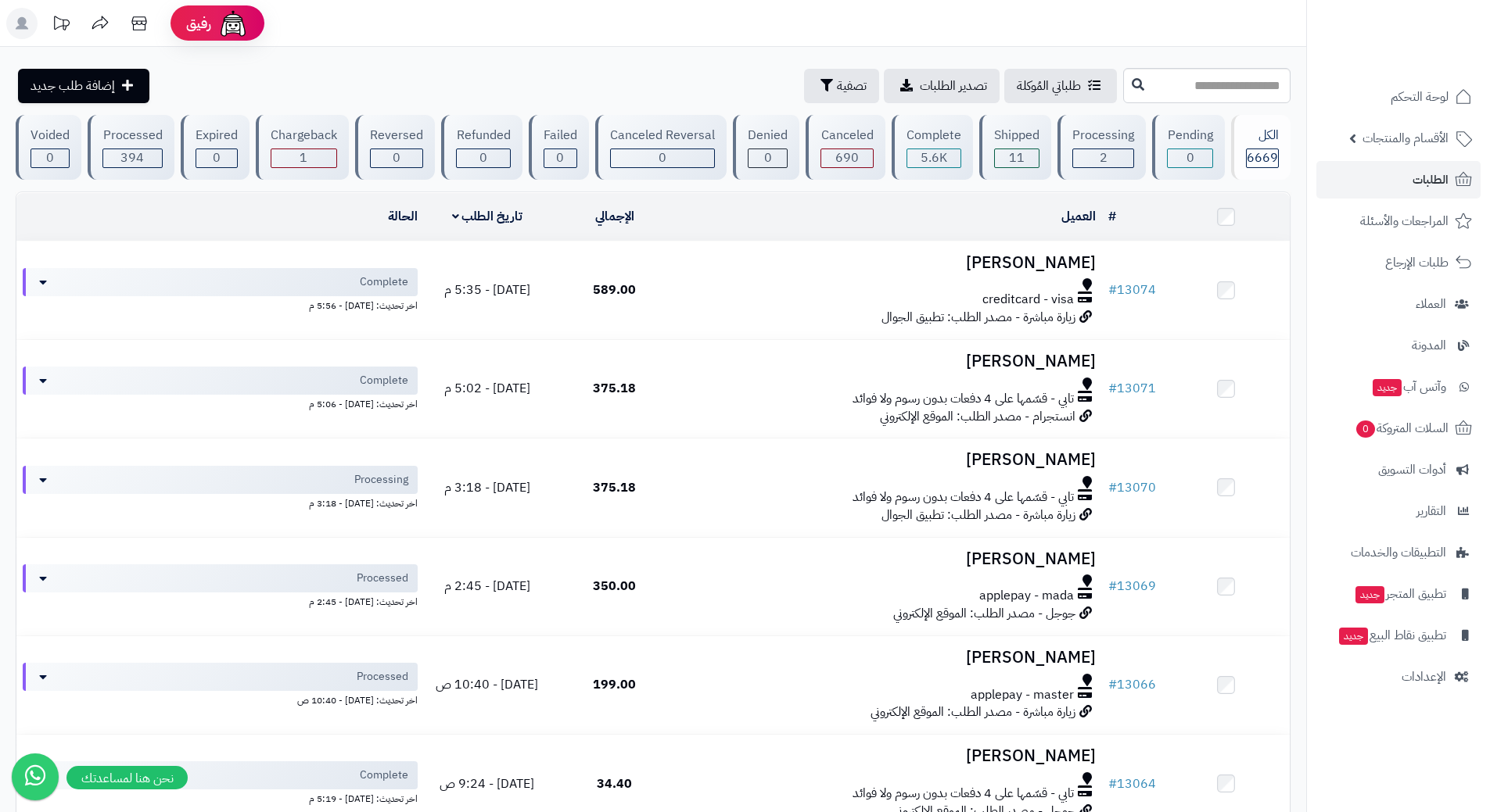
click at [1339, 181] on link "الطلبات" at bounding box center [1398, 180] width 164 height 38
click at [1340, 179] on link "الطلبات" at bounding box center [1398, 180] width 164 height 38
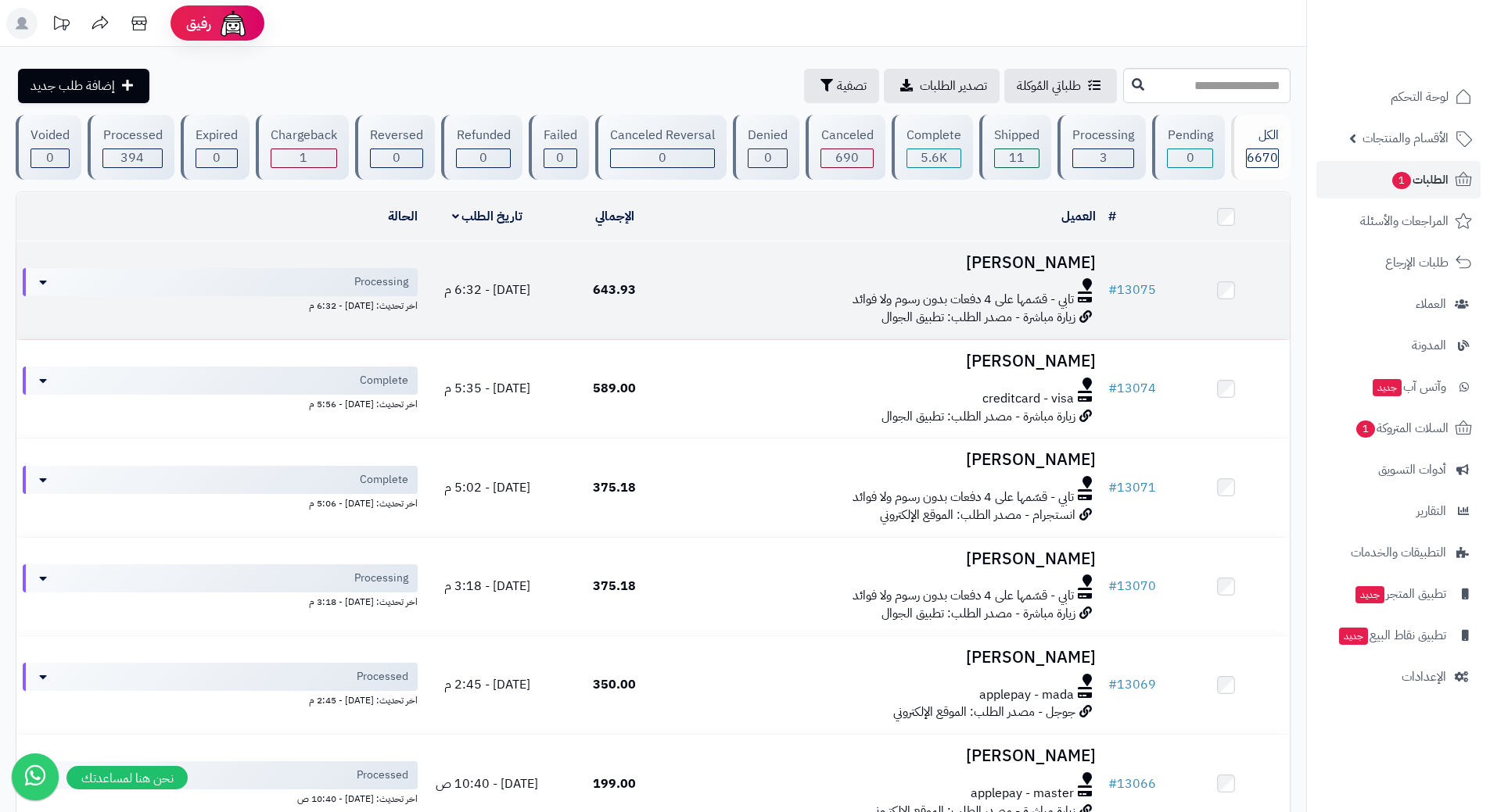
click at [727, 287] on div at bounding box center [890, 284] width 411 height 12
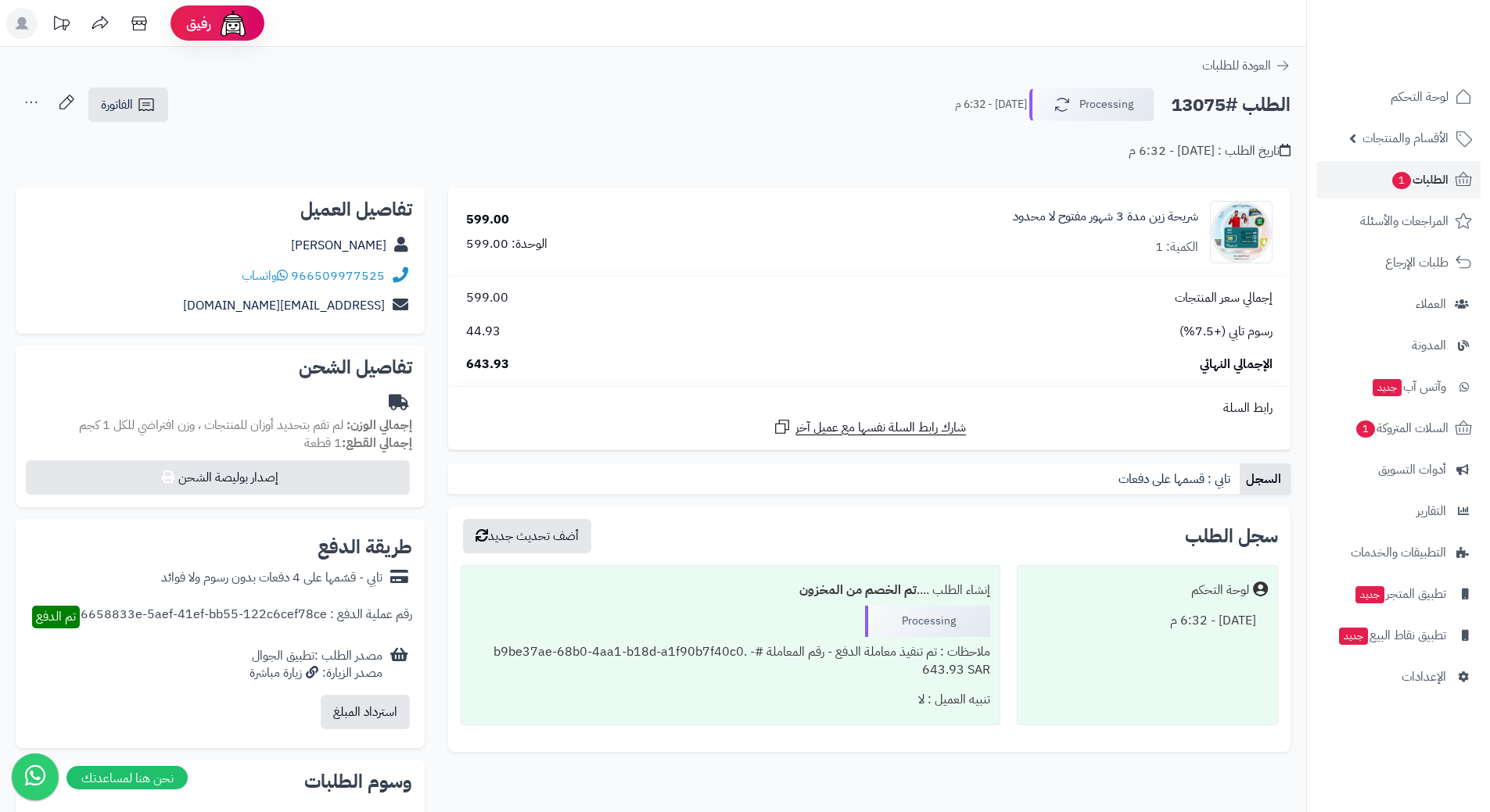
click at [1242, 107] on h2 "الطلب #13075" at bounding box center [1231, 105] width 120 height 32
click at [1242, 107] on h2 "الطلب #13075" at bounding box center [1231, 105] width 120 height 32
copy div "الطلب #13075 Processing"
click at [279, 274] on span "واتساب" at bounding box center [264, 276] width 46 height 18
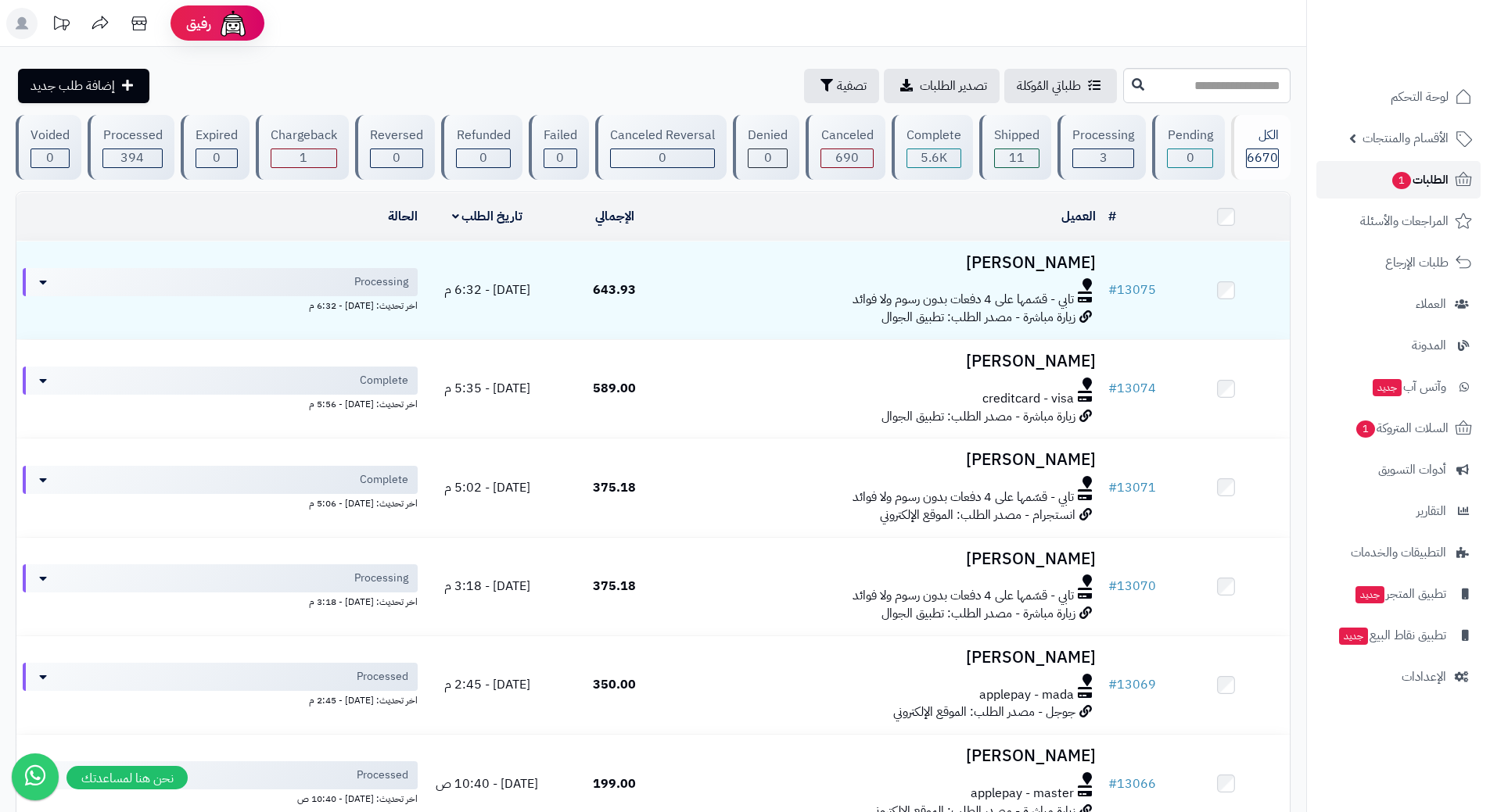
click at [1428, 180] on span "الطلبات 1" at bounding box center [1420, 180] width 58 height 22
click at [1354, 435] on span "السلات المتروكة 1" at bounding box center [1401, 428] width 94 height 22
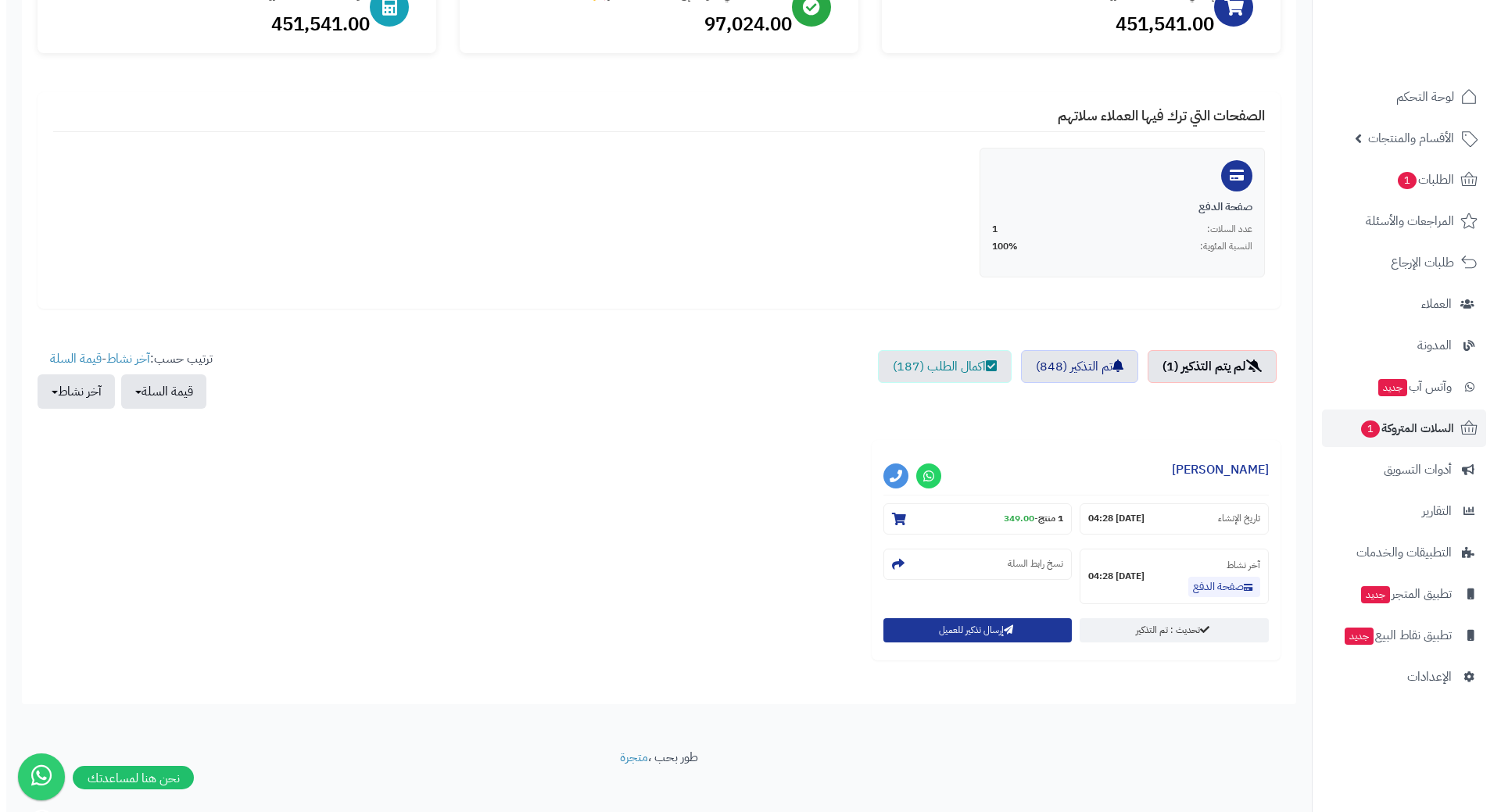
scroll to position [234, 0]
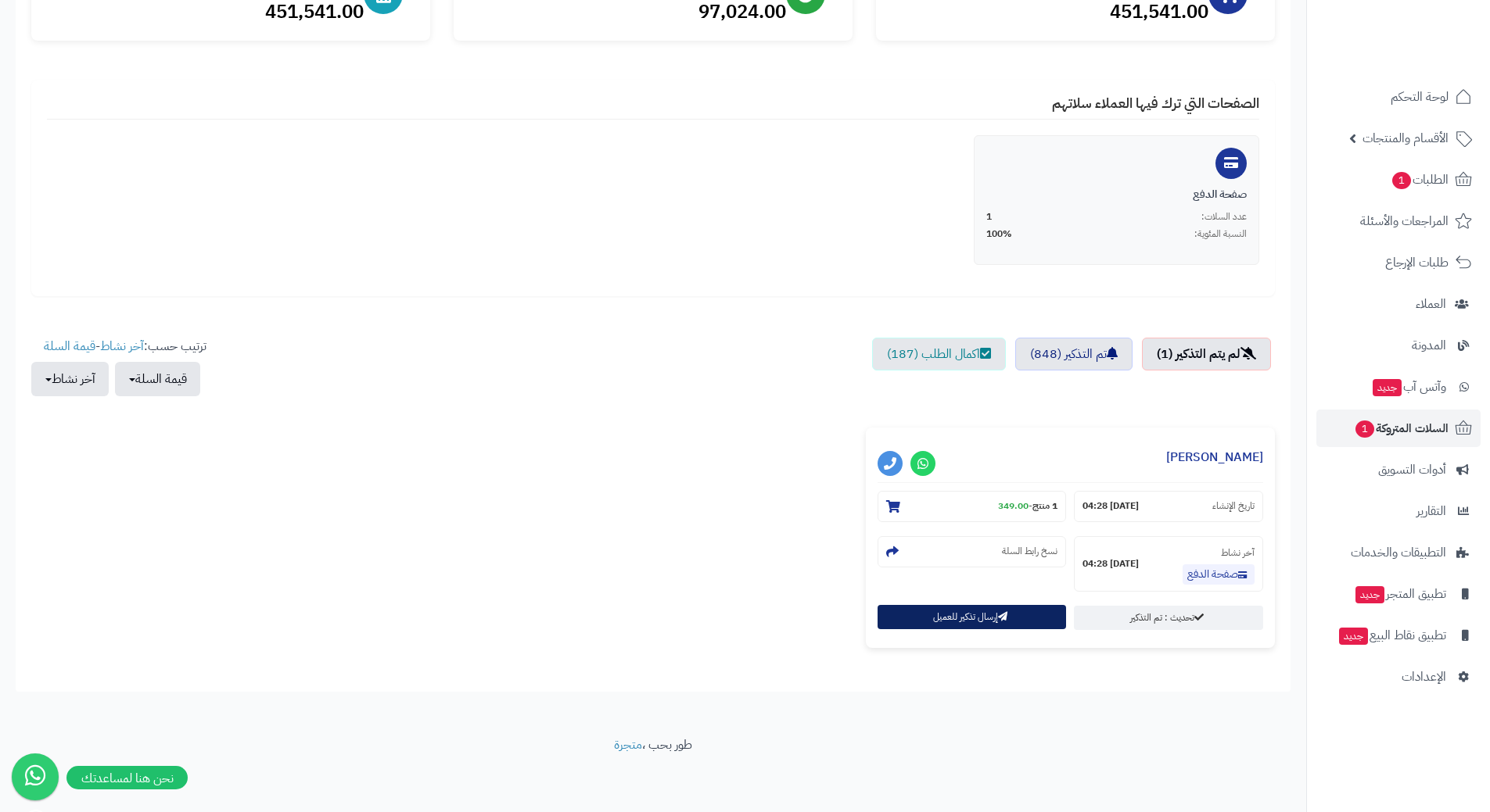
click at [978, 619] on button "إرسال تذكير للعميل" at bounding box center [972, 617] width 189 height 25
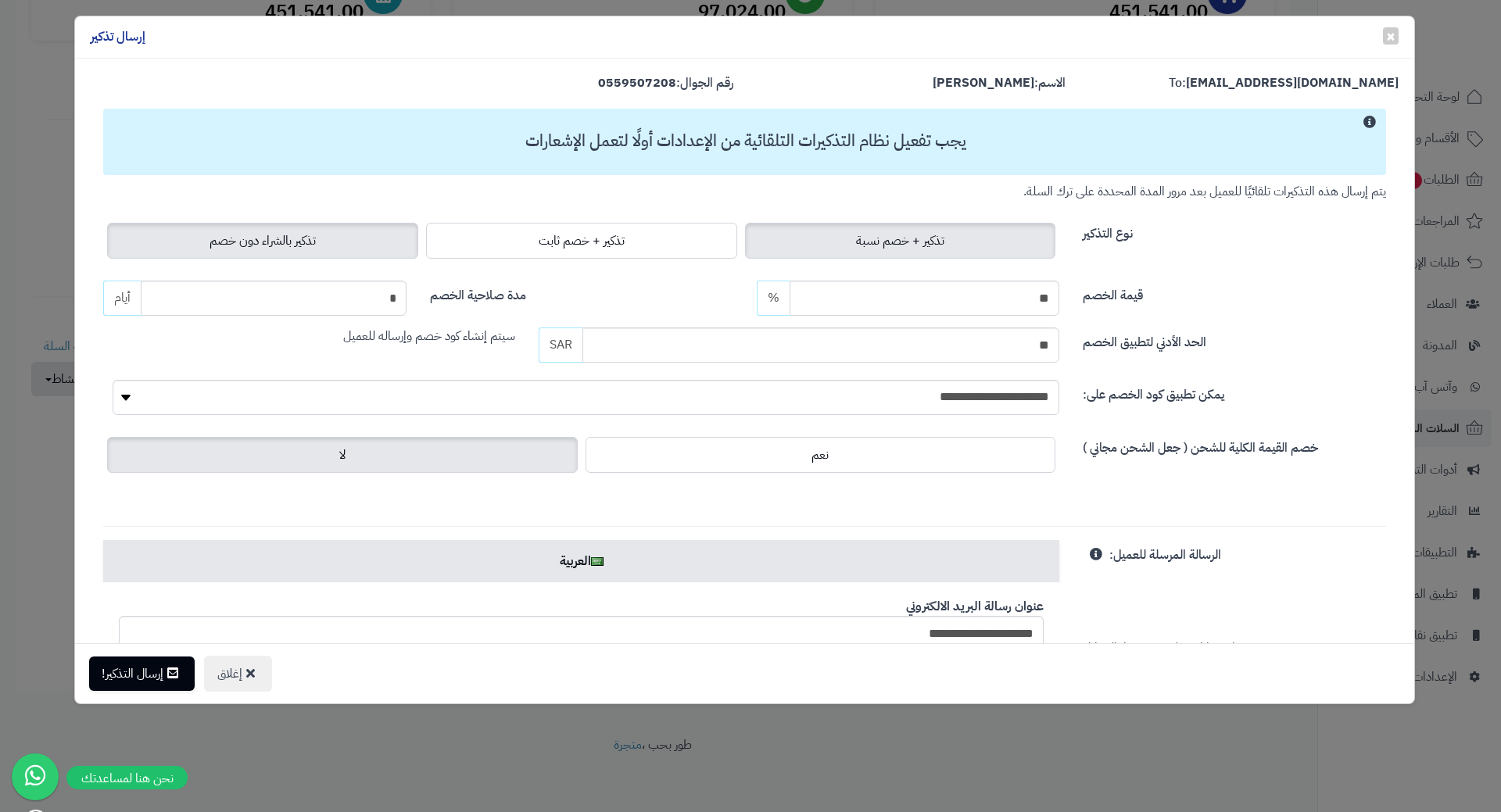
click at [369, 246] on label "تذكير بالشراء دون خصم" at bounding box center [262, 240] width 311 height 36
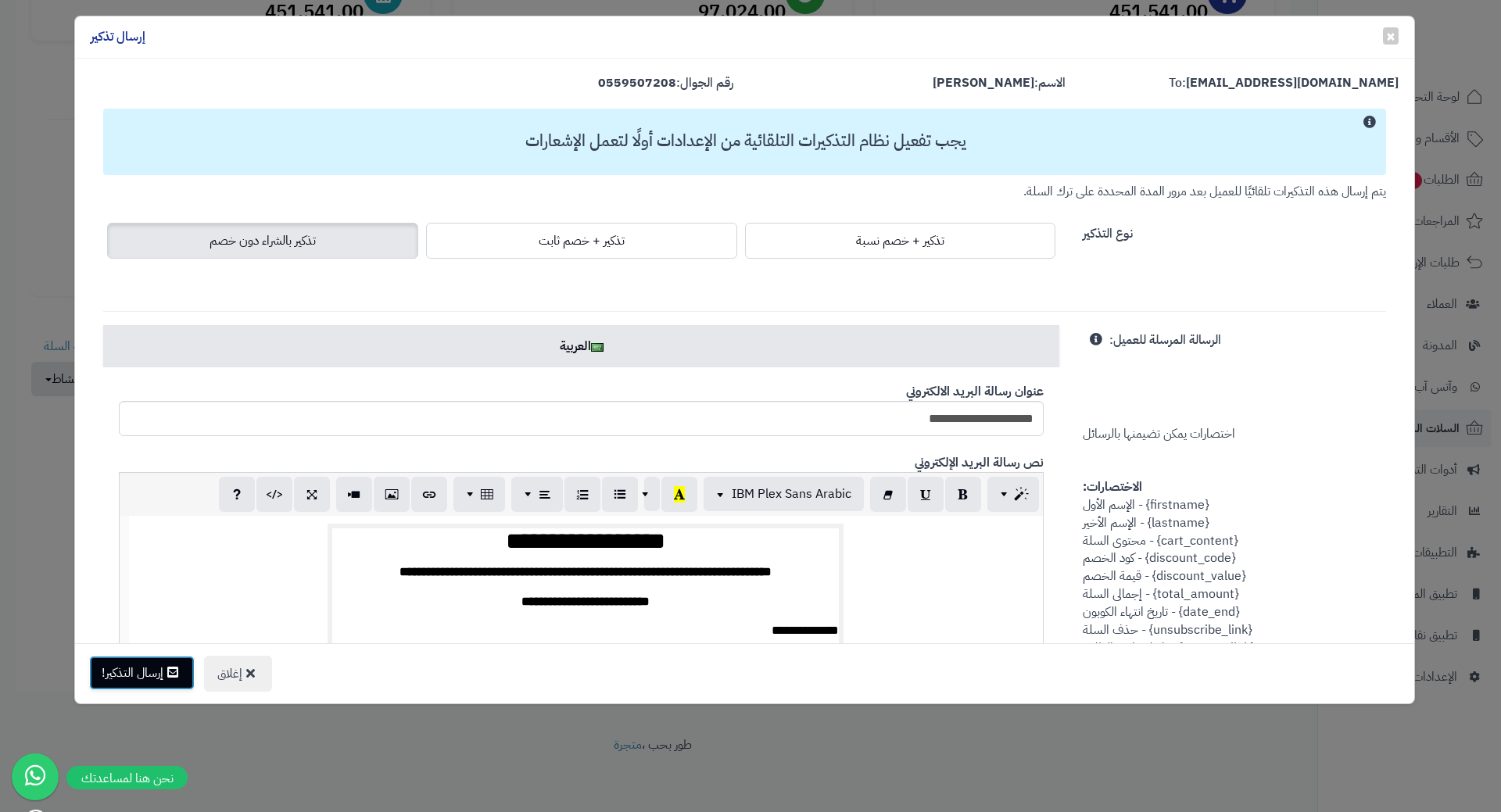
click at [122, 679] on button "إرسال التذكير!" at bounding box center [142, 673] width 106 height 34
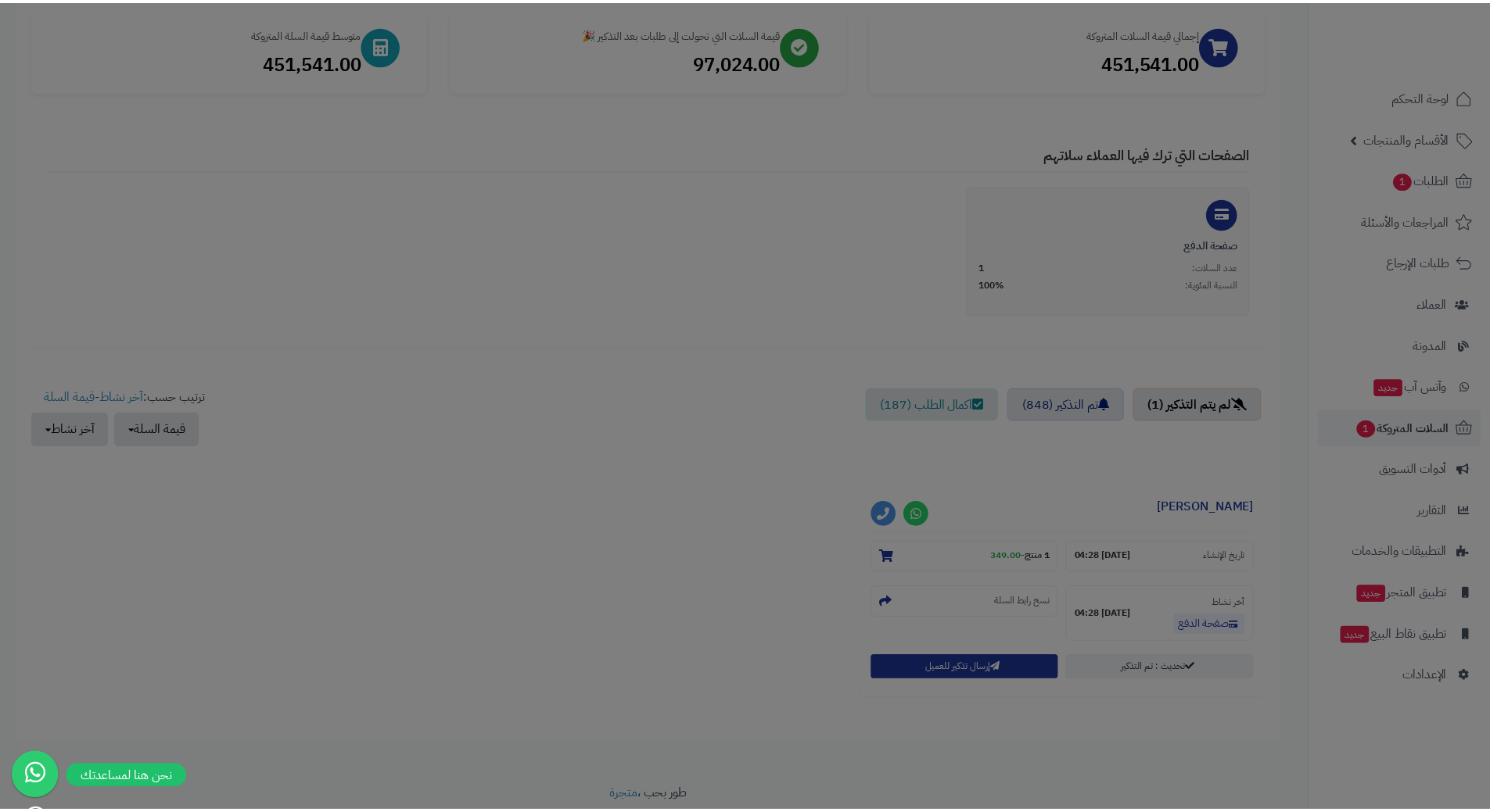
scroll to position [285, 0]
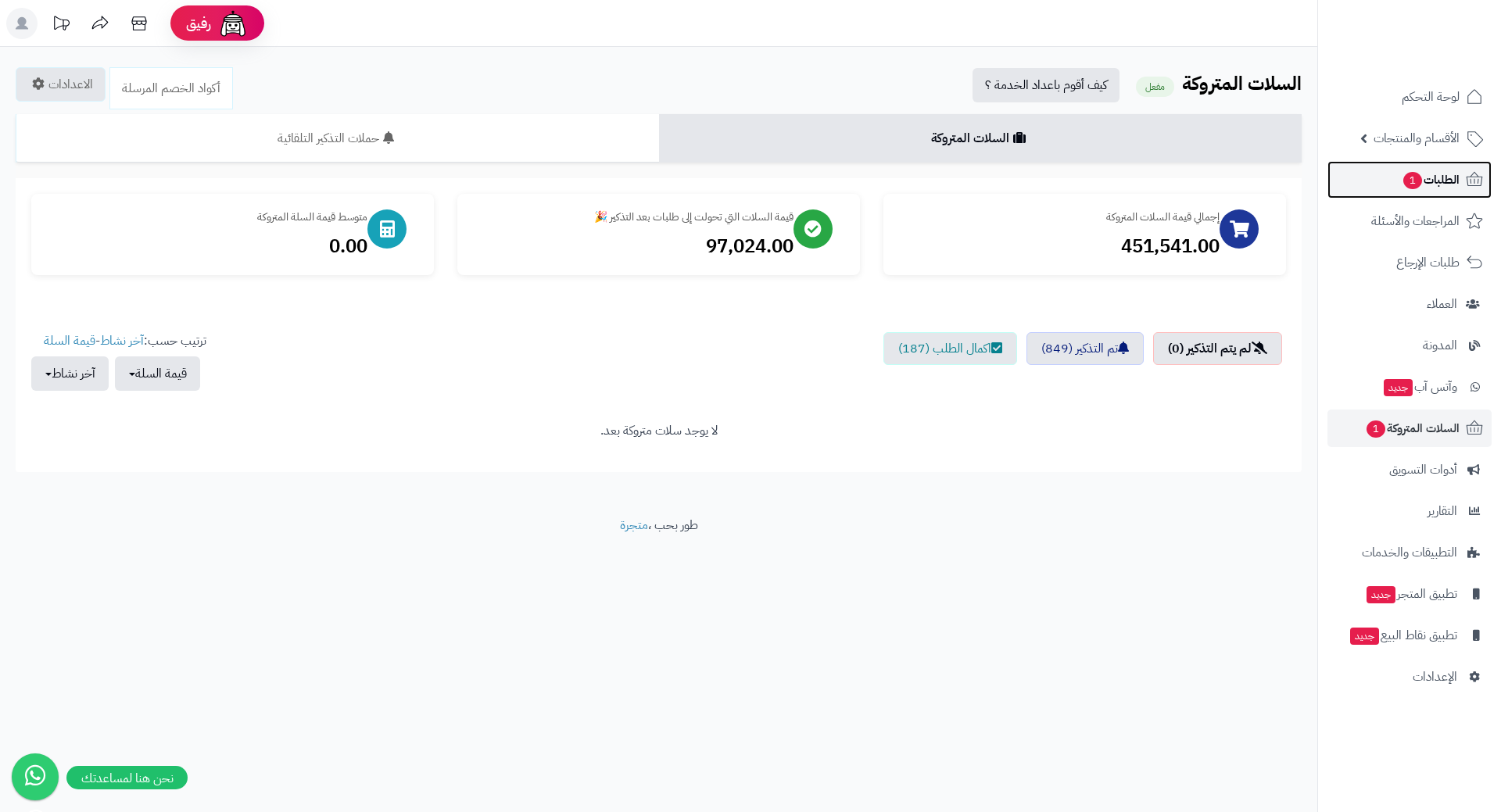
click at [1371, 187] on link "الطلبات 1" at bounding box center [1409, 180] width 164 height 38
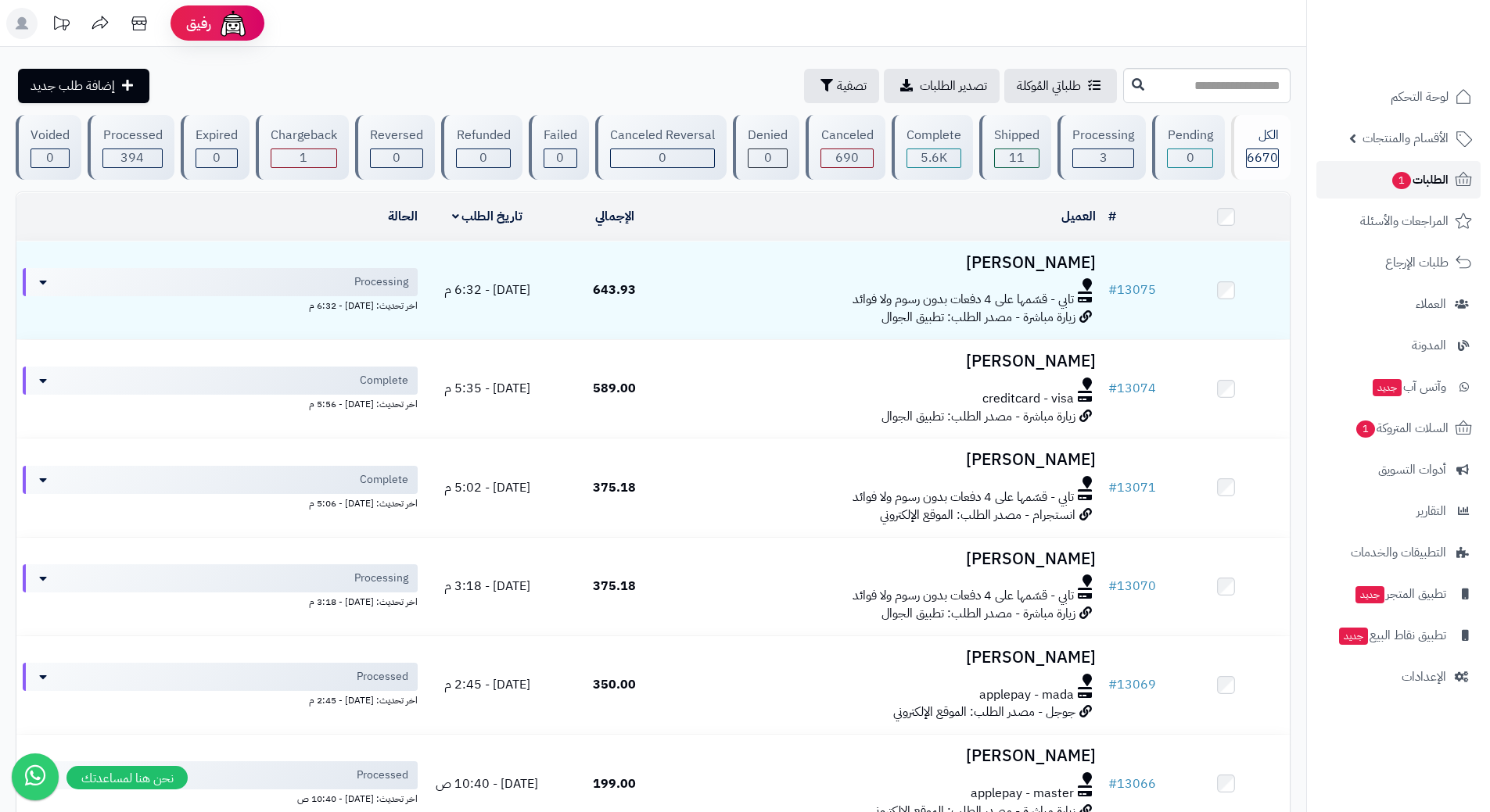
drag, startPoint x: 0, startPoint y: 0, endPoint x: 1371, endPoint y: 189, distance: 1384.0
click at [1371, 189] on link "الطلبات 1" at bounding box center [1398, 180] width 164 height 38
click at [1345, 190] on link "الطلبات 1" at bounding box center [1398, 180] width 164 height 38
click at [1438, 179] on span "الطلبات 1" at bounding box center [1420, 180] width 58 height 22
click at [1386, 432] on span "السلات المتروكة 1" at bounding box center [1401, 428] width 94 height 22
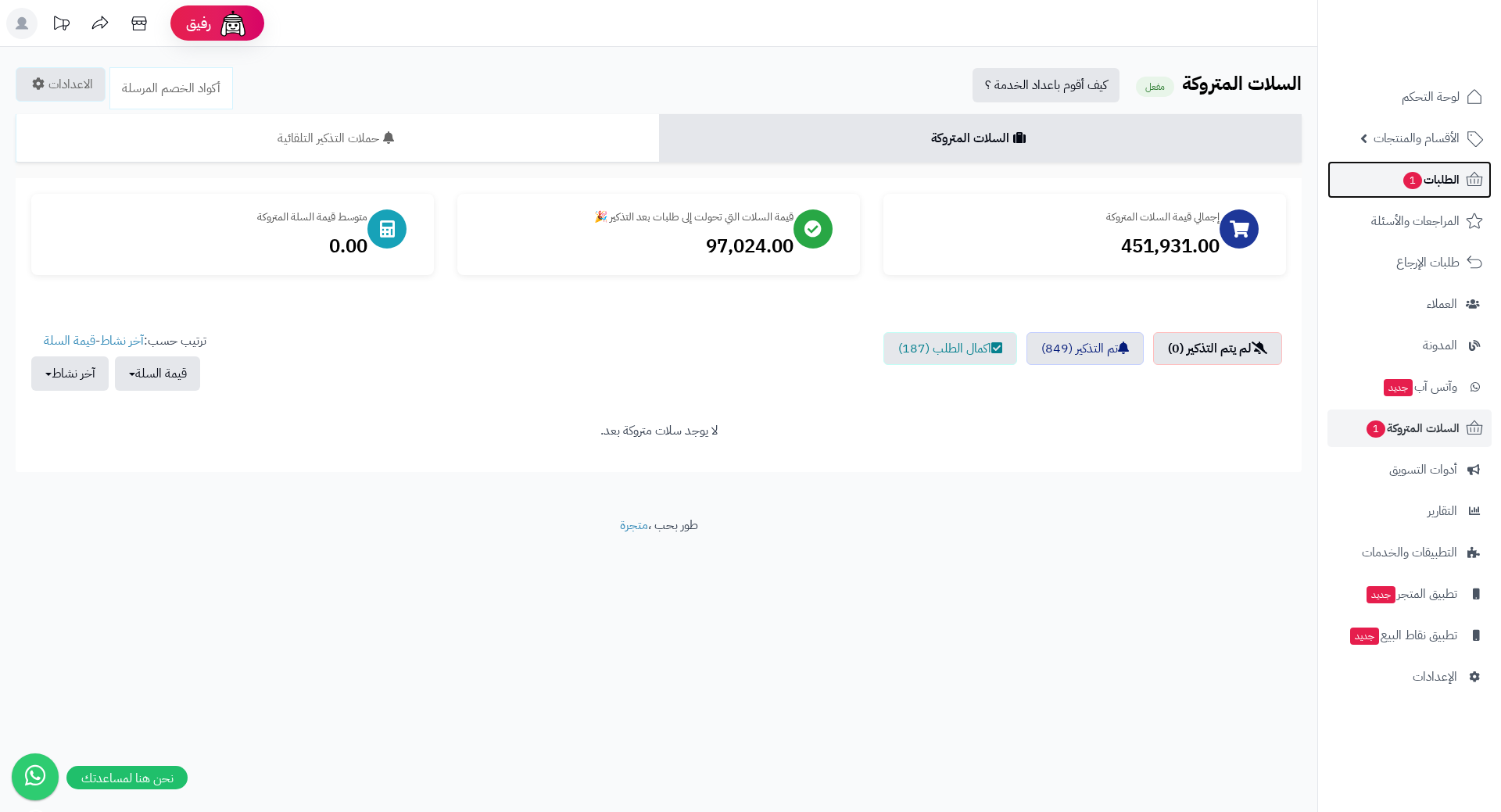
click at [1357, 178] on link "الطلبات 1" at bounding box center [1409, 180] width 164 height 38
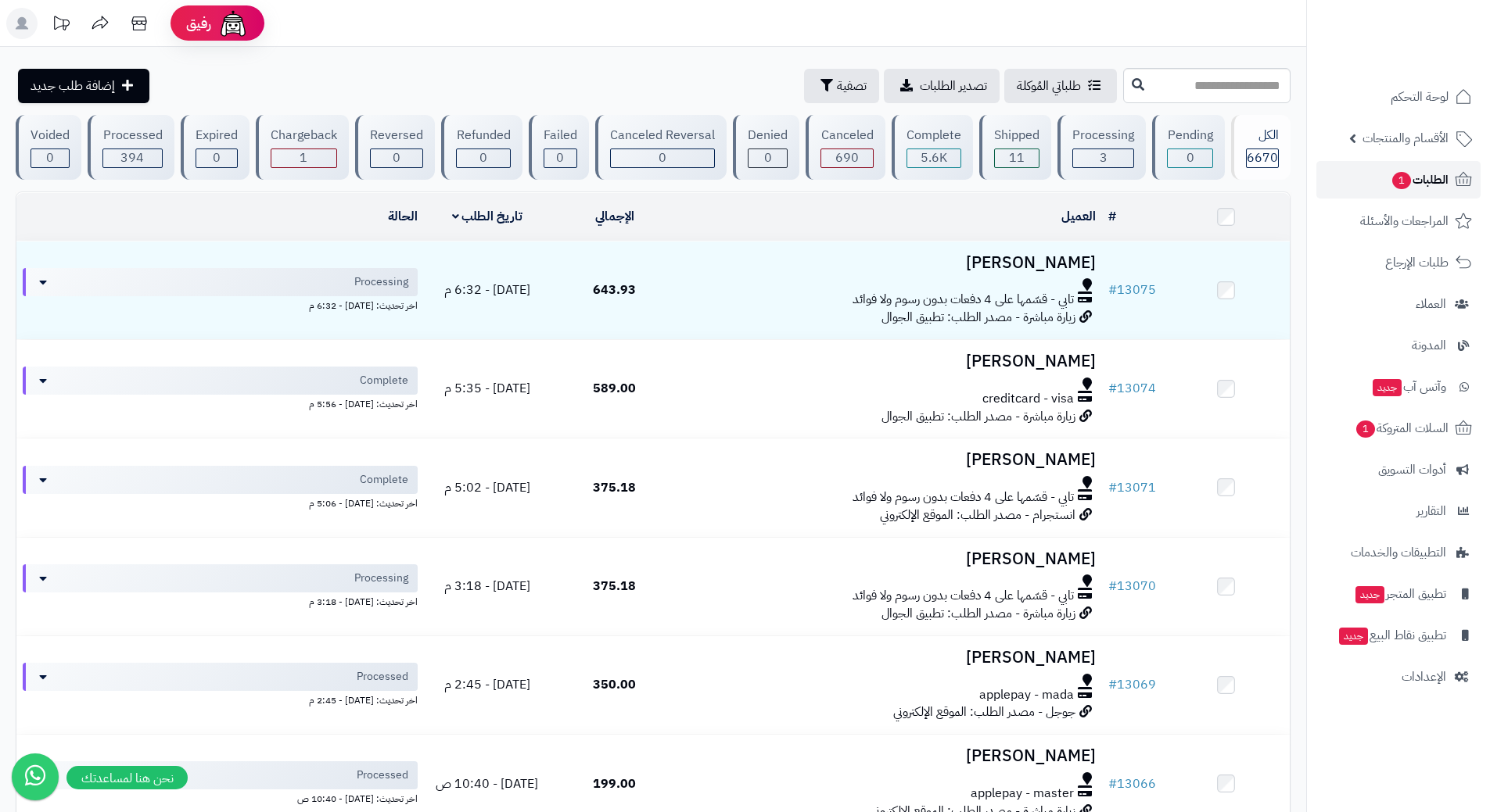
click at [1360, 176] on link "الطلبات 1" at bounding box center [1398, 180] width 164 height 38
click at [1390, 181] on span "الطلبات 1" at bounding box center [1420, 180] width 58 height 22
click at [1390, 177] on span "الطلبات 1" at bounding box center [1420, 180] width 58 height 22
click at [1412, 177] on span "الطلبات 1" at bounding box center [1420, 180] width 58 height 22
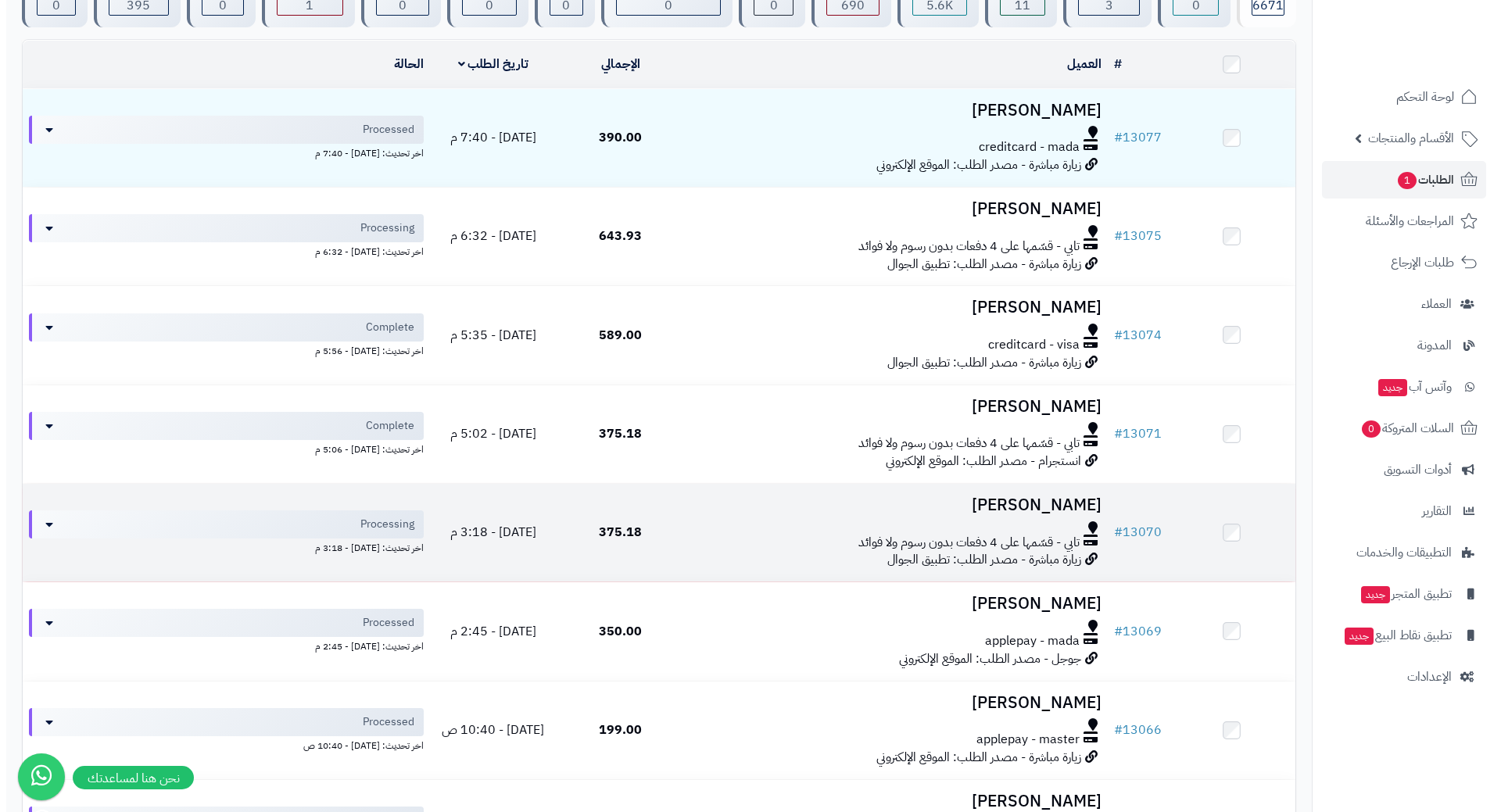
scroll to position [157, 0]
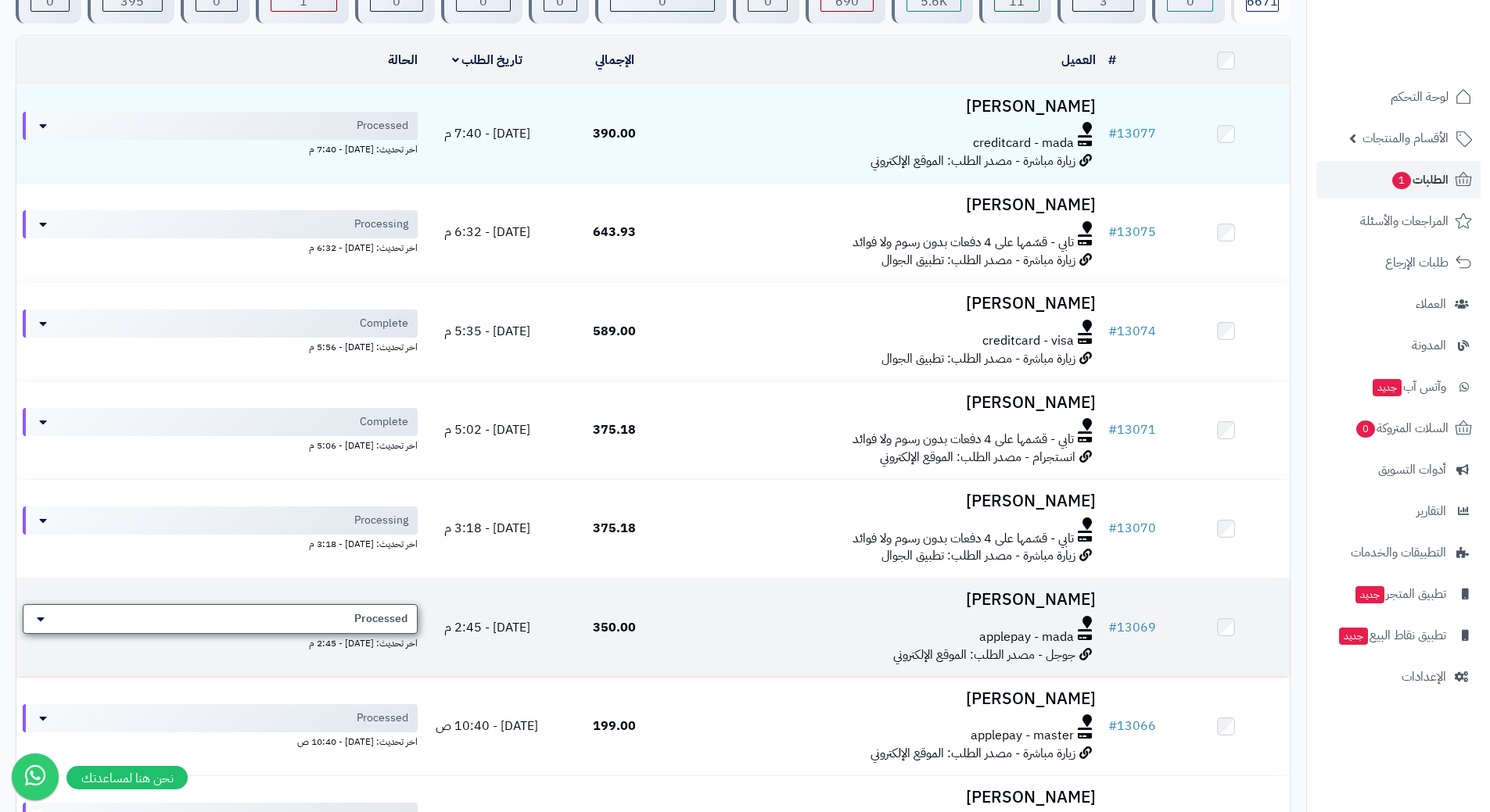
click at [271, 616] on div "Processed" at bounding box center [220, 619] width 395 height 30
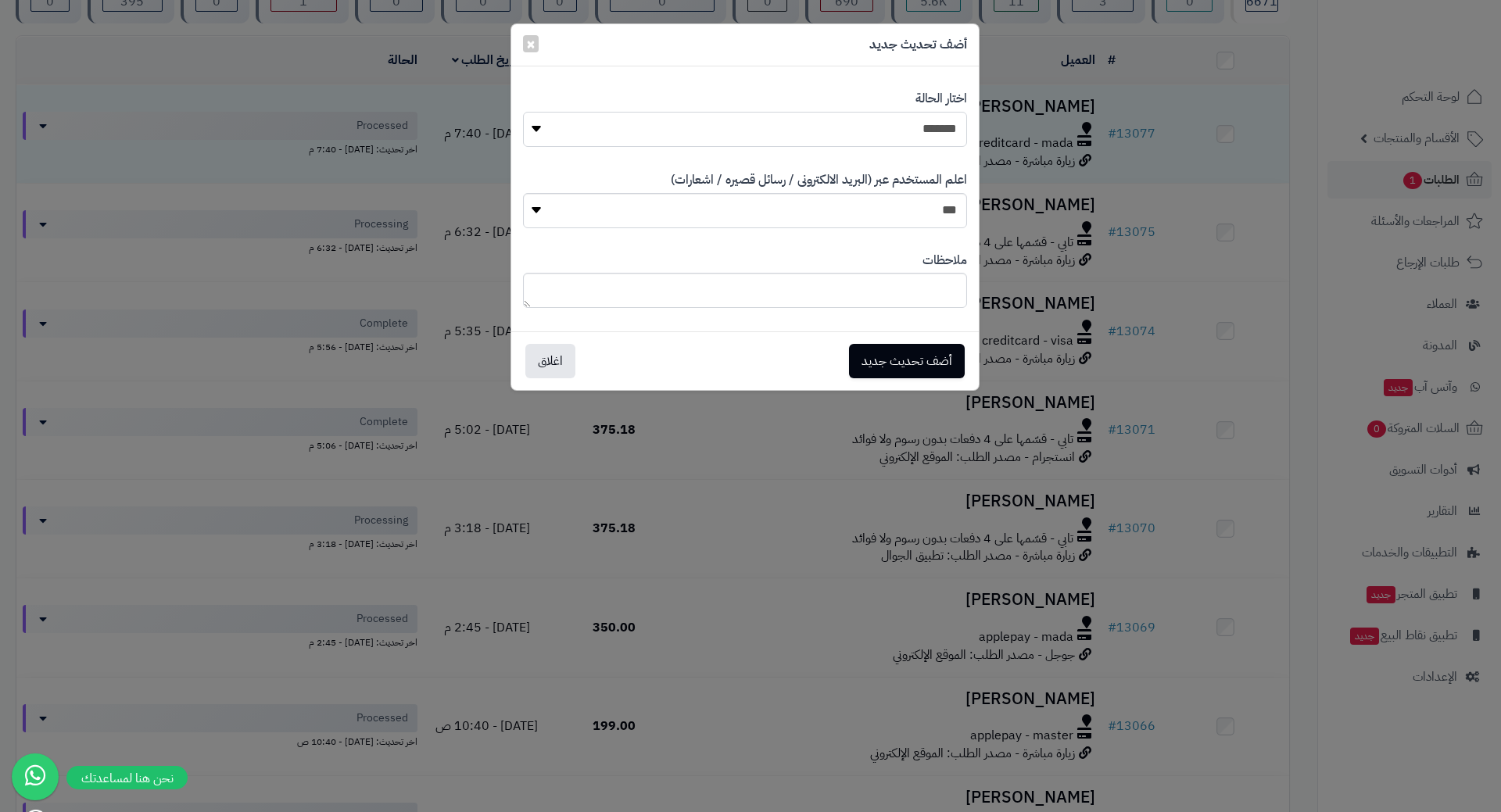
drag, startPoint x: 779, startPoint y: 130, endPoint x: 795, endPoint y: 145, distance: 21.9
click at [780, 131] on select "**********" at bounding box center [745, 129] width 444 height 35
select select "*"
click at [523, 112] on select "**********" at bounding box center [745, 129] width 444 height 35
drag, startPoint x: 883, startPoint y: 358, endPoint x: 874, endPoint y: 351, distance: 11.4
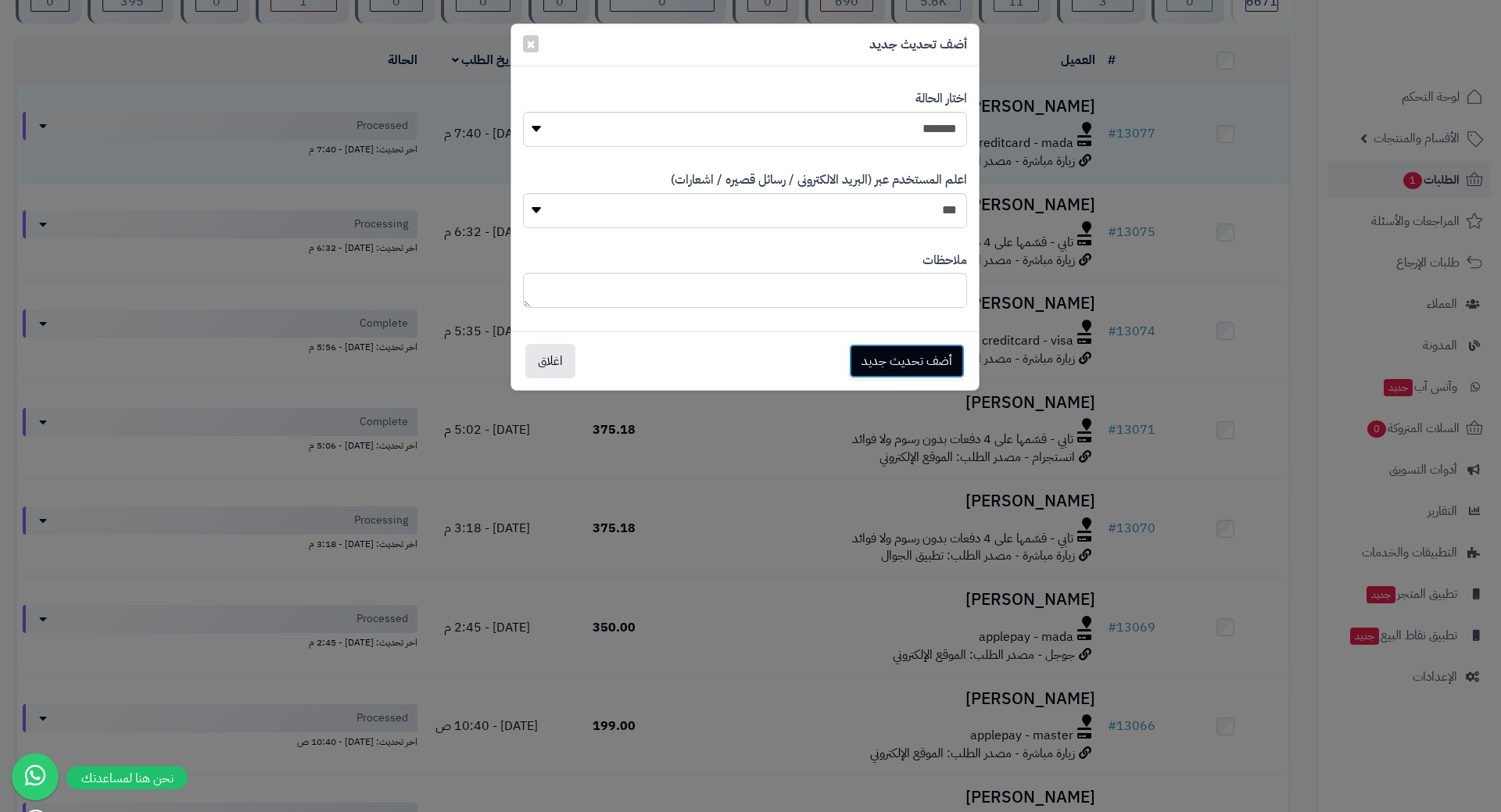
click at [883, 358] on button "أضف تحديث جديد" at bounding box center [906, 361] width 115 height 34
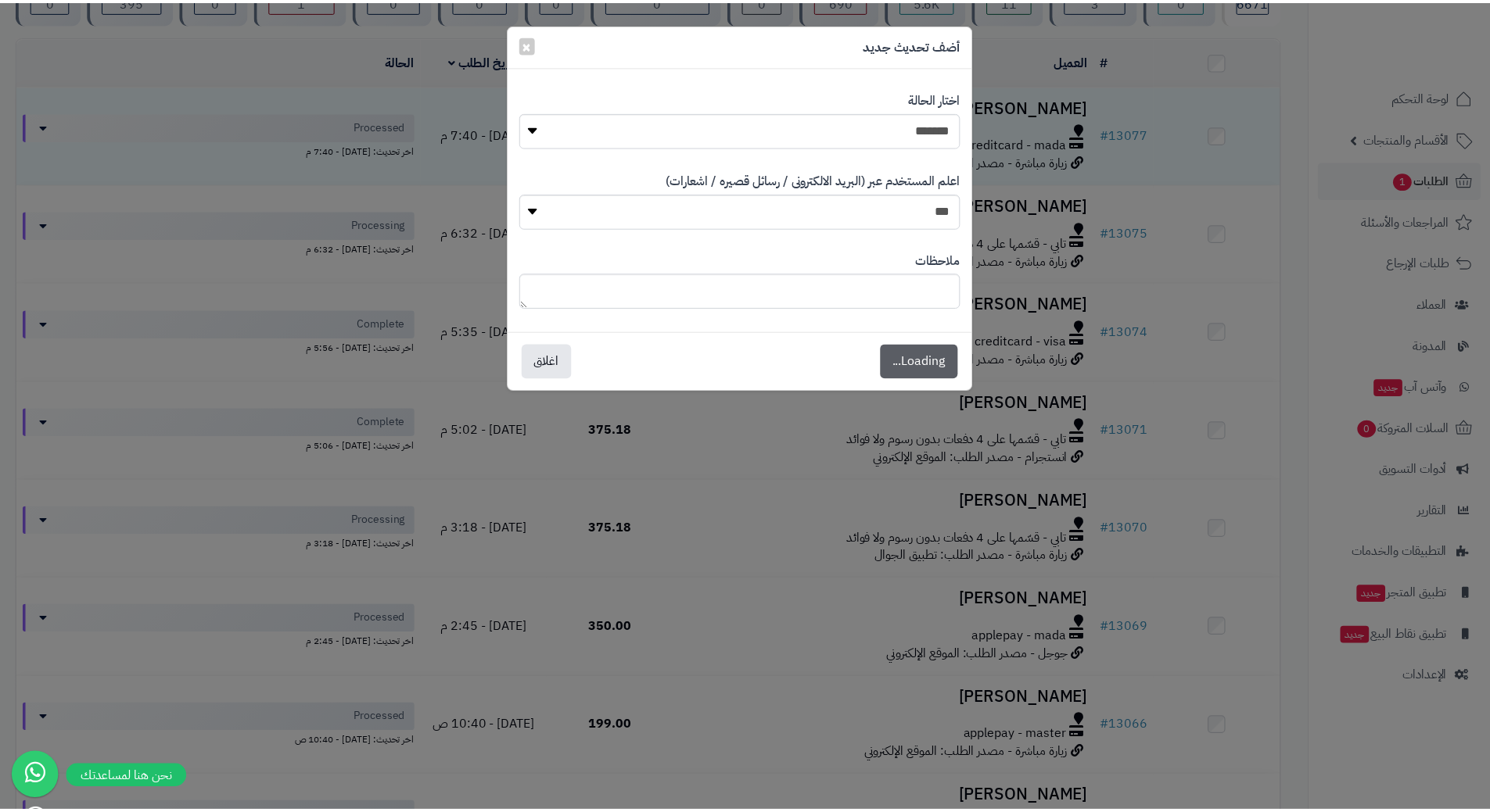
scroll to position [207, 0]
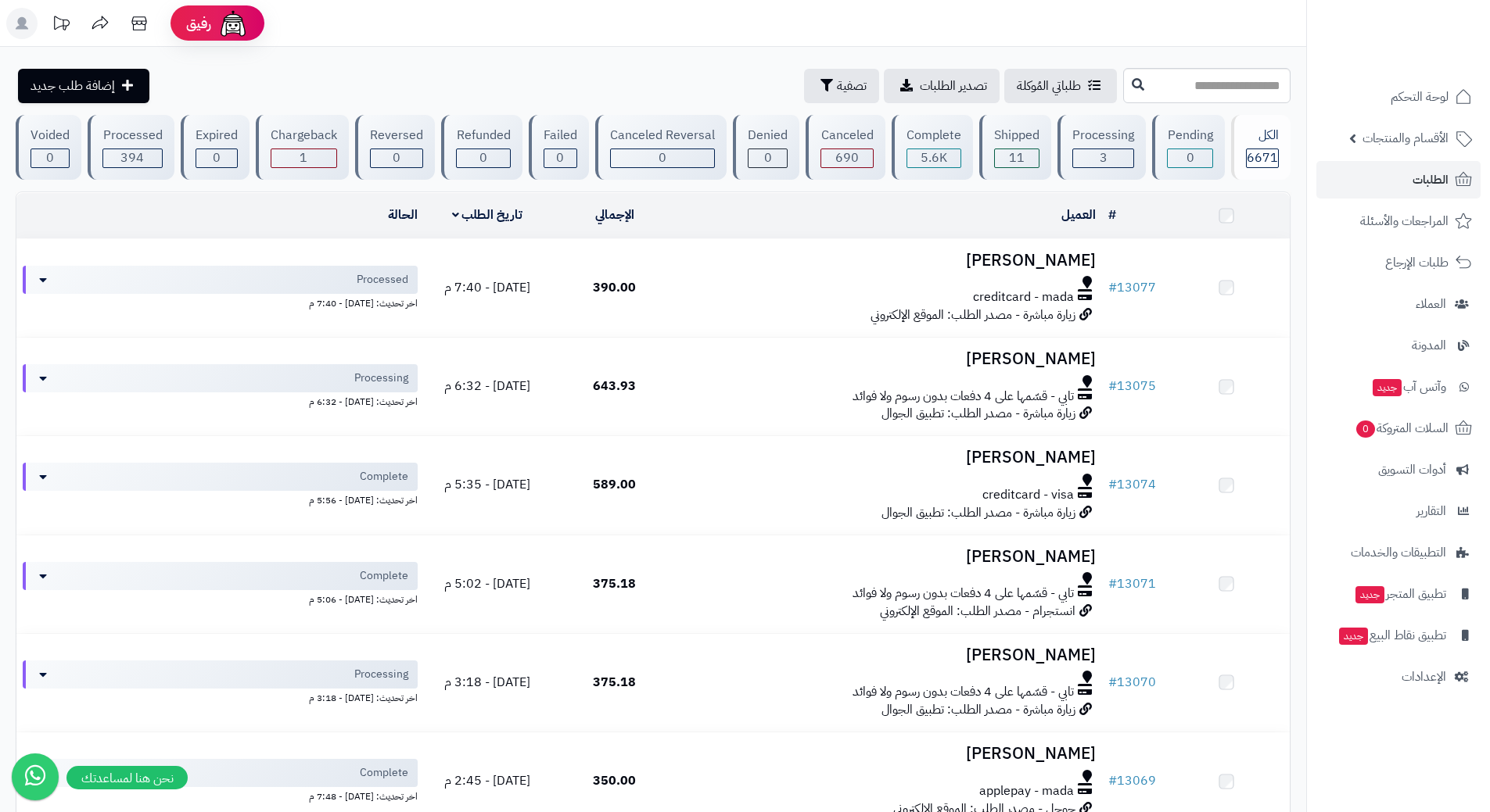
scroll to position [157, 0]
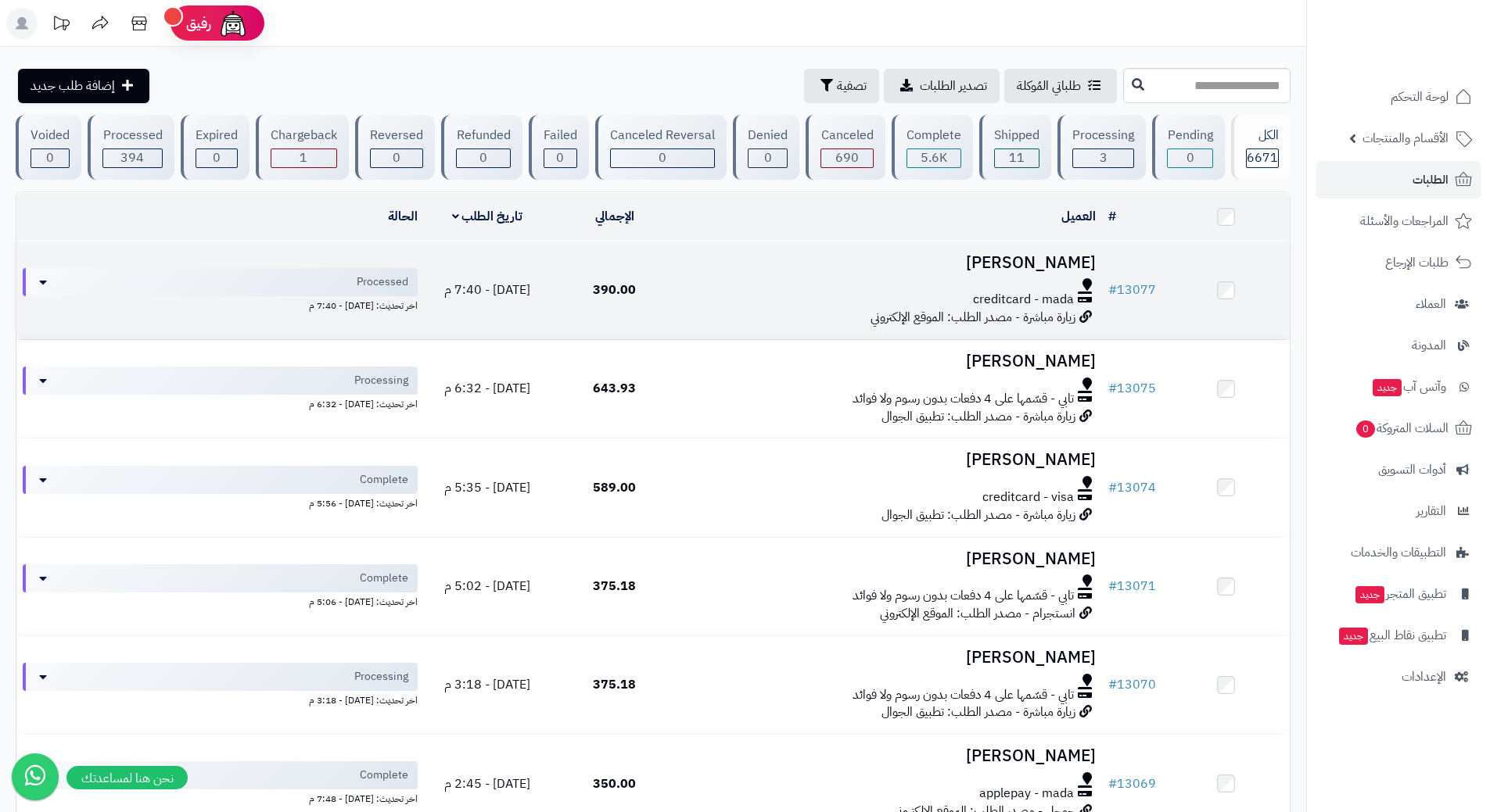
click at [701, 266] on h3 "سجاد البن صالح" at bounding box center [890, 262] width 411 height 18
click at [701, 266] on h3 "[PERSON_NAME]" at bounding box center [890, 262] width 411 height 18
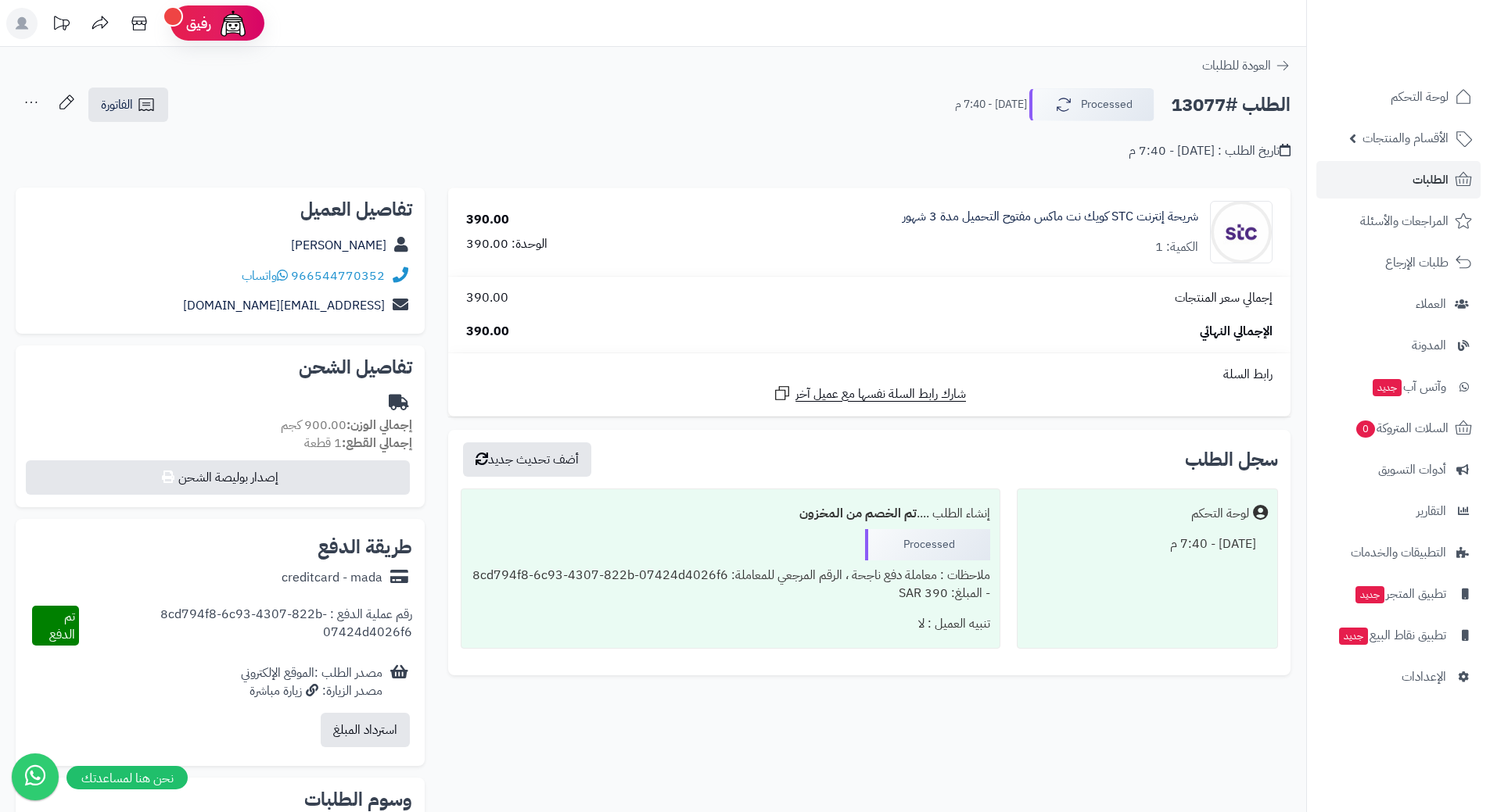
click at [1234, 104] on h2 "الطلب #13077" at bounding box center [1231, 105] width 120 height 32
click at [1234, 103] on h2 "الطلب #13077" at bounding box center [1231, 105] width 120 height 32
click at [1235, 102] on h2 "الطلب #13077" at bounding box center [1231, 105] width 120 height 32
copy div "الطلب #13077 Processed"
click at [281, 274] on icon at bounding box center [282, 275] width 11 height 12
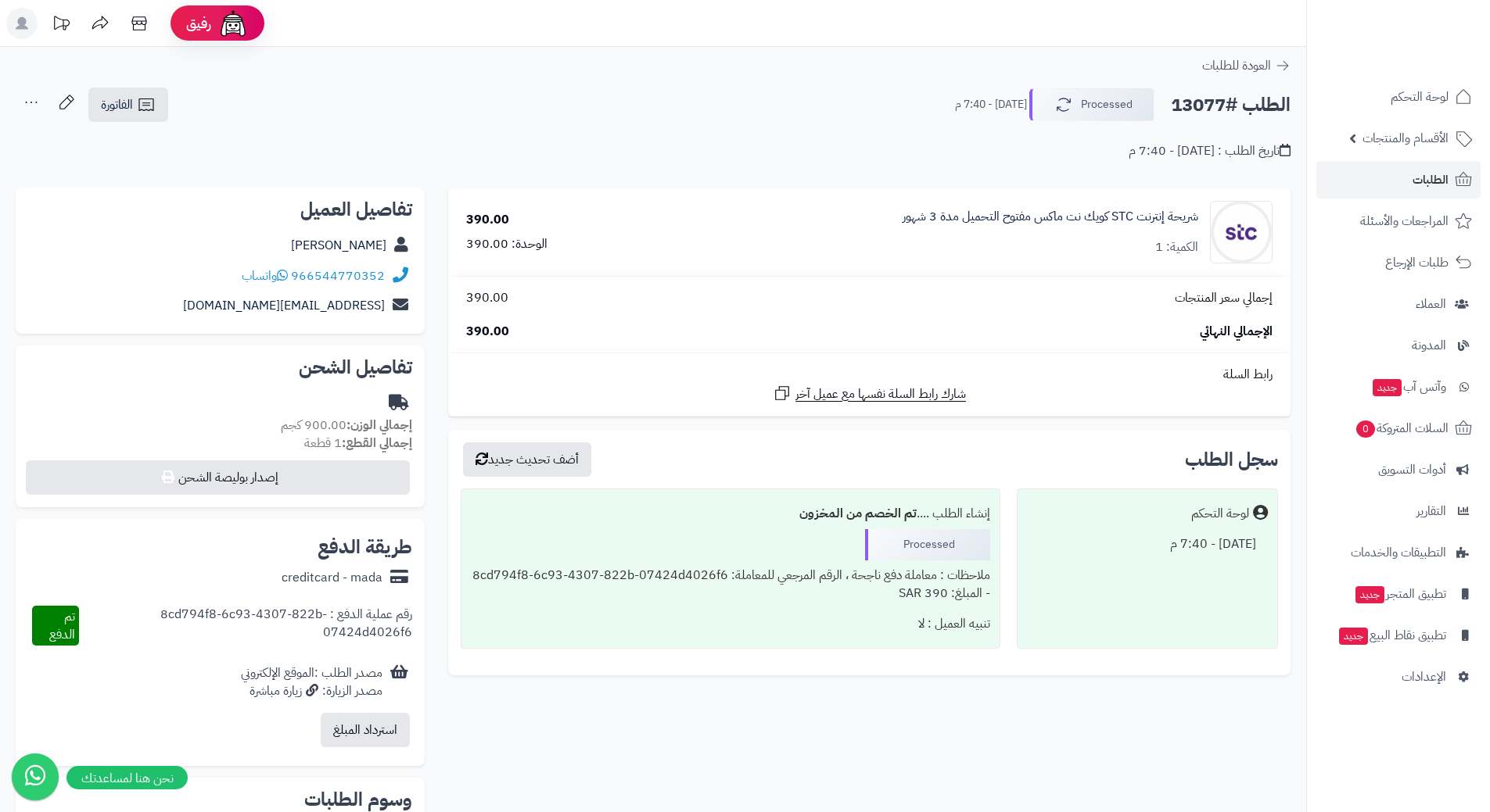
click at [1230, 103] on h2 "الطلب #13077" at bounding box center [1231, 105] width 120 height 32
click at [1230, 104] on h2 "الطلب #13077" at bounding box center [1231, 105] width 120 height 32
click at [1230, 105] on h2 "الطلب #13077" at bounding box center [1231, 105] width 120 height 32
copy div "الطلب #13077 Processed"
click at [272, 268] on span "واتساب" at bounding box center [264, 276] width 46 height 18
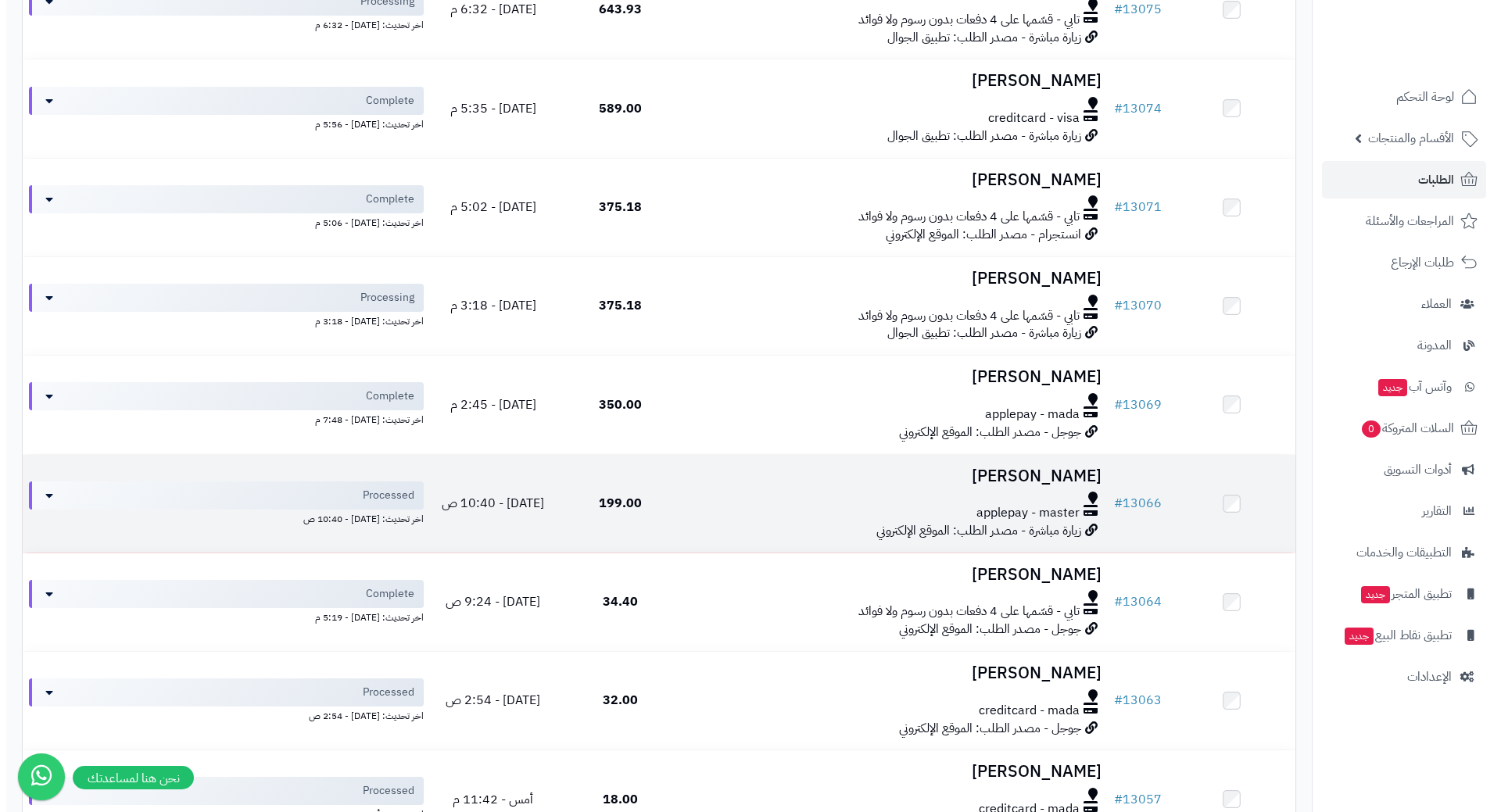
scroll to position [469, 0]
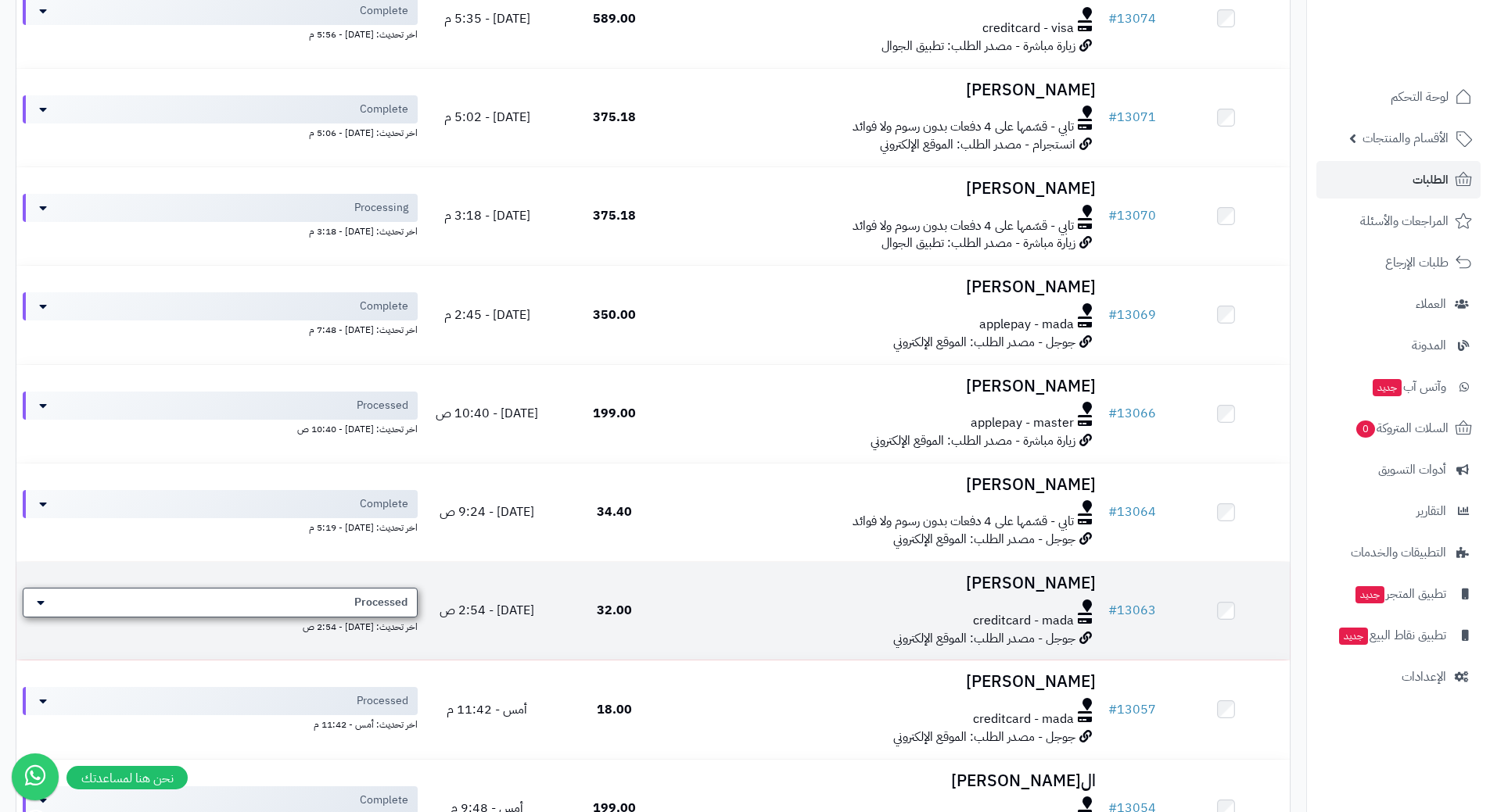
click at [329, 595] on div "Processed" at bounding box center [220, 603] width 395 height 30
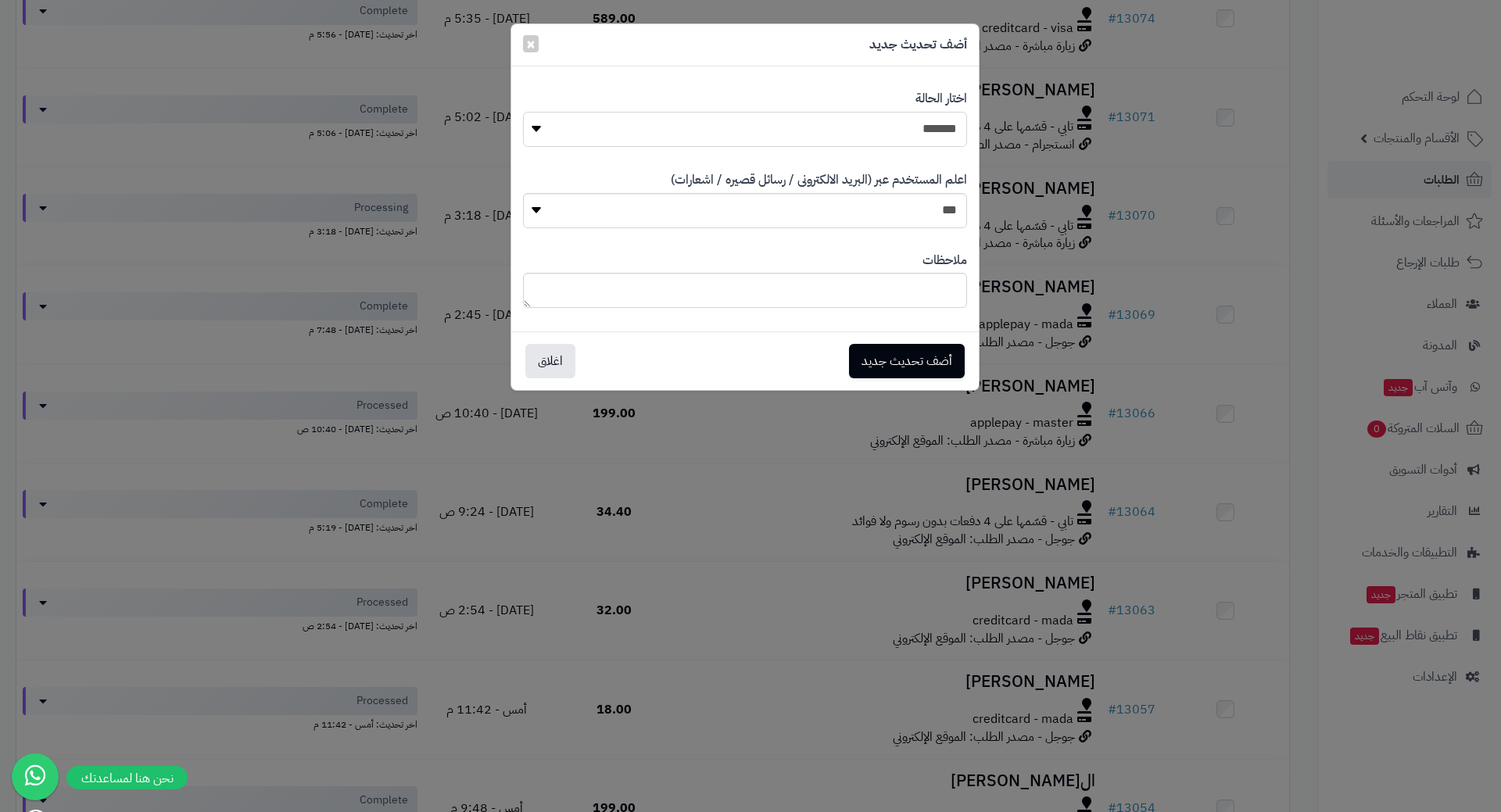
click at [883, 125] on select "**********" at bounding box center [745, 129] width 444 height 35
select select "*"
click at [523, 112] on select "**********" at bounding box center [745, 129] width 444 height 35
click at [885, 347] on button "أضف تحديث جديد" at bounding box center [906, 360] width 115 height 34
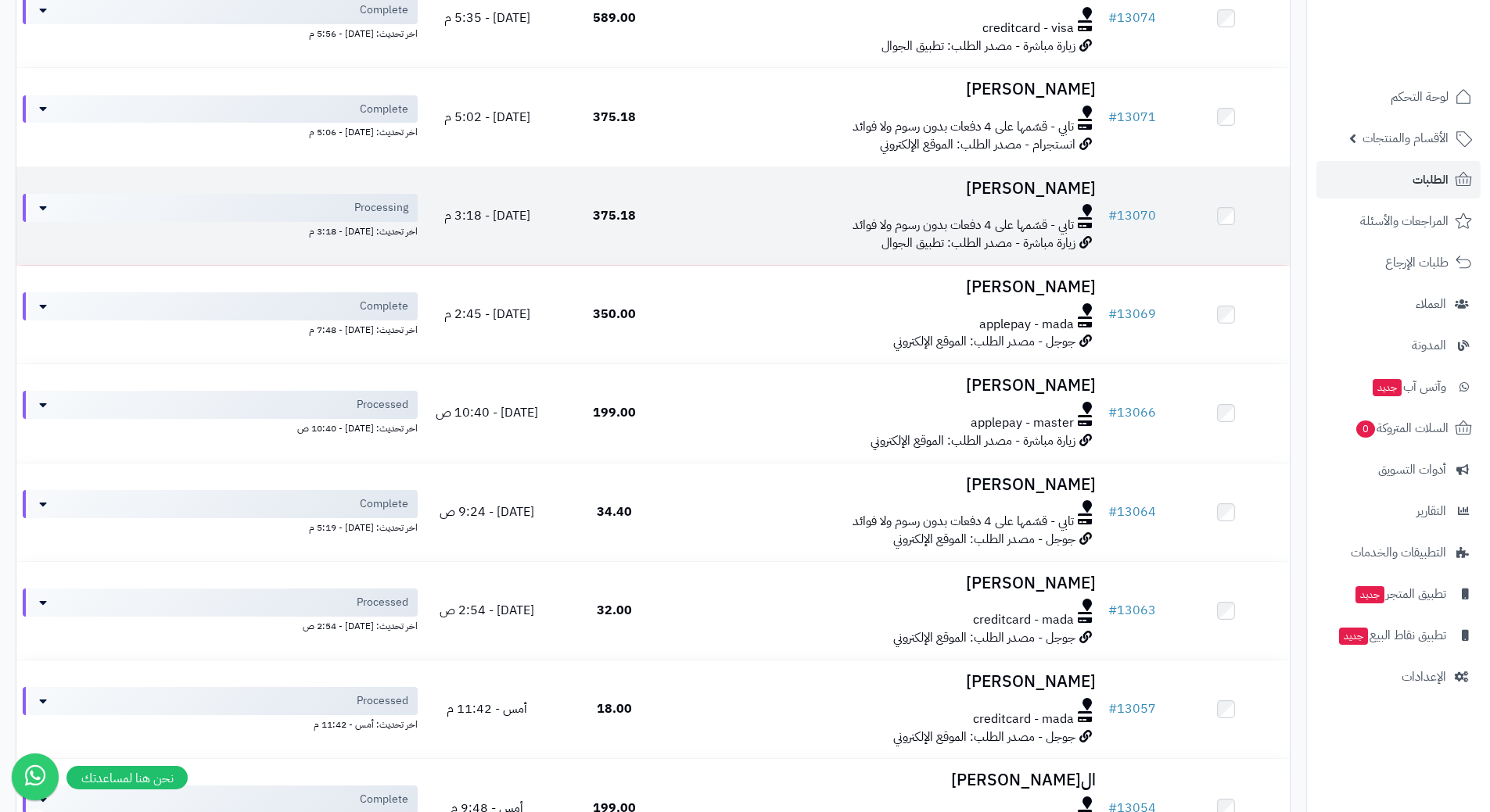
scroll to position [434, 0]
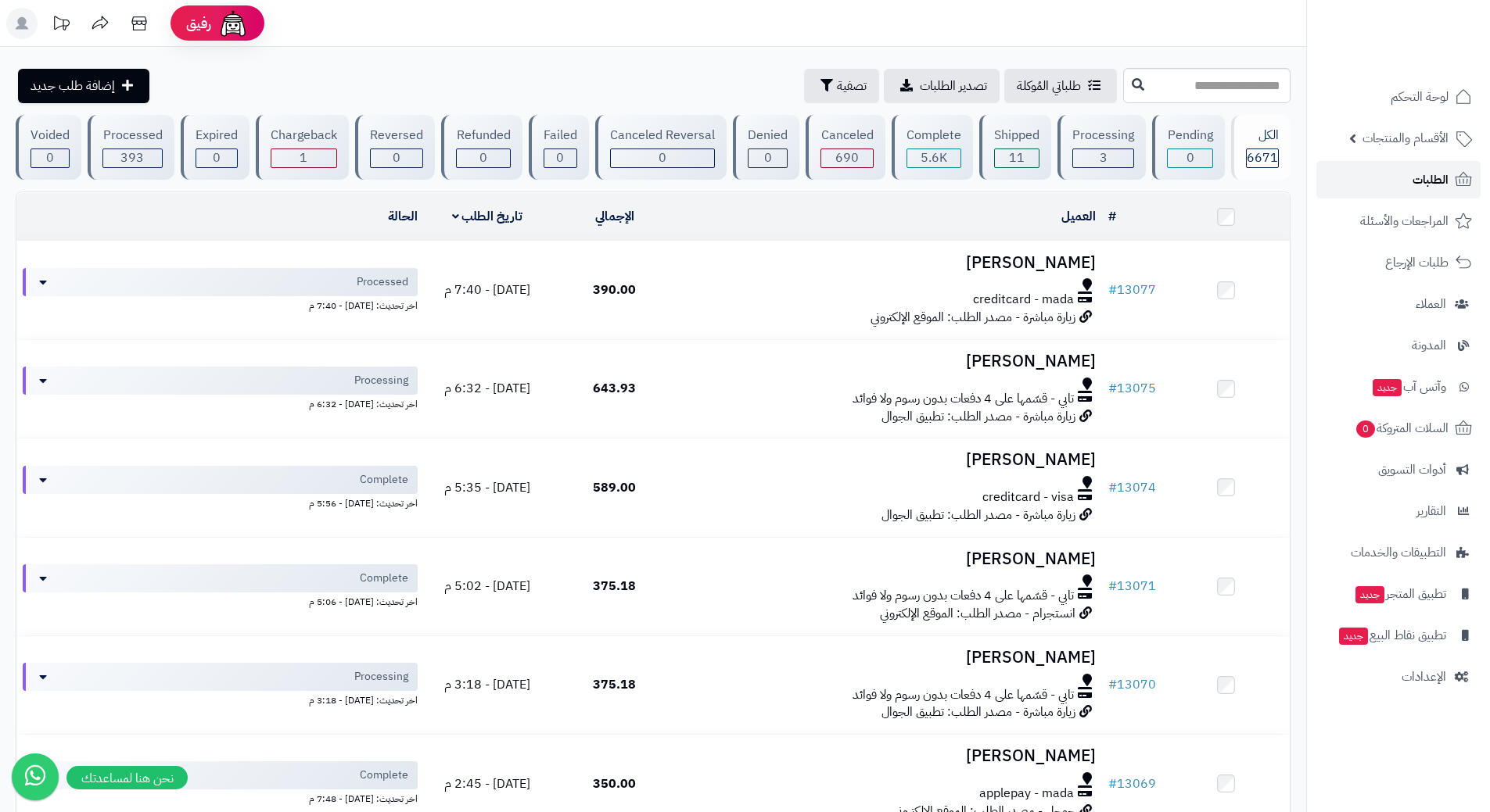
click at [1384, 183] on link "الطلبات" at bounding box center [1398, 180] width 164 height 38
click at [1368, 184] on link "الطلبات" at bounding box center [1398, 180] width 164 height 38
click at [1339, 181] on link "الطلبات" at bounding box center [1398, 180] width 164 height 38
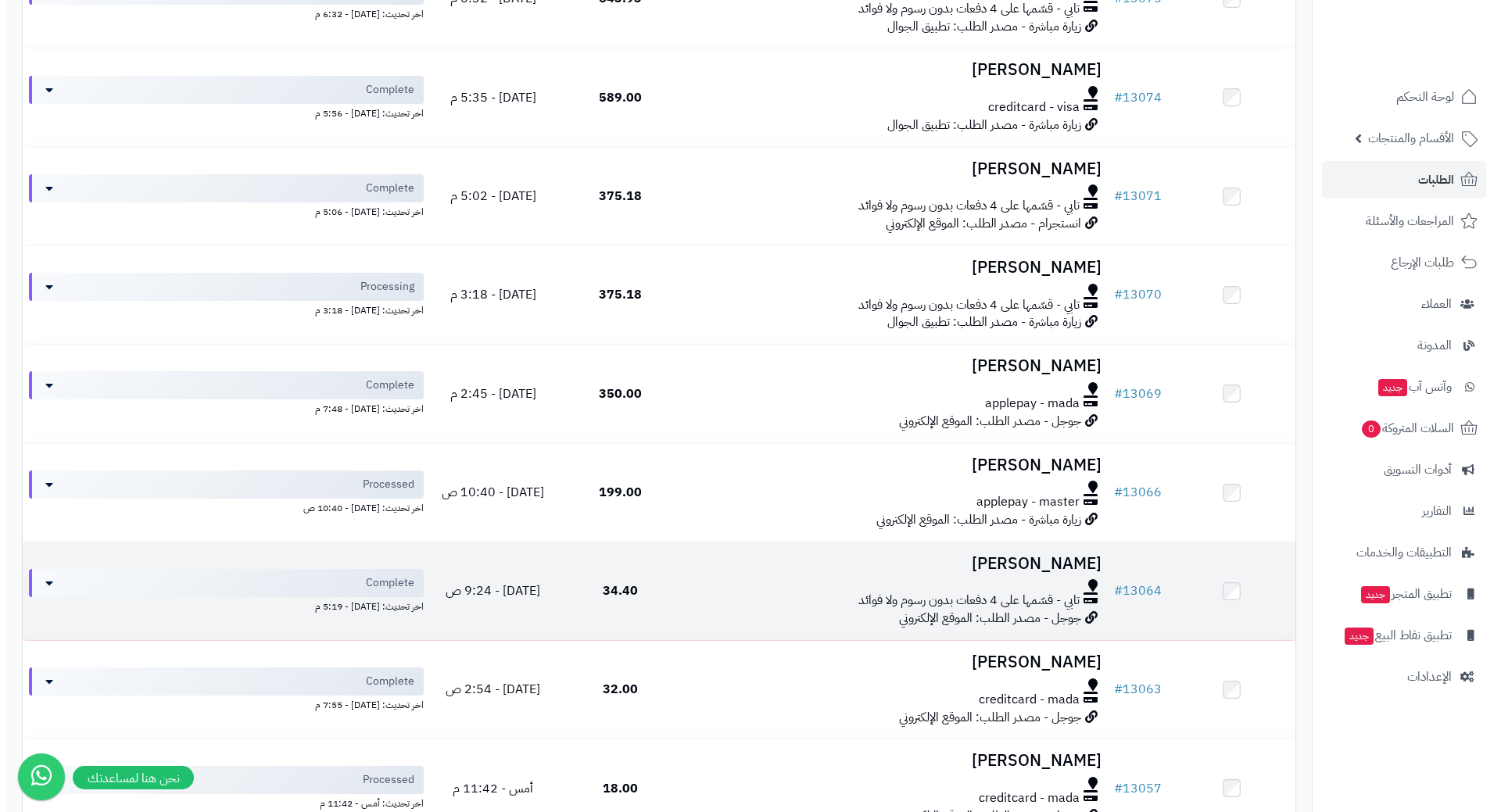
scroll to position [391, 0]
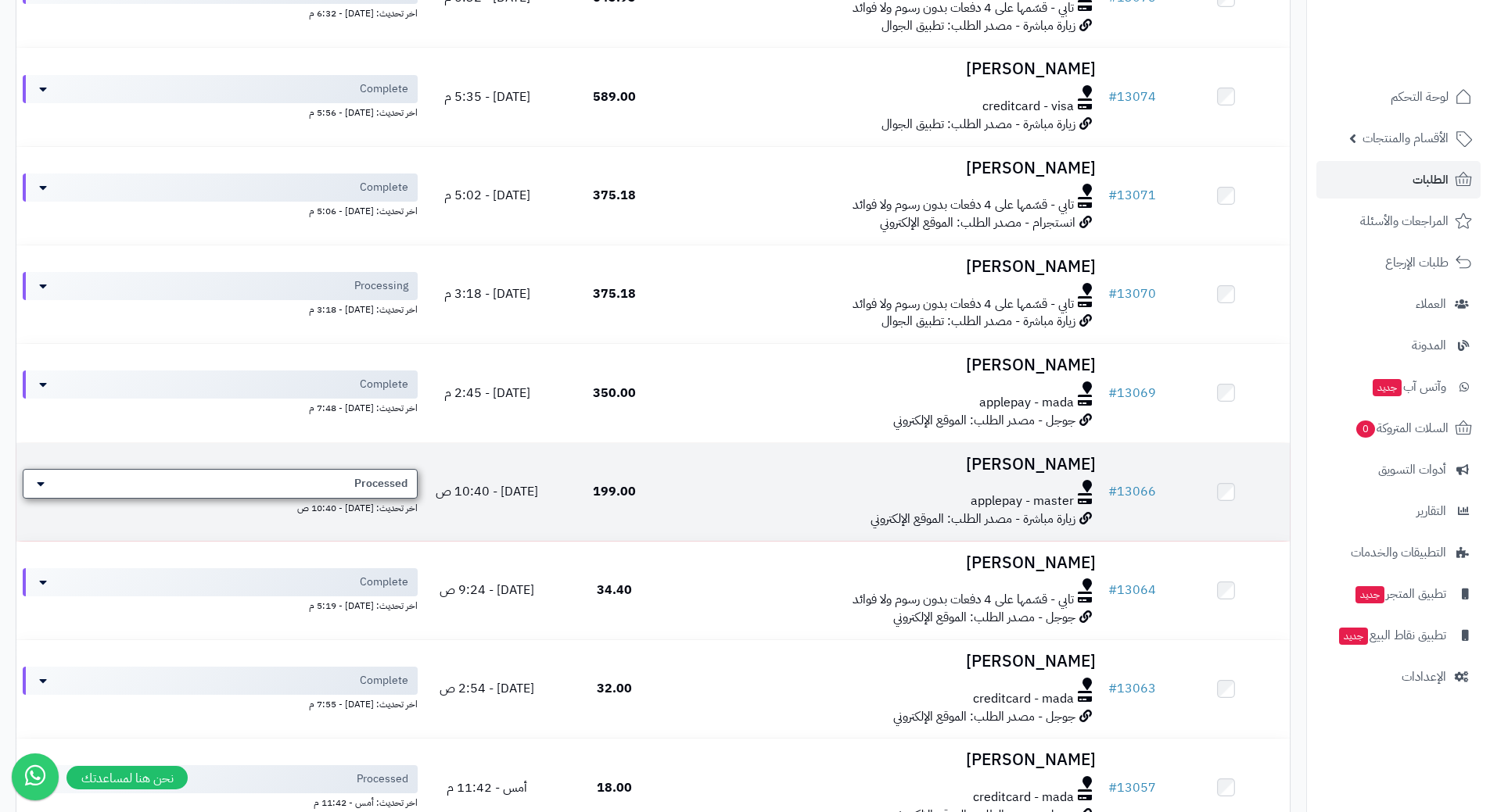
click at [304, 475] on div "Processed" at bounding box center [220, 484] width 395 height 30
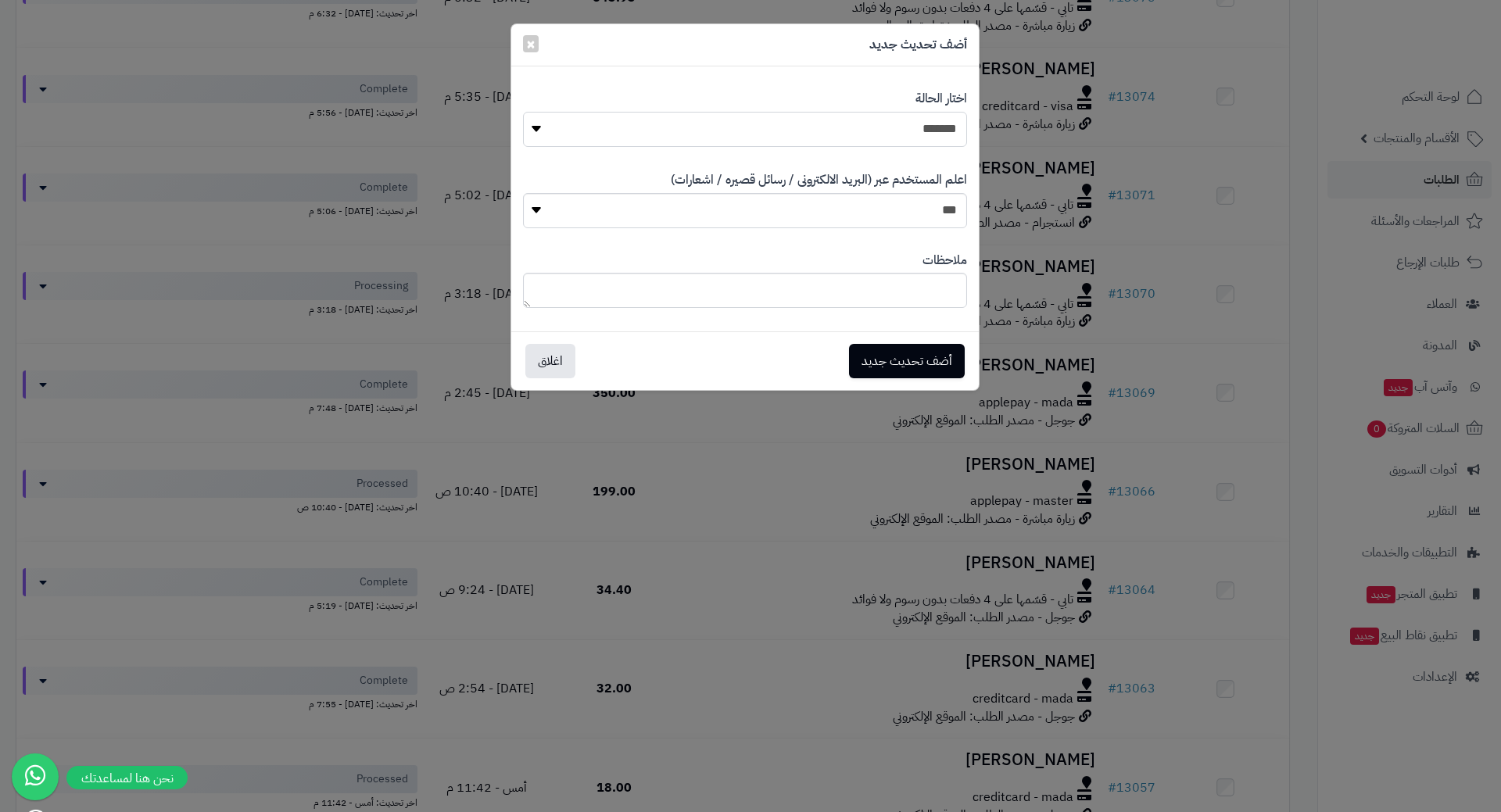
click at [876, 130] on select "**********" at bounding box center [745, 129] width 444 height 35
select select "*"
click at [523, 112] on select "**********" at bounding box center [745, 129] width 444 height 35
click at [888, 361] on button "أضف تحديث جديد" at bounding box center [906, 360] width 115 height 34
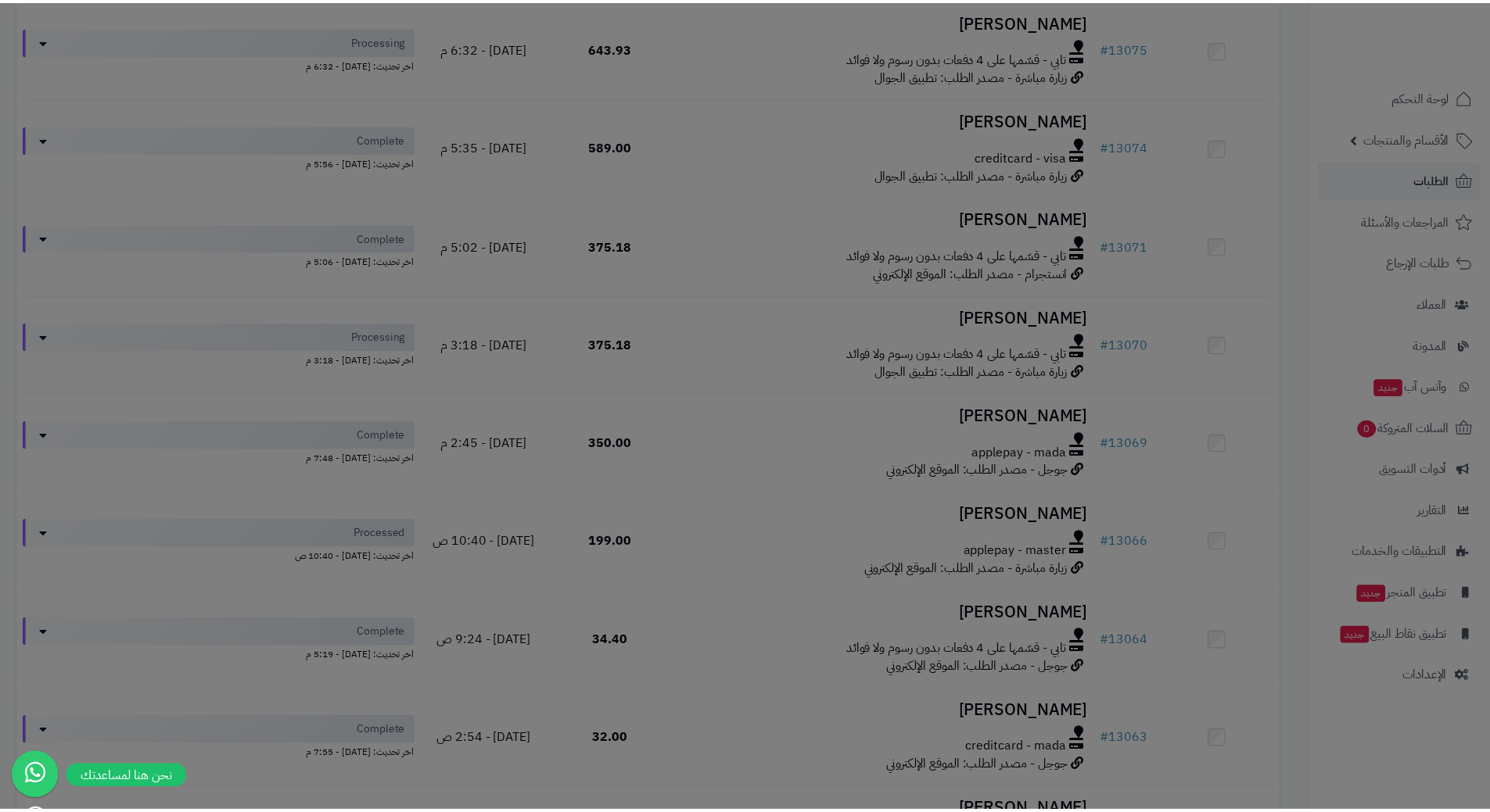
scroll to position [442, 0]
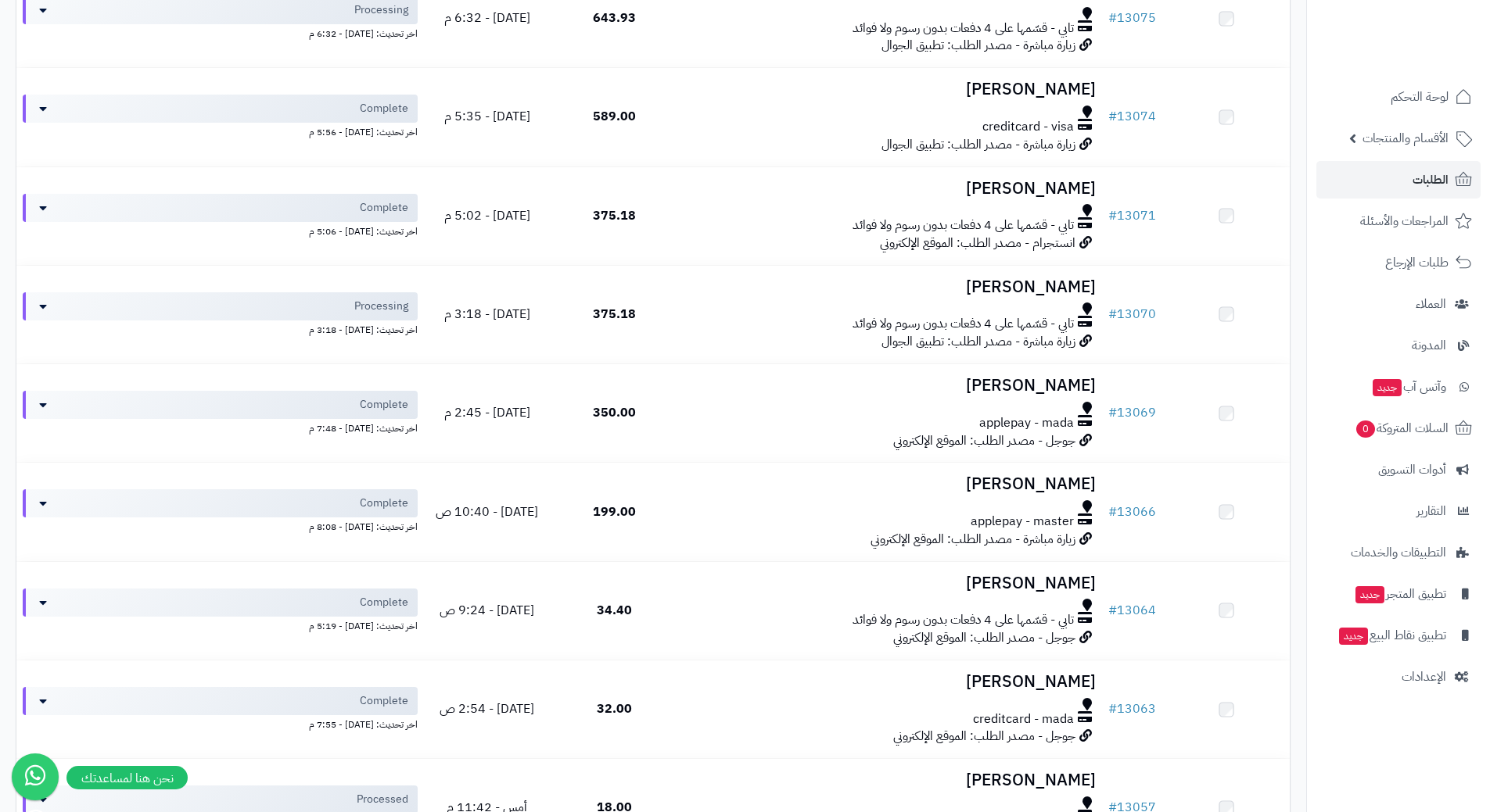
scroll to position [368, 0]
click at [1371, 195] on link "الطلبات" at bounding box center [1398, 180] width 164 height 38
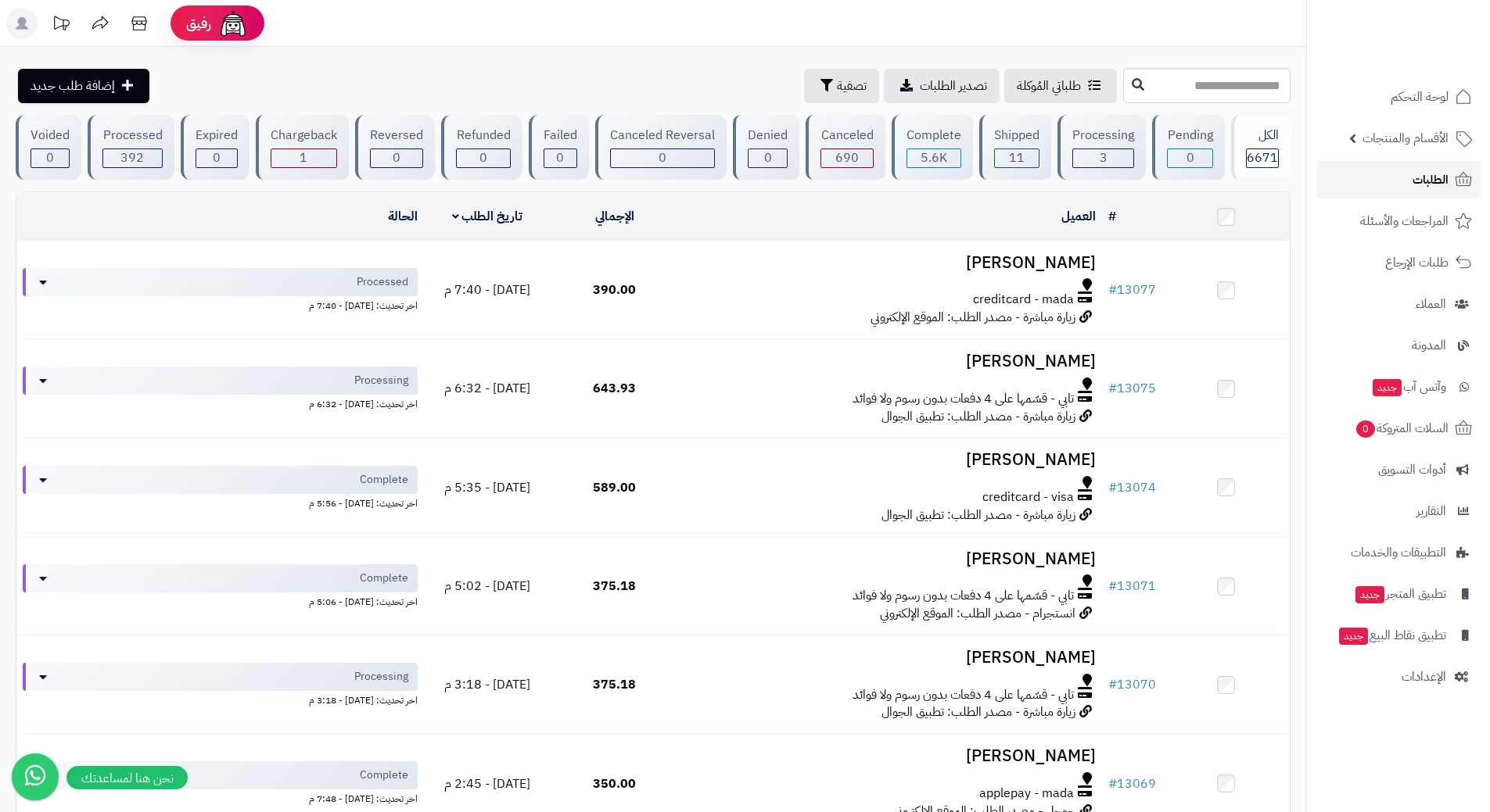
click at [1378, 173] on link "الطلبات" at bounding box center [1398, 180] width 164 height 38
click at [1370, 175] on link "الطلبات" at bounding box center [1398, 180] width 164 height 38
click at [1375, 196] on link "الطلبات" at bounding box center [1398, 180] width 164 height 38
click at [1389, 179] on link "الطلبات" at bounding box center [1398, 180] width 164 height 38
click at [1390, 168] on link "الطلبات" at bounding box center [1398, 180] width 164 height 38
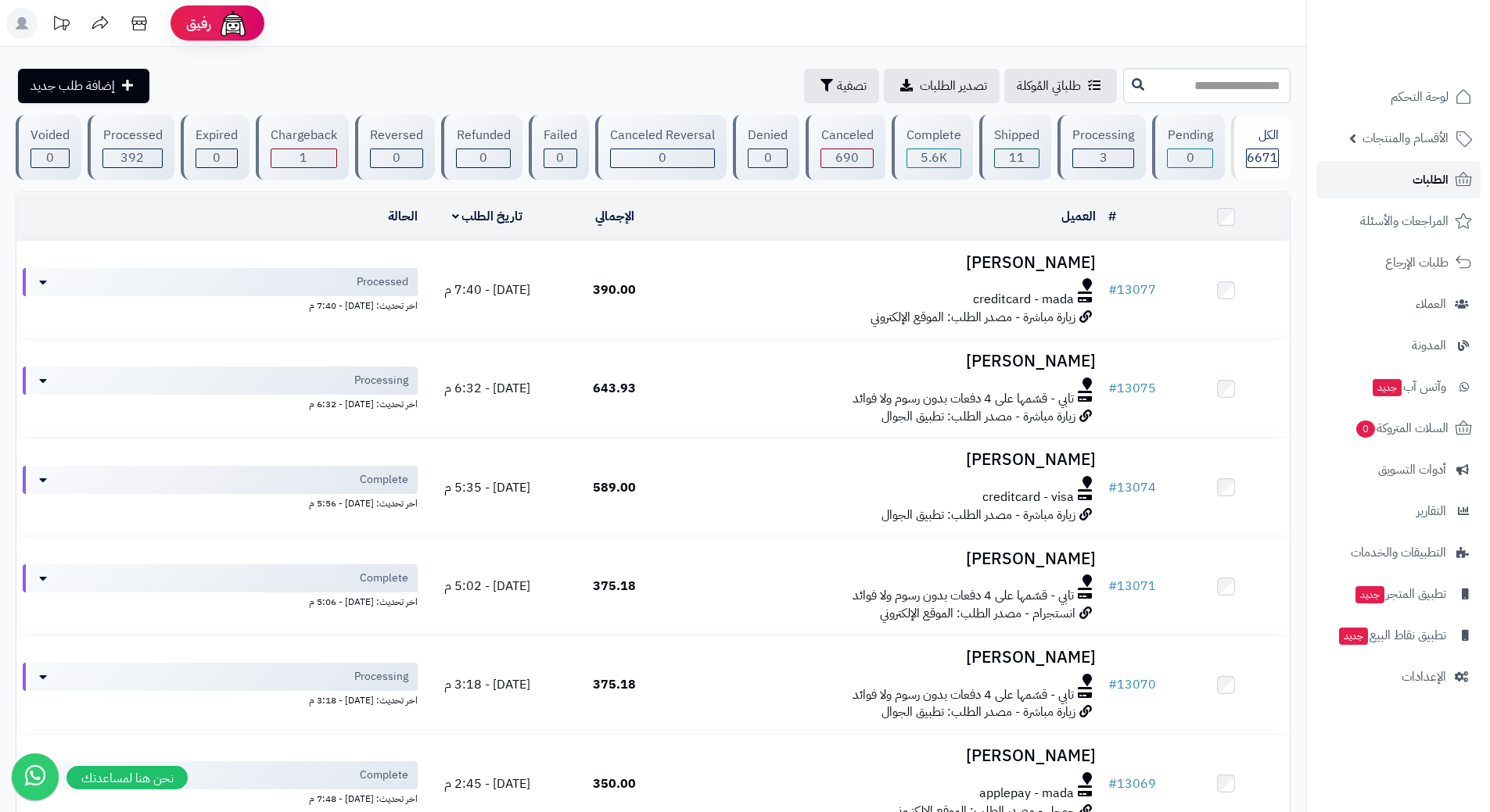
click at [1381, 174] on link "الطلبات" at bounding box center [1398, 180] width 164 height 38
click at [1366, 181] on link "الطلبات" at bounding box center [1398, 180] width 164 height 38
click at [1346, 187] on link "الطلبات" at bounding box center [1398, 180] width 164 height 38
click at [1379, 177] on link "الطلبات" at bounding box center [1398, 180] width 164 height 38
click at [1365, 184] on link "الطلبات" at bounding box center [1398, 180] width 164 height 38
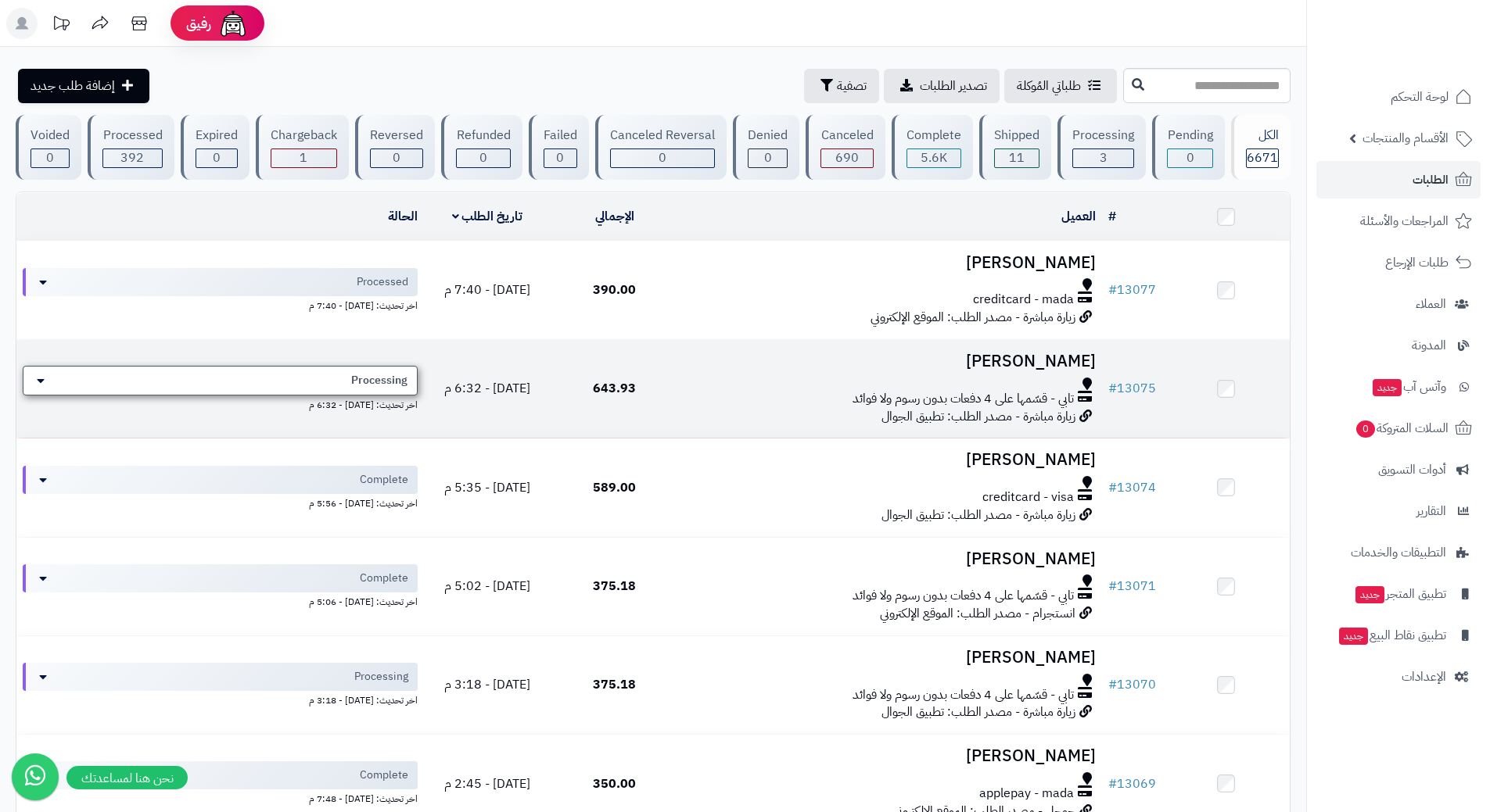
click at [223, 380] on div "Processing" at bounding box center [220, 380] width 395 height 30
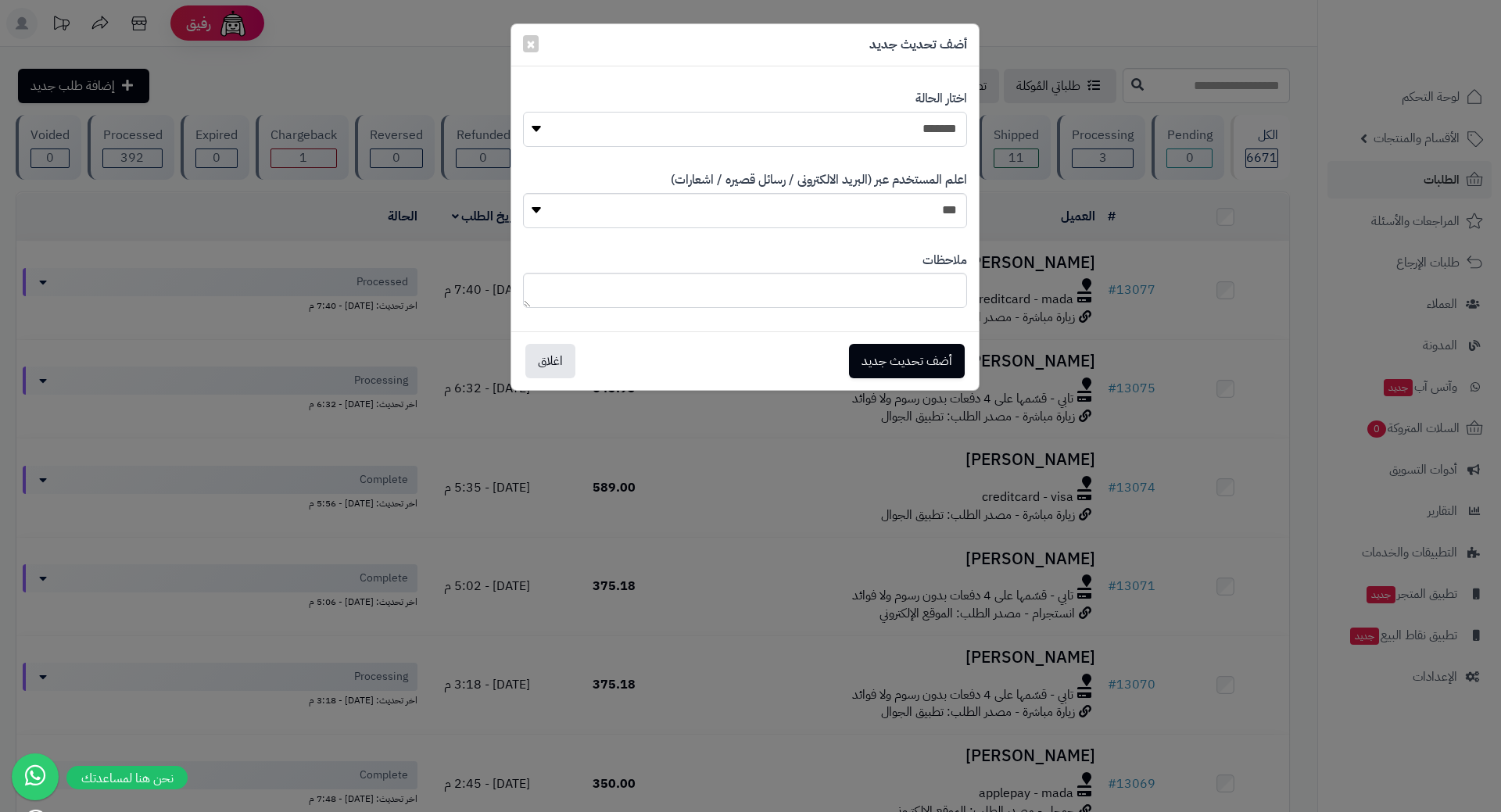
click at [832, 134] on select "**********" at bounding box center [745, 129] width 444 height 35
select select "*"
click at [523, 112] on select "**********" at bounding box center [745, 129] width 444 height 35
click at [906, 363] on button "أضف تحديث جديد" at bounding box center [906, 360] width 115 height 34
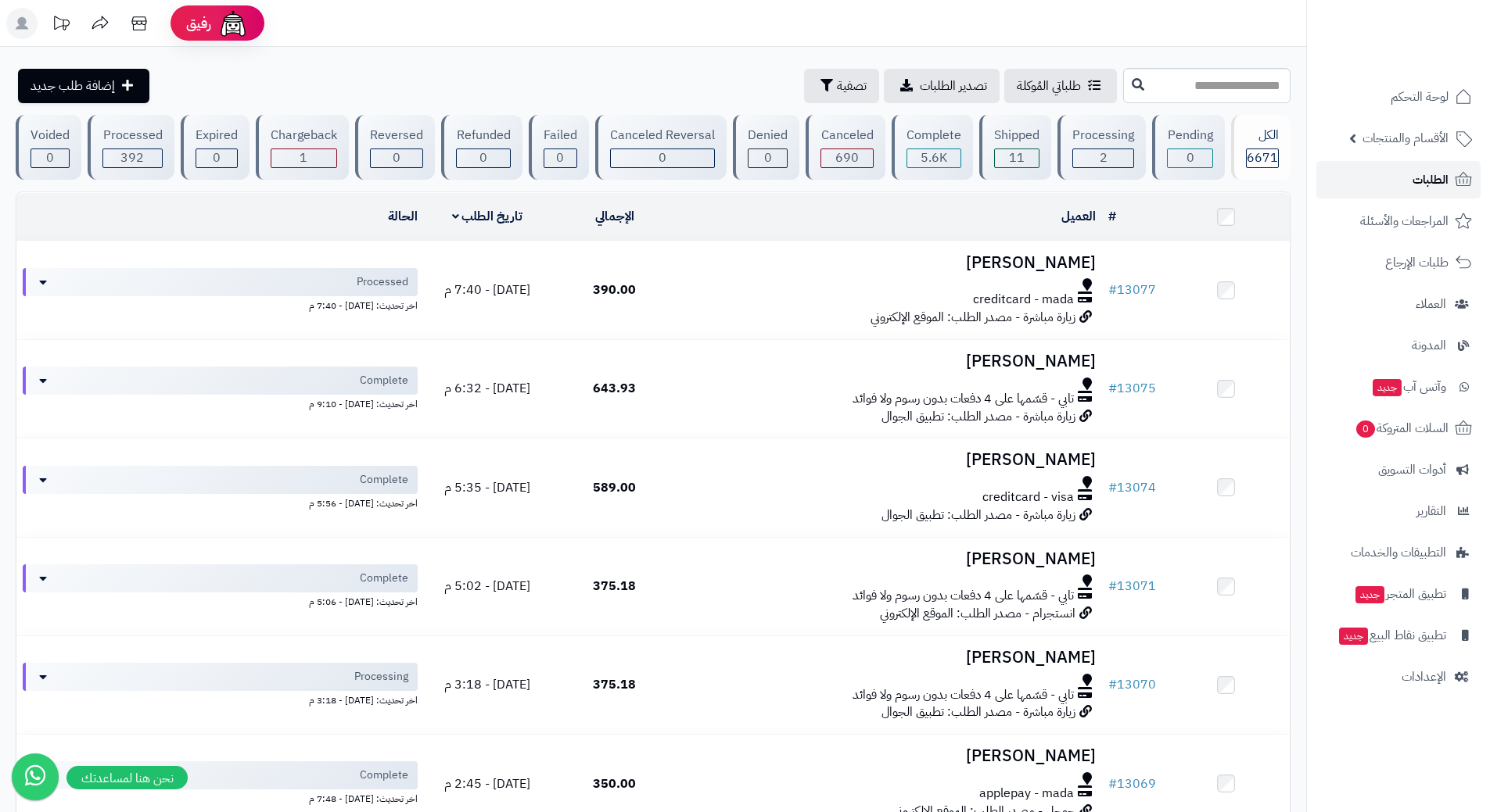
click at [1341, 185] on link "الطلبات" at bounding box center [1398, 180] width 164 height 38
drag, startPoint x: 0, startPoint y: 0, endPoint x: 1341, endPoint y: 185, distance: 1353.7
click at [1341, 185] on link "الطلبات" at bounding box center [1398, 180] width 164 height 38
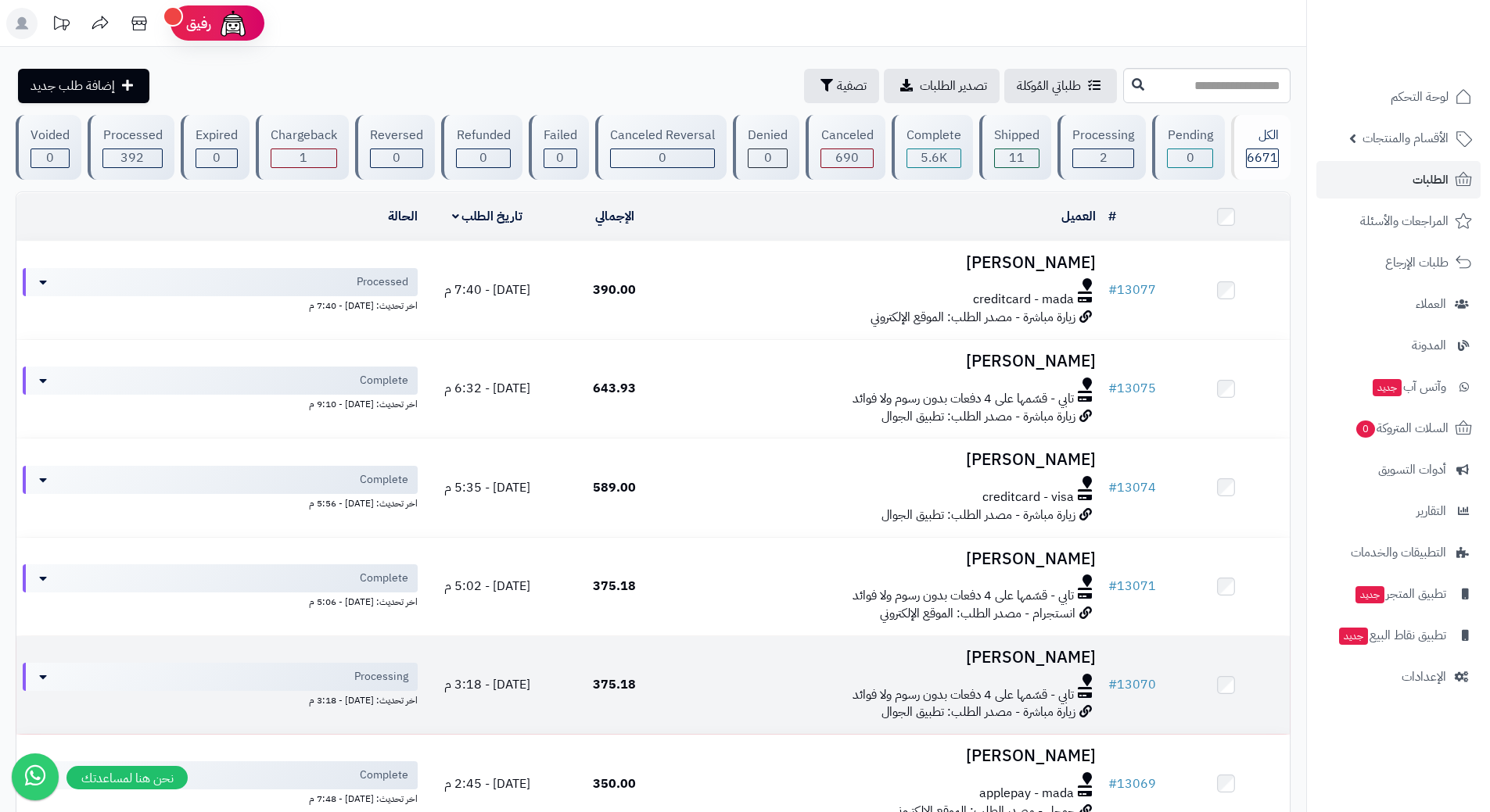
click at [755, 664] on h3 "حسن الخضير" at bounding box center [890, 658] width 411 height 18
click at [755, 663] on h3 "حسن الخضير" at bounding box center [890, 658] width 411 height 18
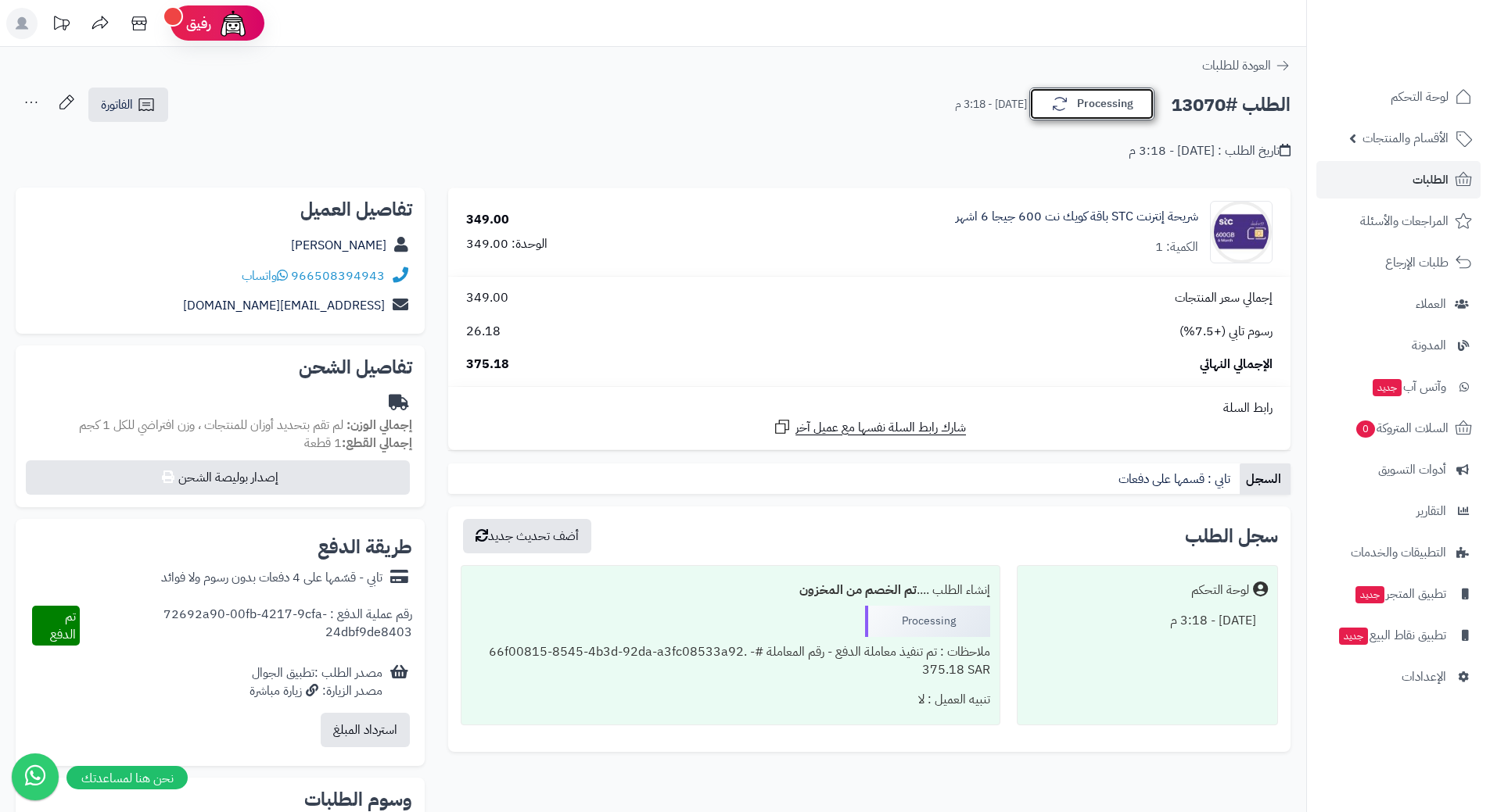
click at [1064, 107] on icon "button" at bounding box center [1059, 103] width 19 height 18
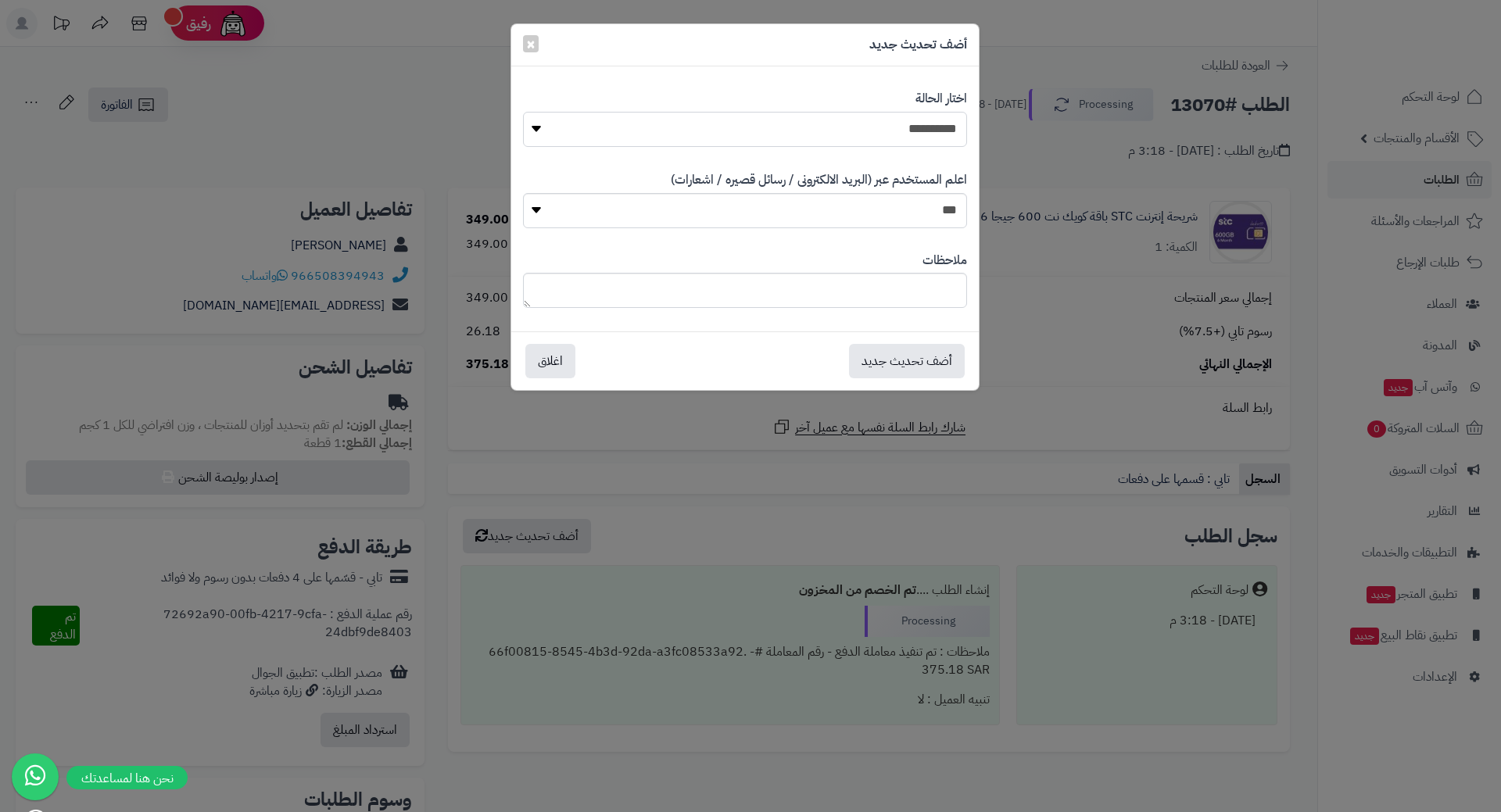
drag, startPoint x: 906, startPoint y: 112, endPoint x: 908, endPoint y: 127, distance: 15.1
click at [906, 113] on select "**********" at bounding box center [745, 129] width 444 height 35
select select "*"
click at [523, 112] on select "**********" at bounding box center [745, 129] width 444 height 35
click at [908, 357] on button "أضف تحديث جديد" at bounding box center [906, 360] width 115 height 34
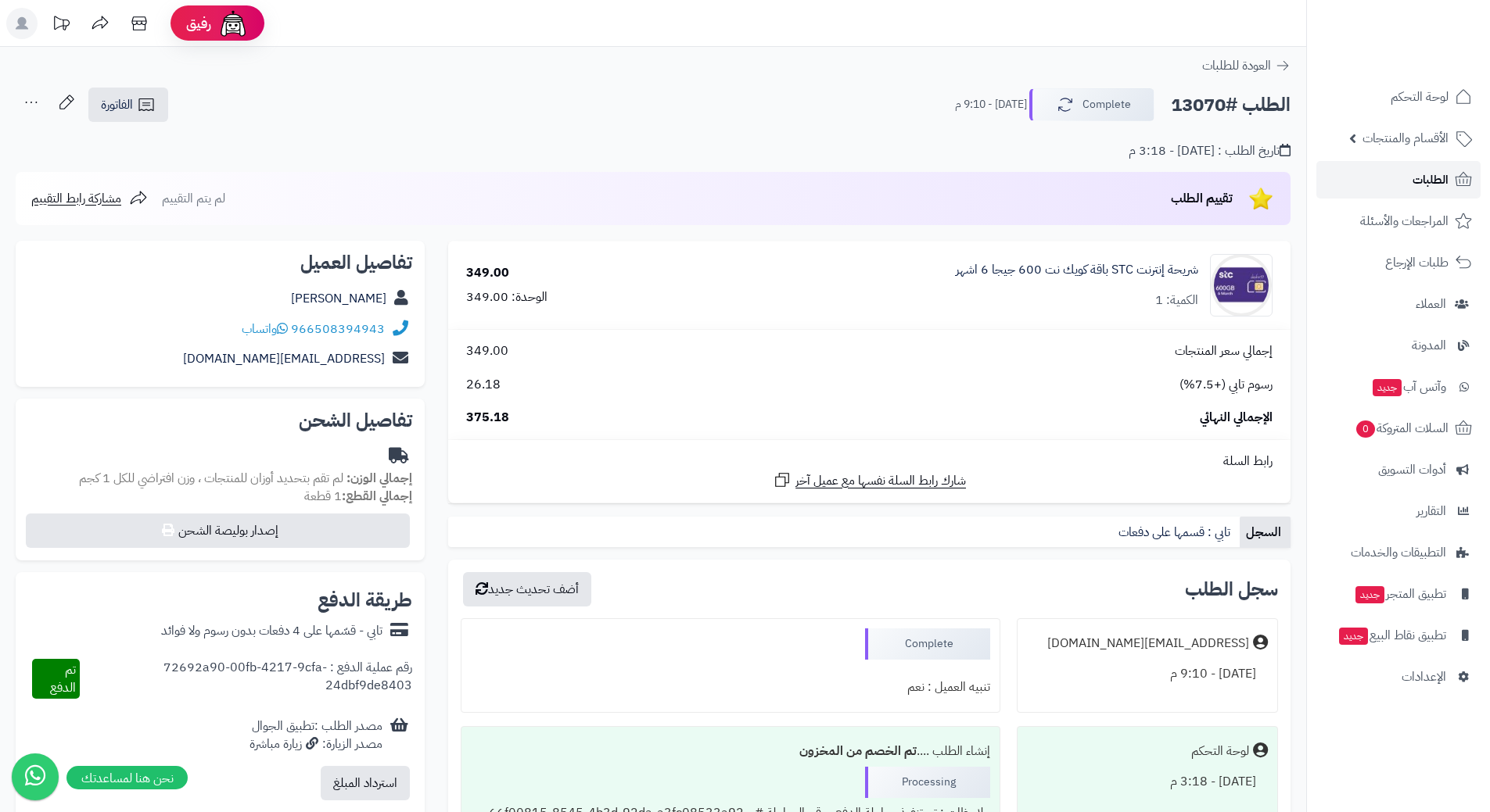
click at [1397, 177] on link "الطلبات" at bounding box center [1398, 180] width 164 height 38
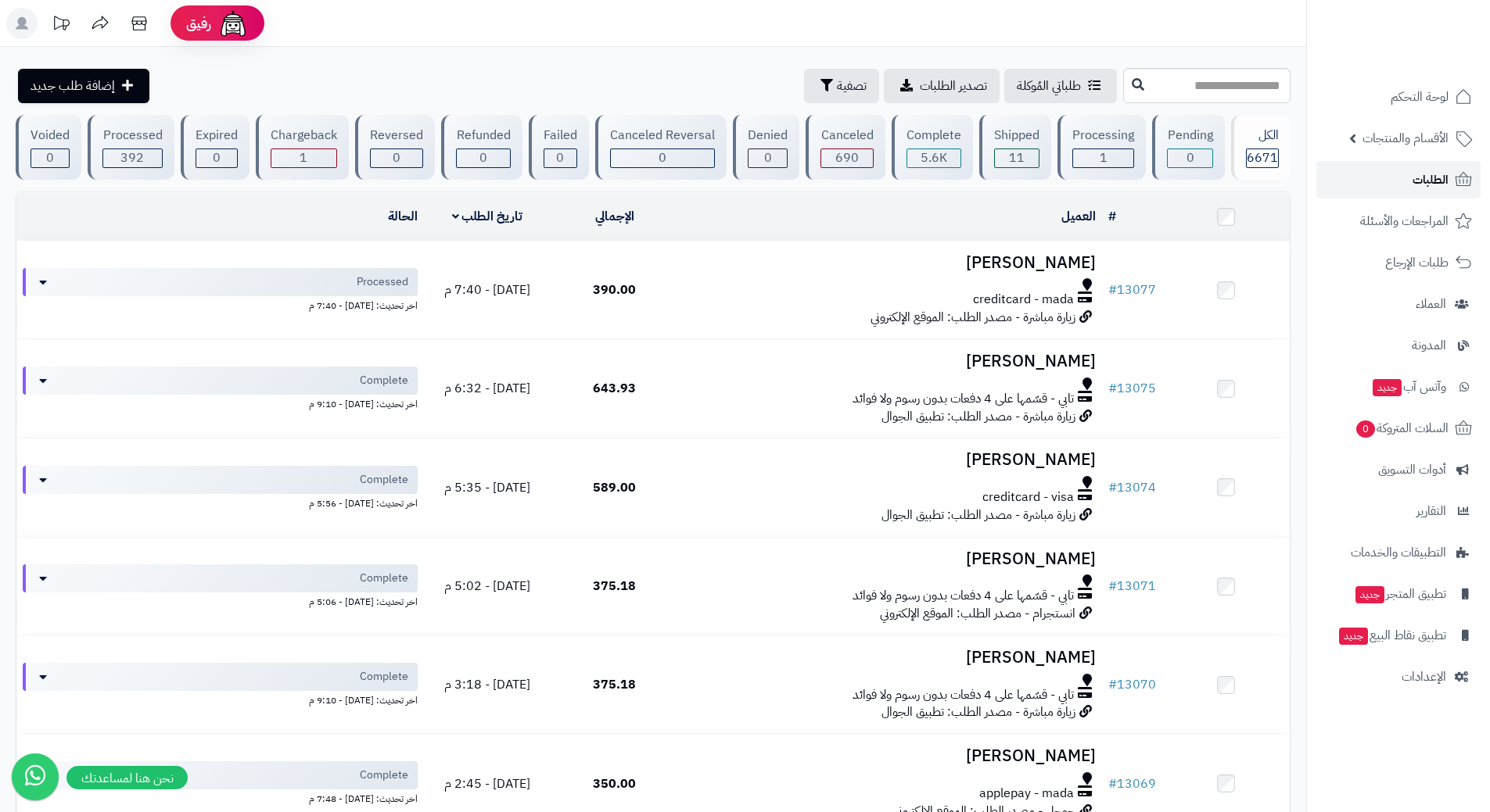
click at [1386, 184] on link "الطلبات" at bounding box center [1398, 180] width 164 height 38
click at [1342, 174] on link "الطلبات" at bounding box center [1398, 180] width 164 height 38
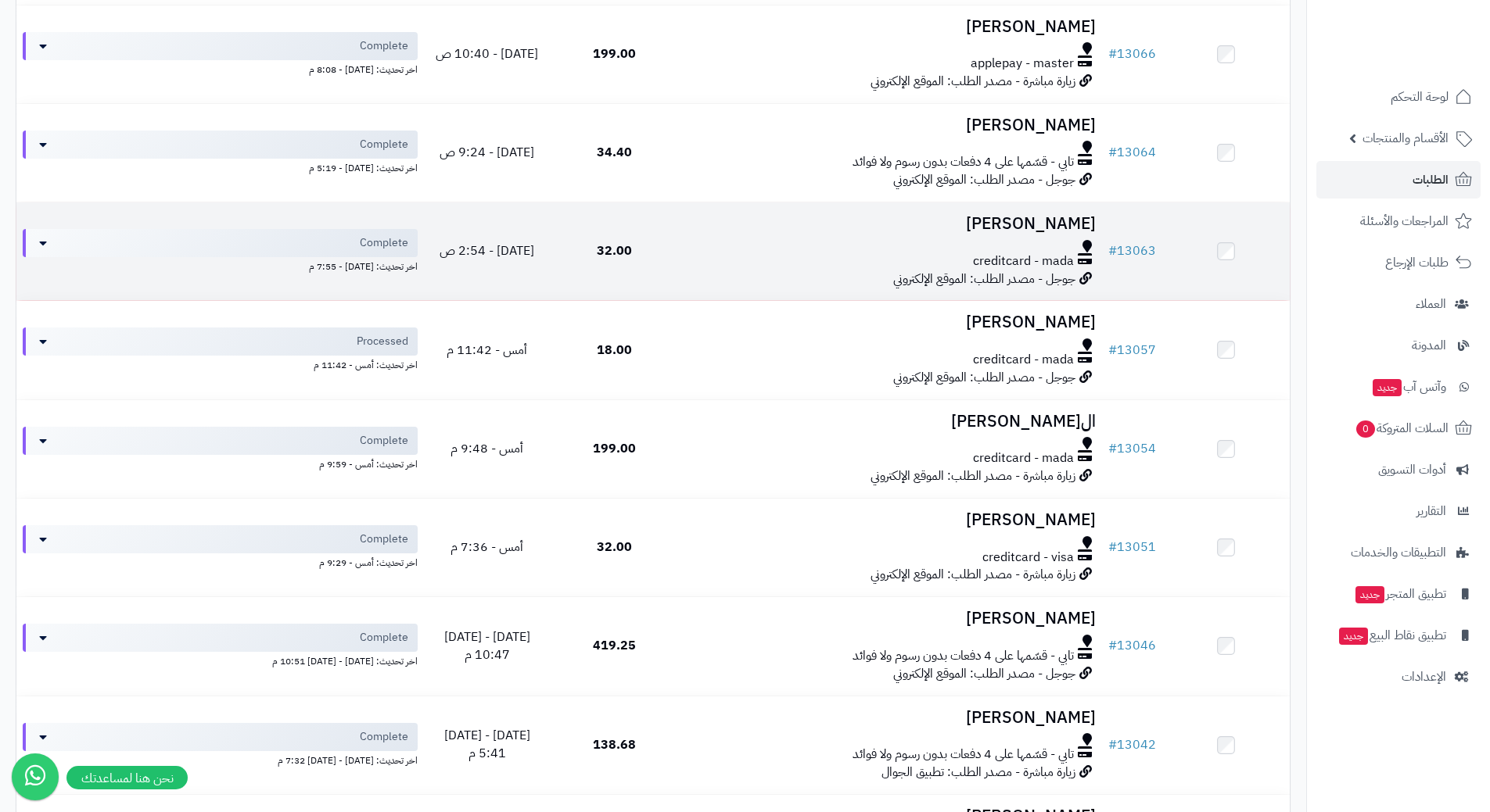
scroll to position [776, 0]
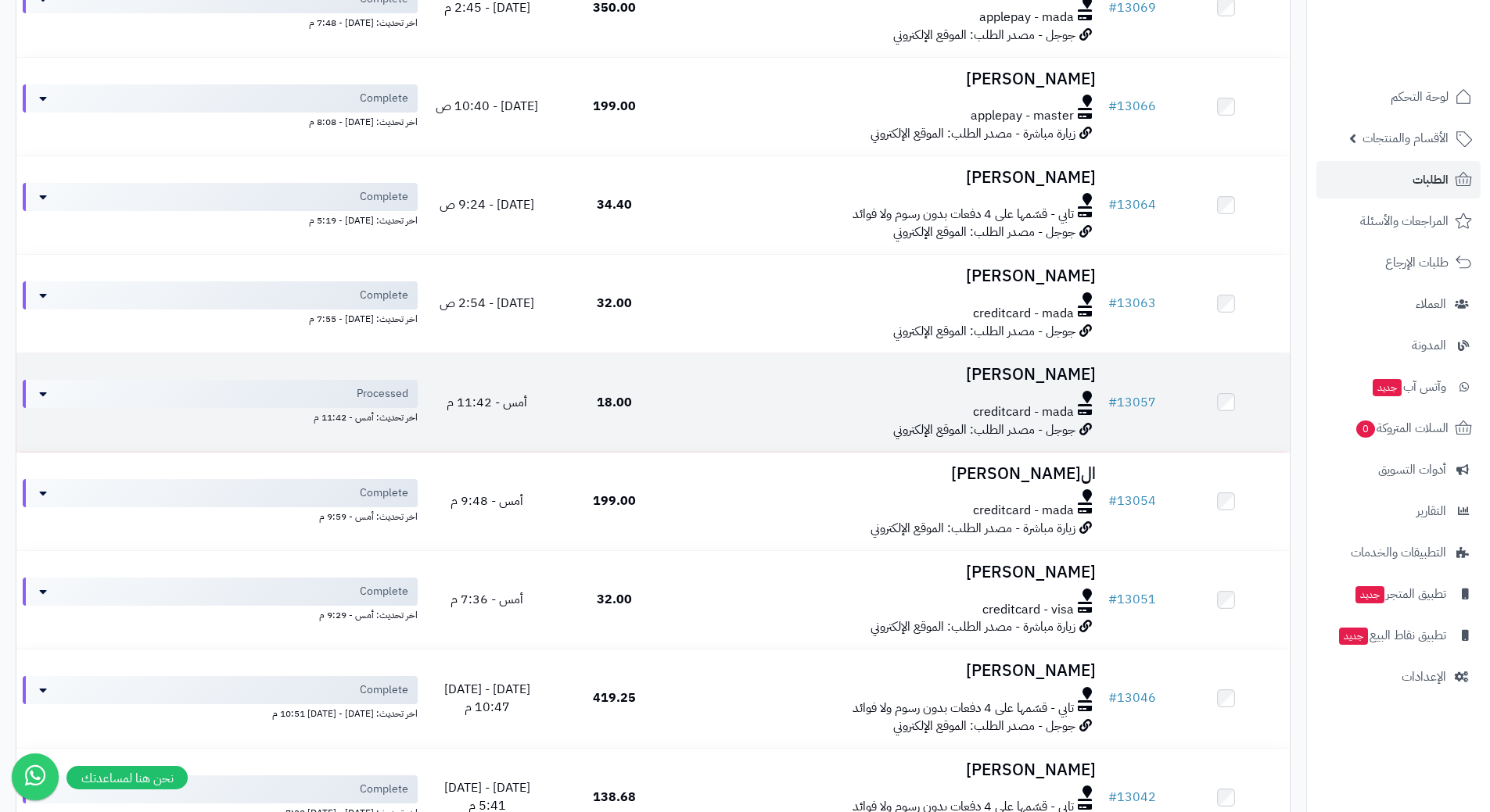
click at [707, 400] on div at bounding box center [890, 397] width 411 height 12
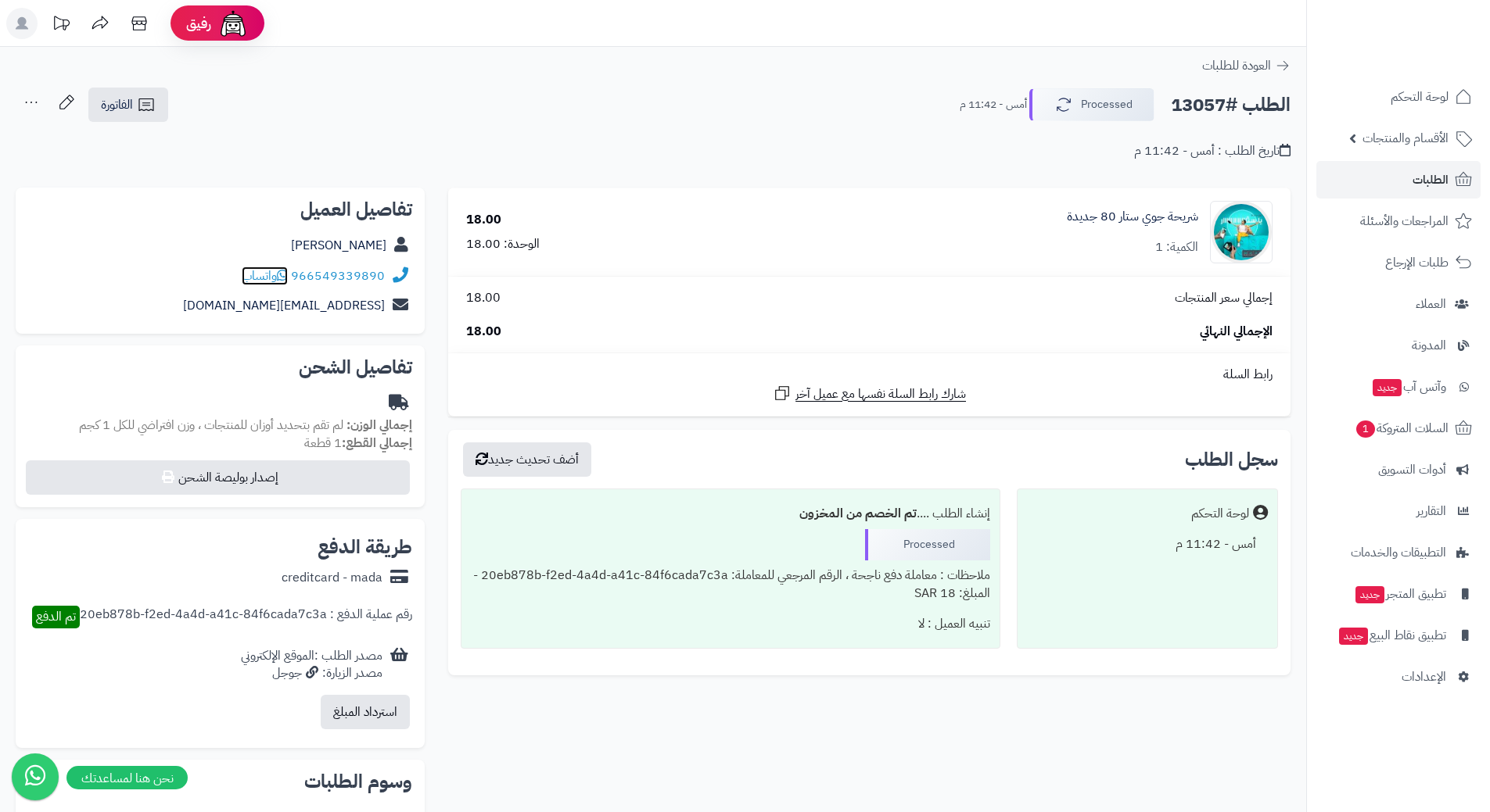
click at [278, 271] on span "واتساب" at bounding box center [264, 276] width 46 height 18
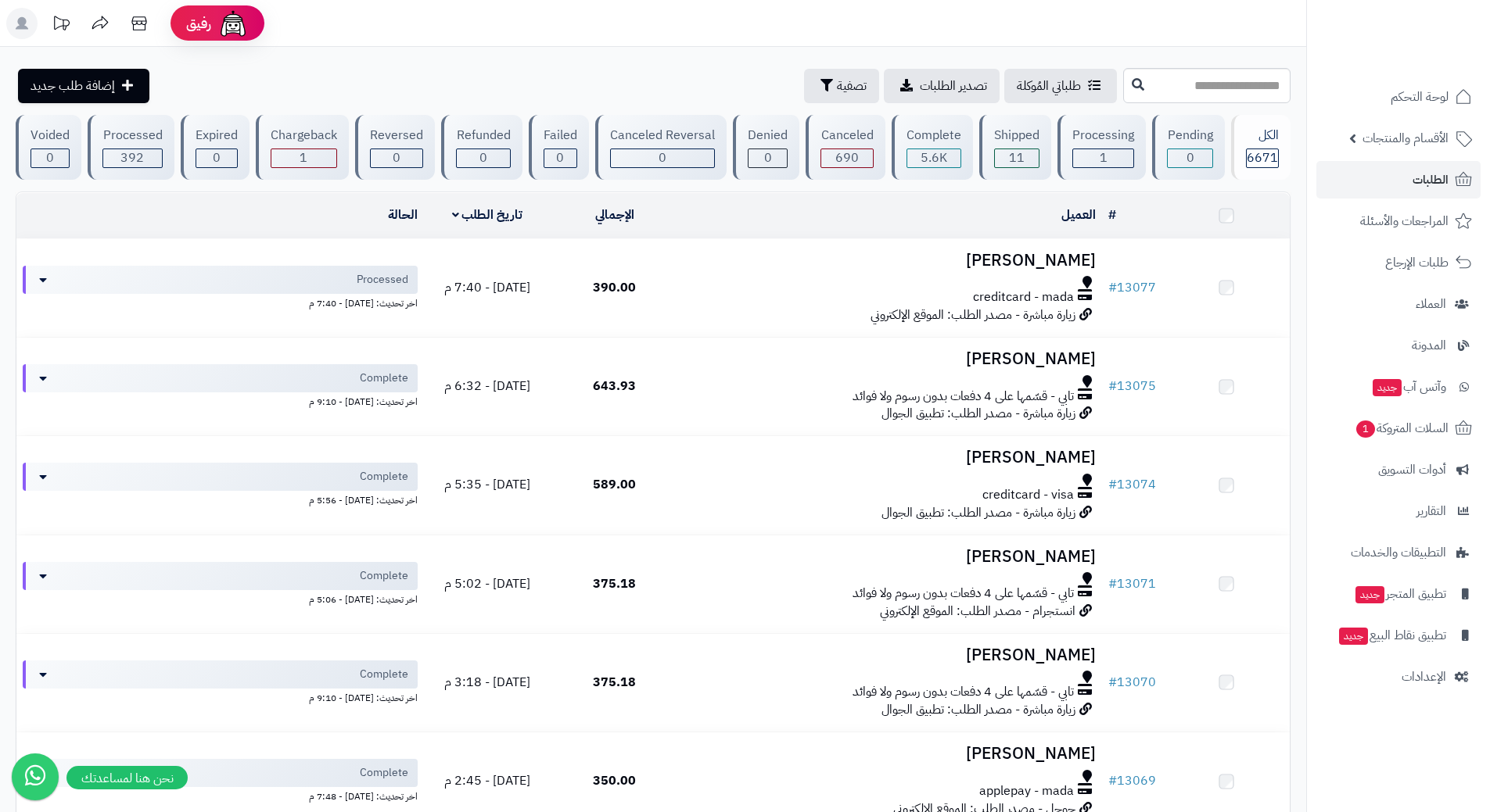
scroll to position [776, 0]
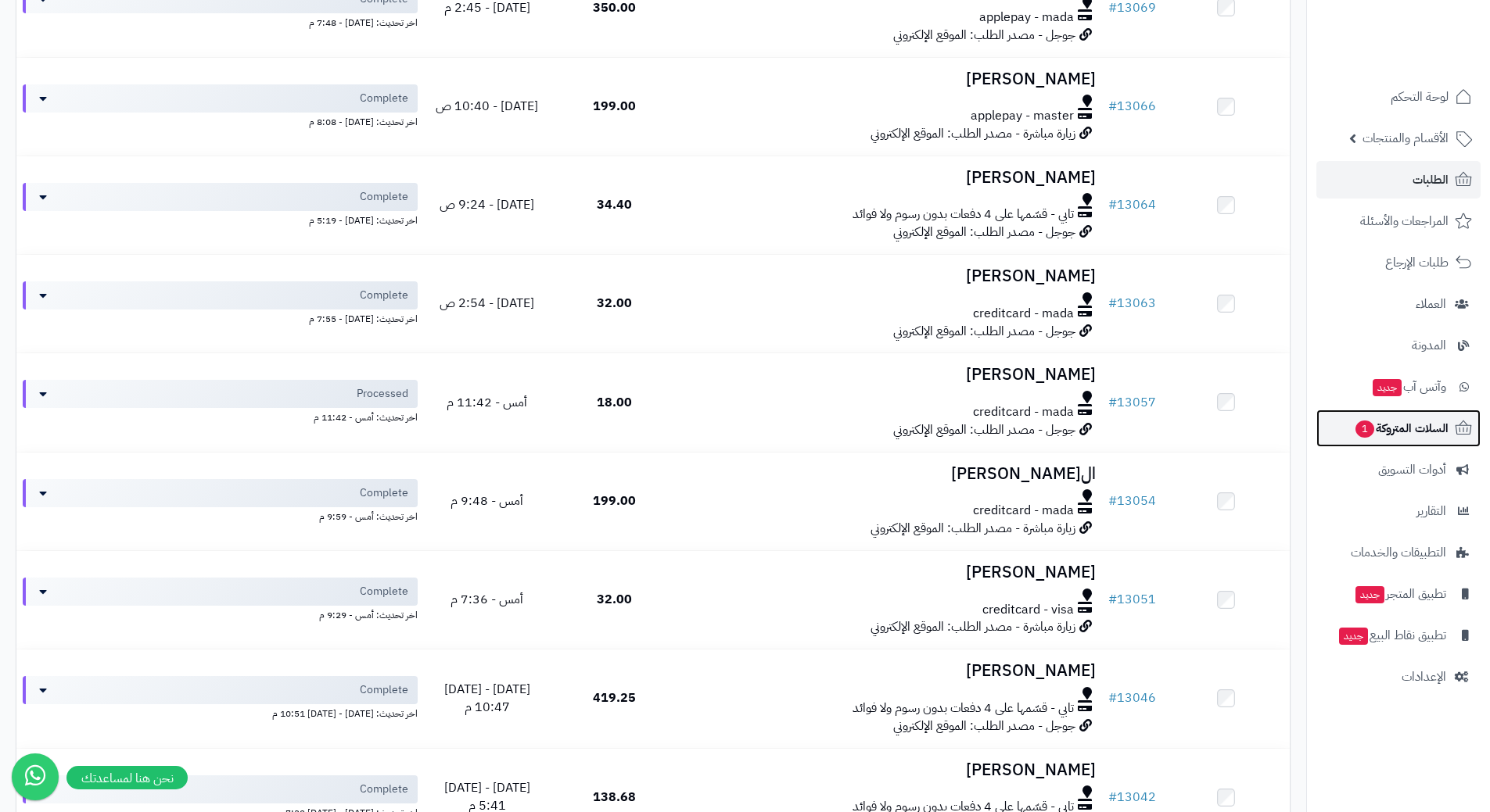
click at [1378, 425] on span "السلات المتروكة 1" at bounding box center [1401, 428] width 94 height 22
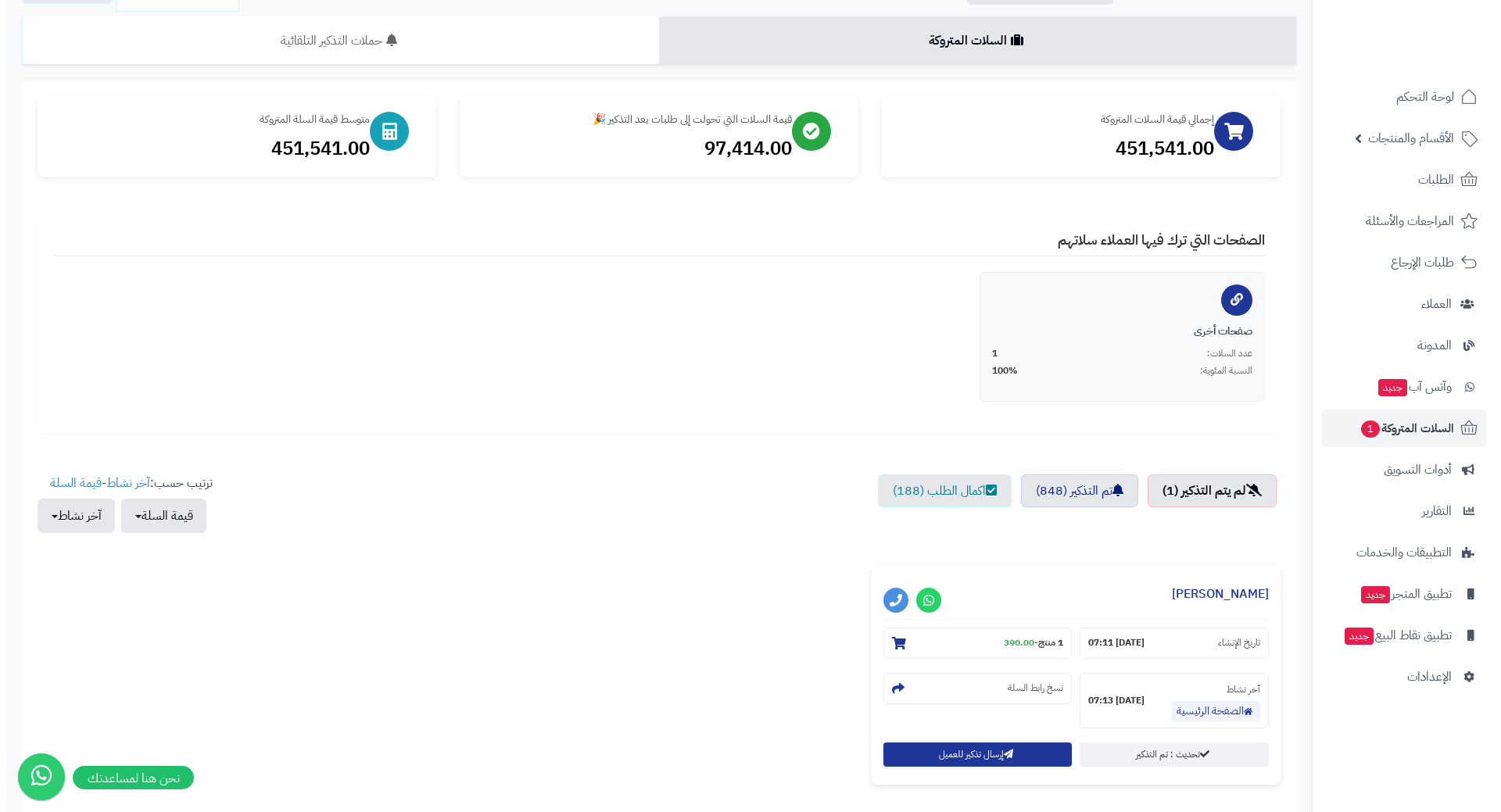
scroll to position [237, 0]
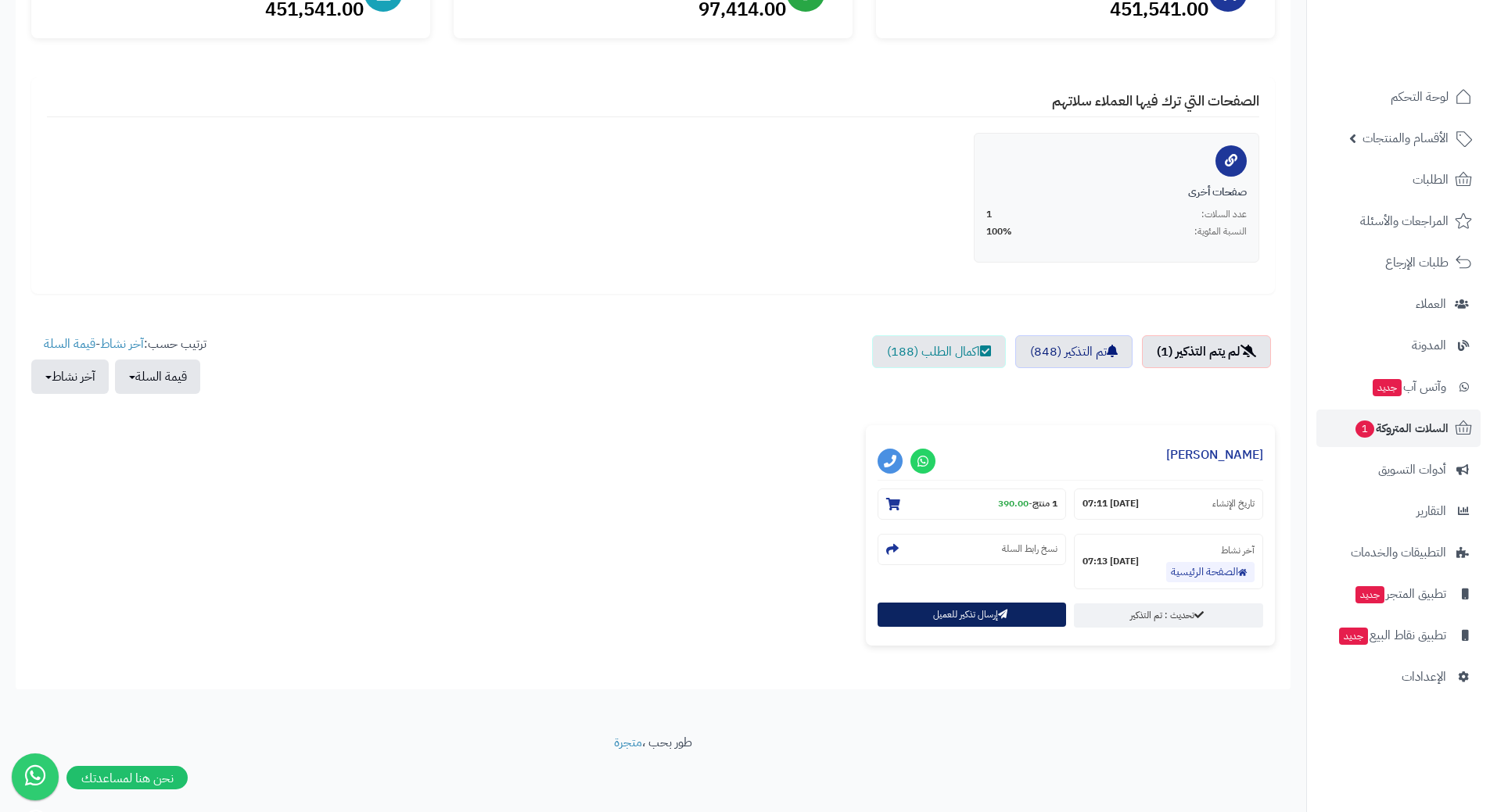
click at [938, 626] on button "إرسال تذكير للعميل" at bounding box center [972, 615] width 189 height 25
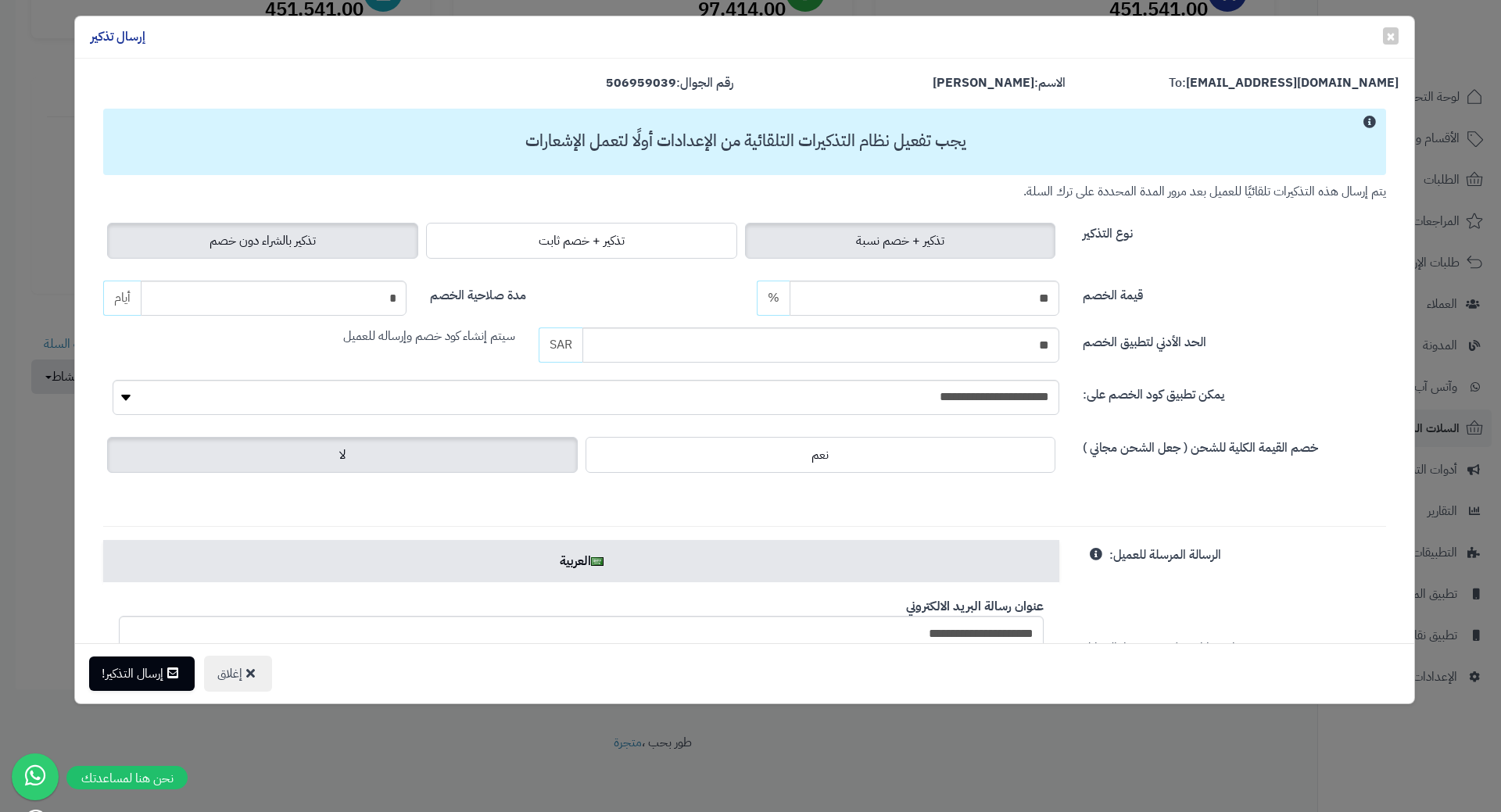
click at [416, 235] on label "تذكير بالشراء دون خصم" at bounding box center [262, 240] width 311 height 36
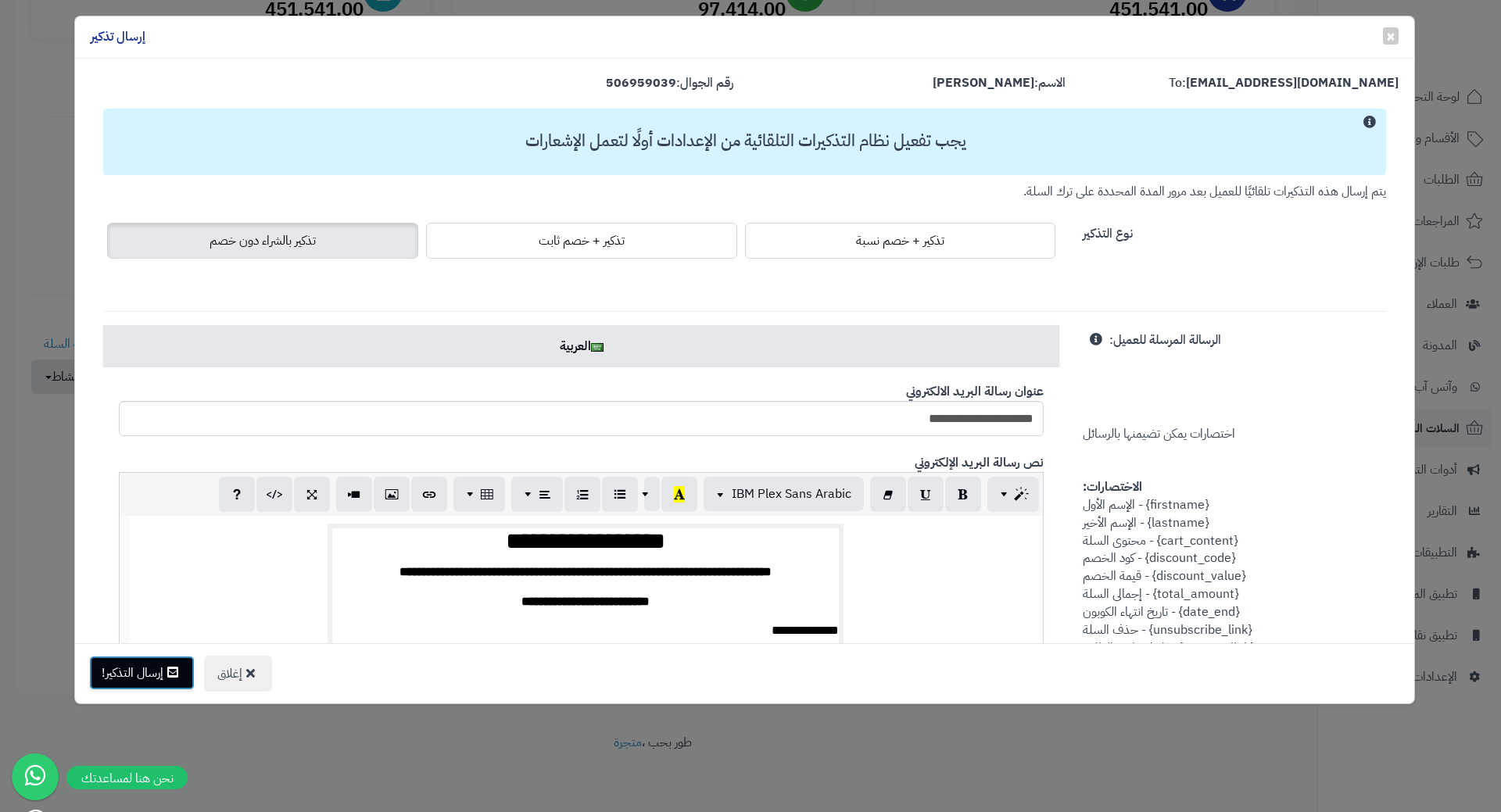
click at [164, 683] on button "إرسال التذكير!" at bounding box center [142, 673] width 106 height 34
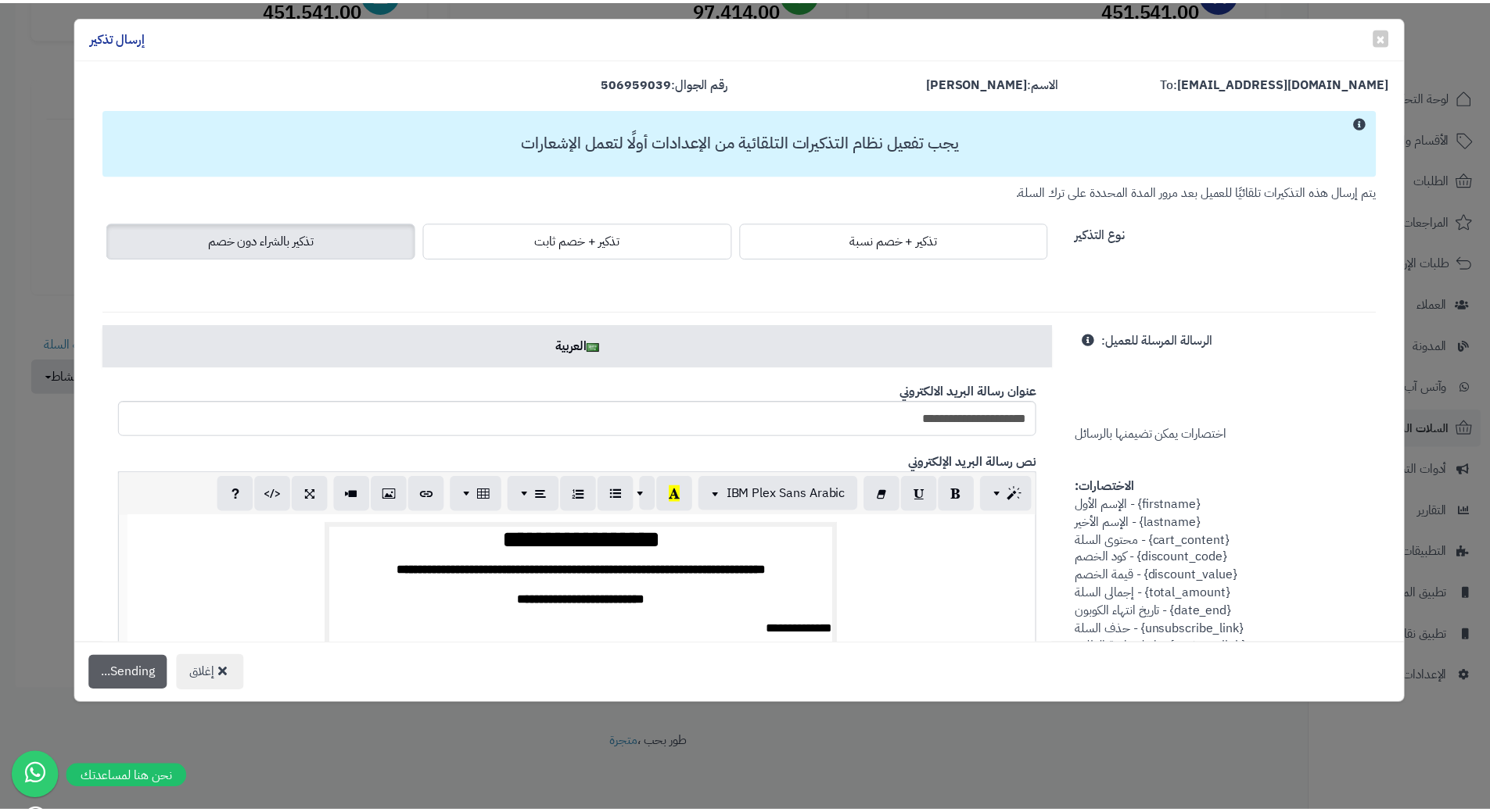
scroll to position [288, 0]
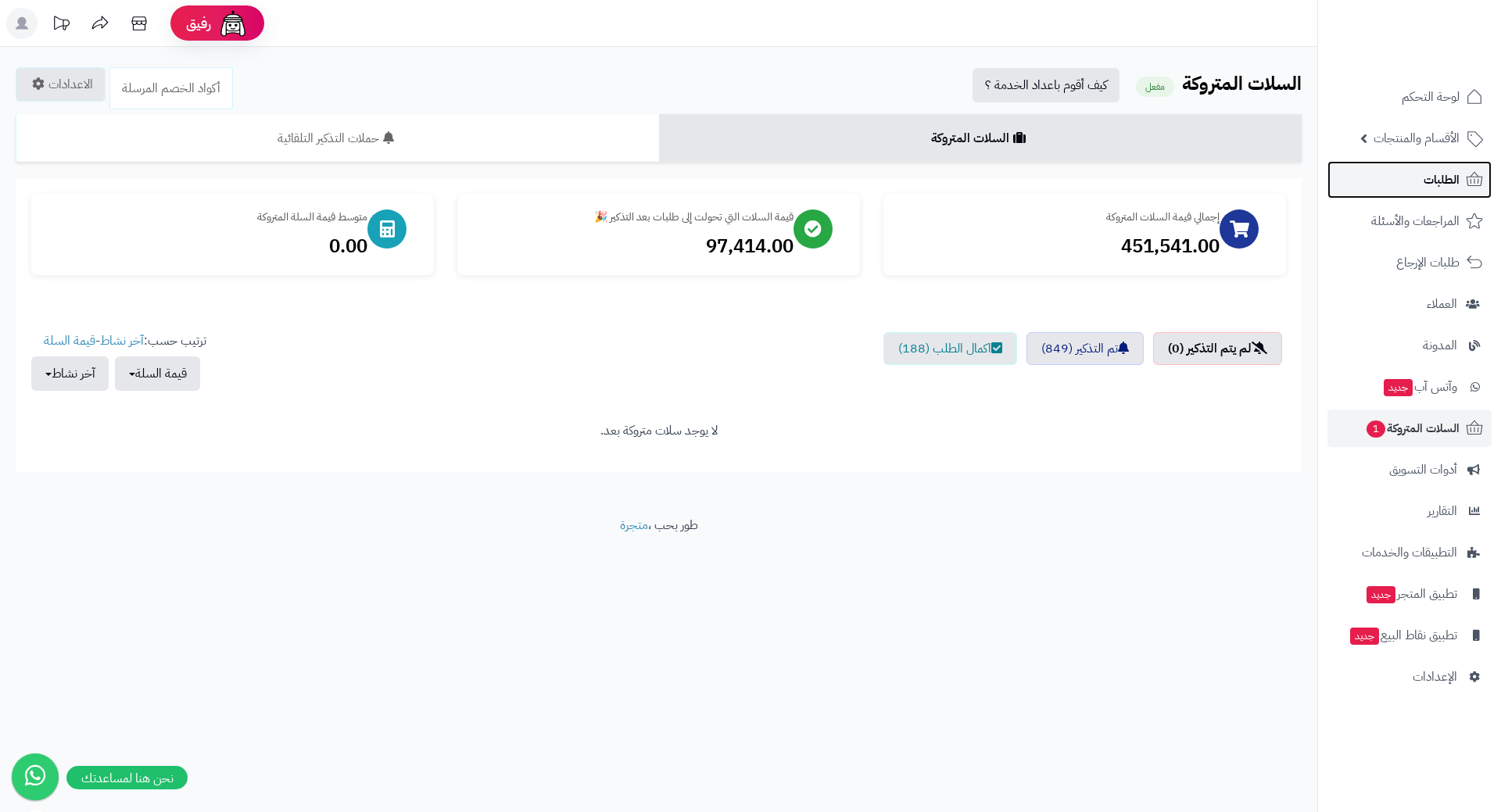
click at [1389, 181] on link "الطلبات" at bounding box center [1409, 180] width 164 height 38
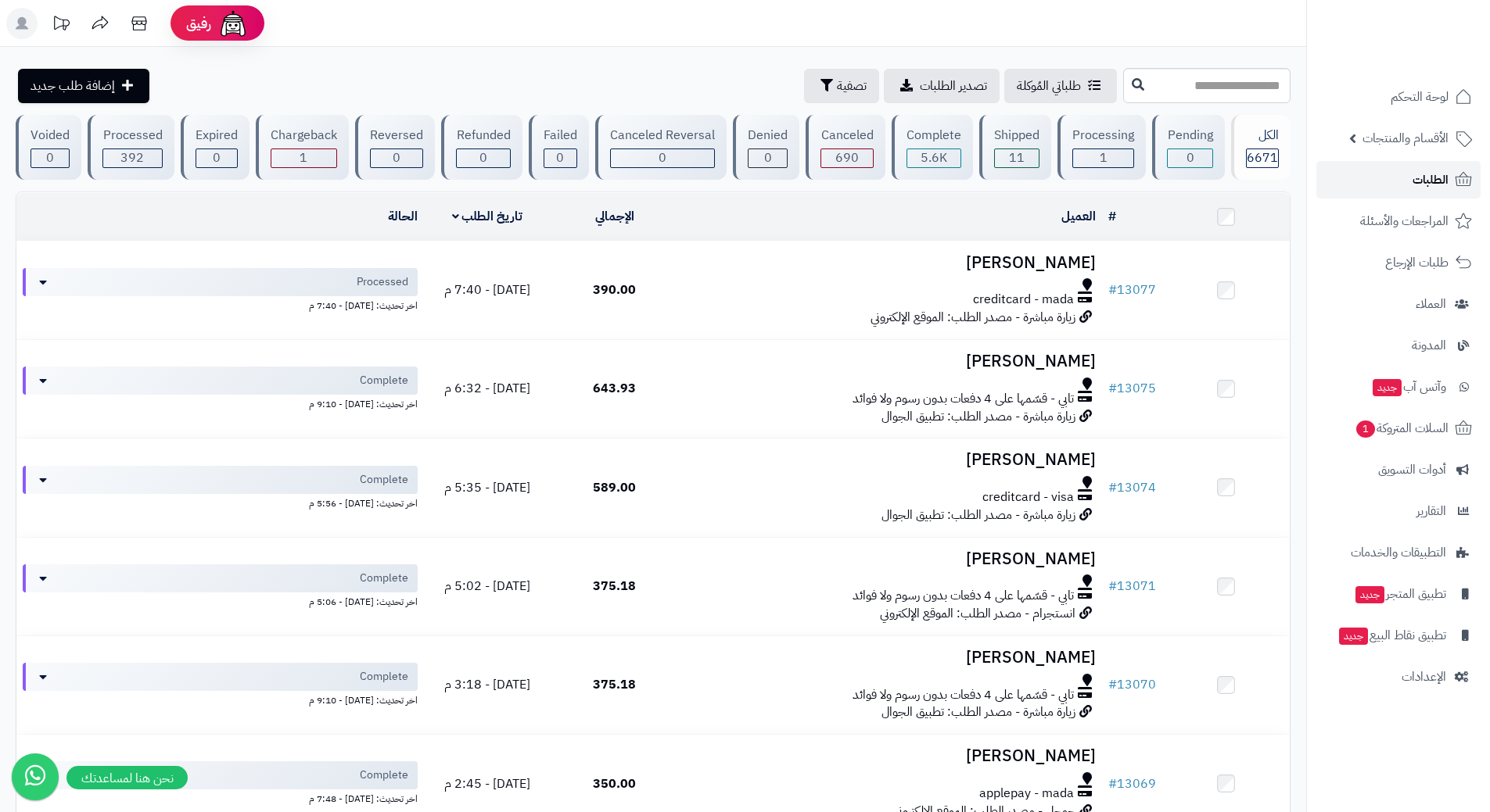
click at [1343, 173] on link "الطلبات" at bounding box center [1398, 180] width 164 height 38
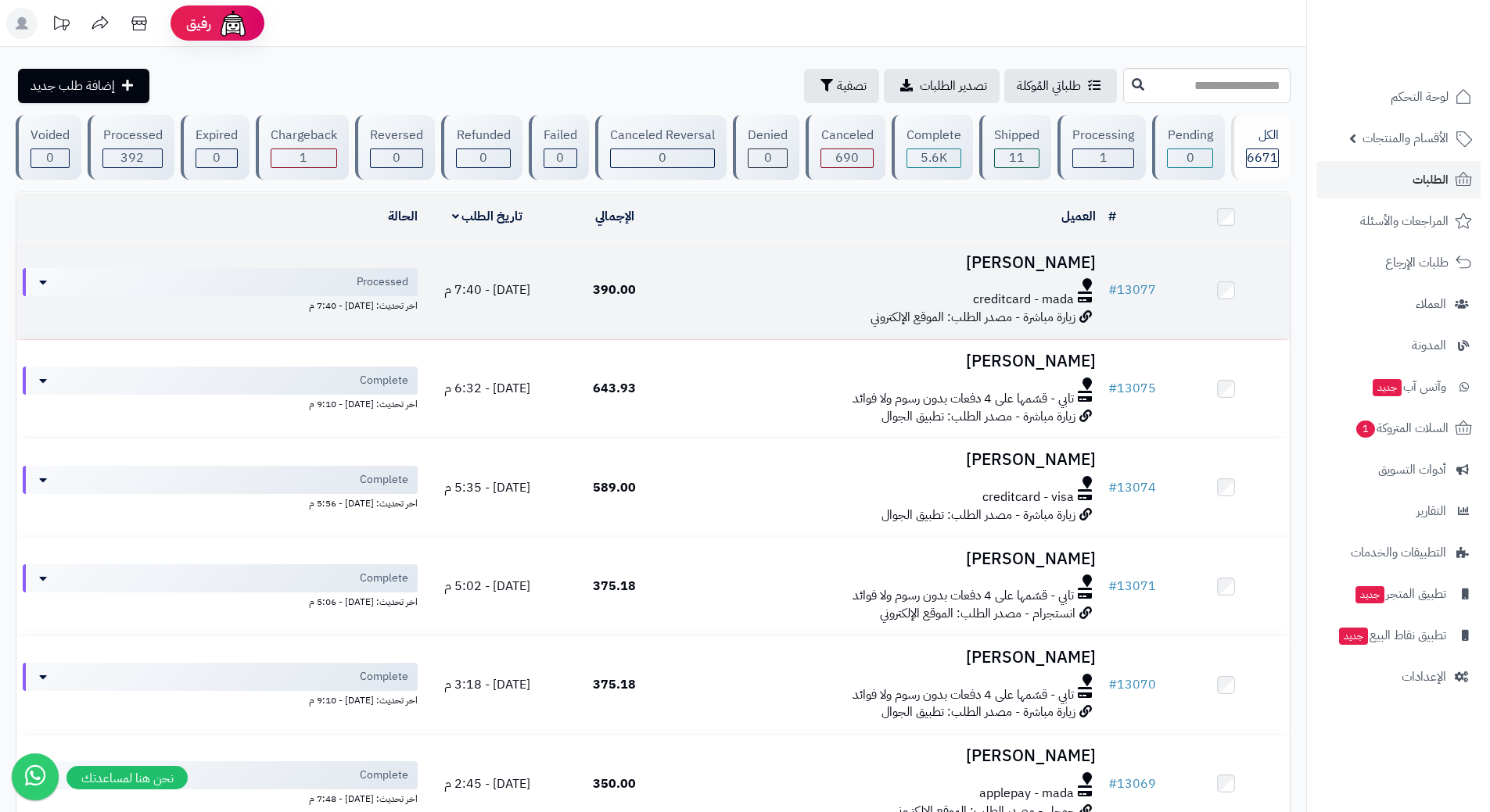
click at [744, 264] on h3 "[PERSON_NAME]" at bounding box center [890, 262] width 411 height 18
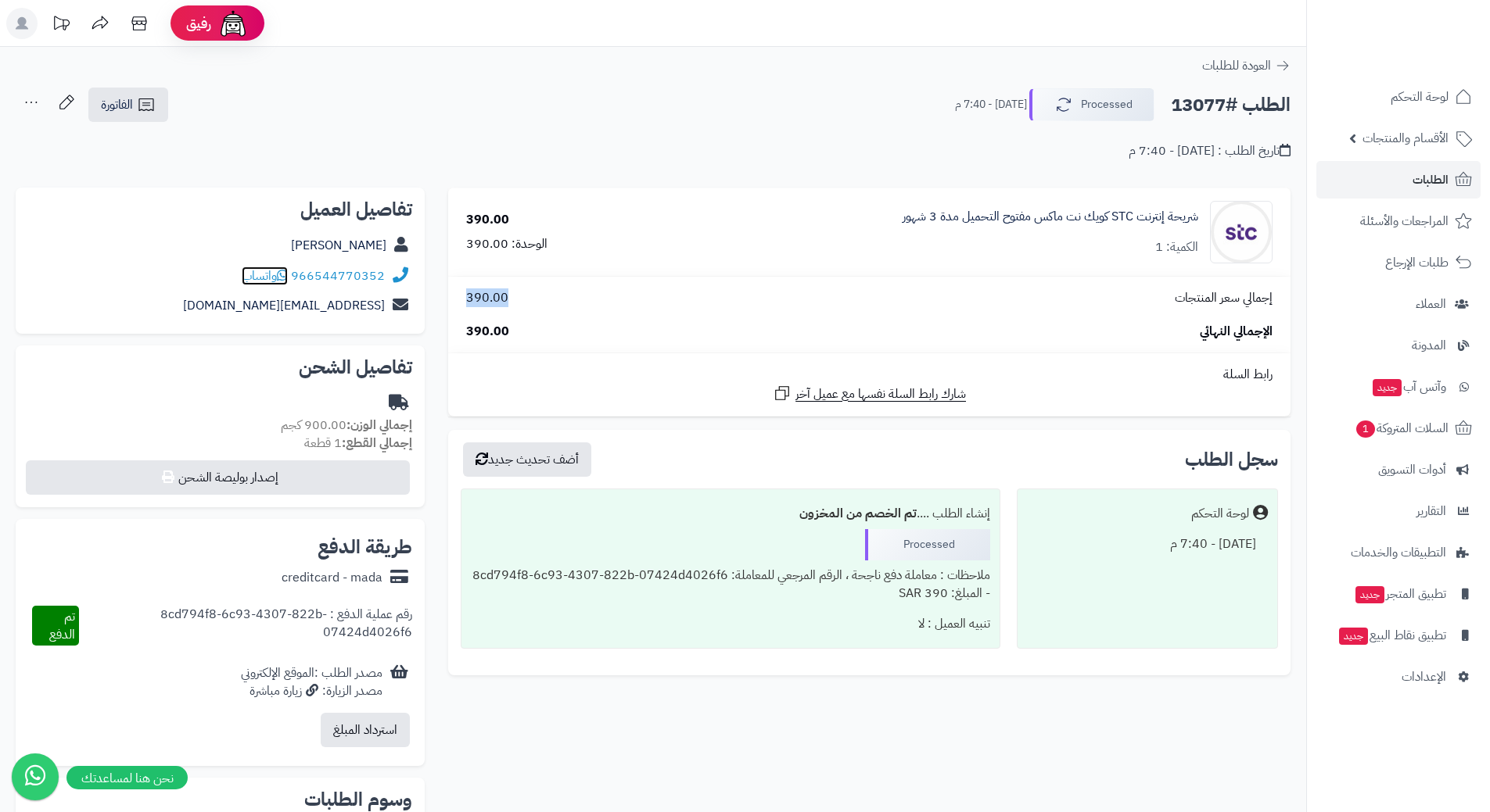
click at [280, 272] on span "واتساب" at bounding box center [264, 276] width 46 height 18
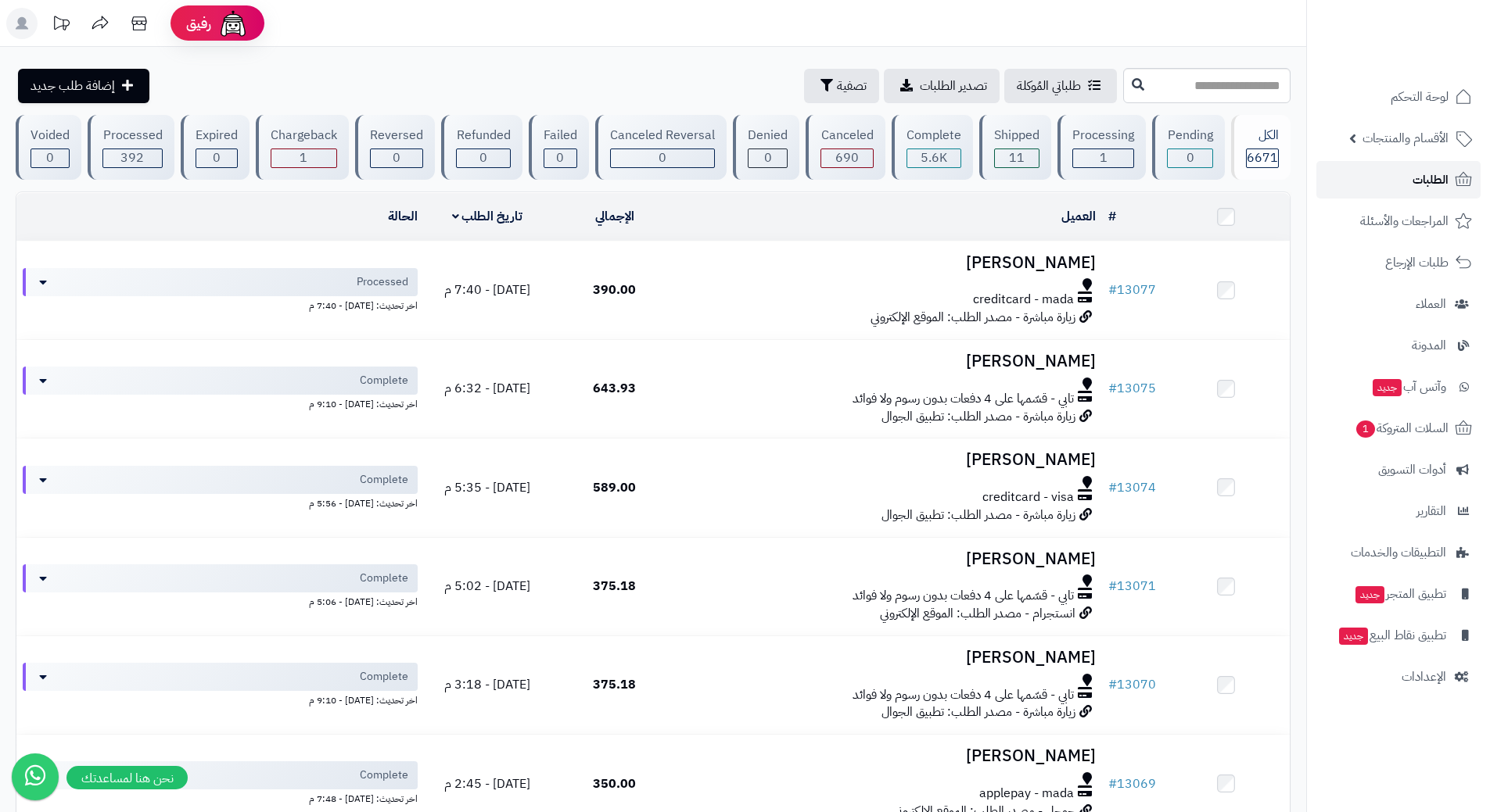
click at [1348, 171] on link "الطلبات" at bounding box center [1398, 180] width 164 height 38
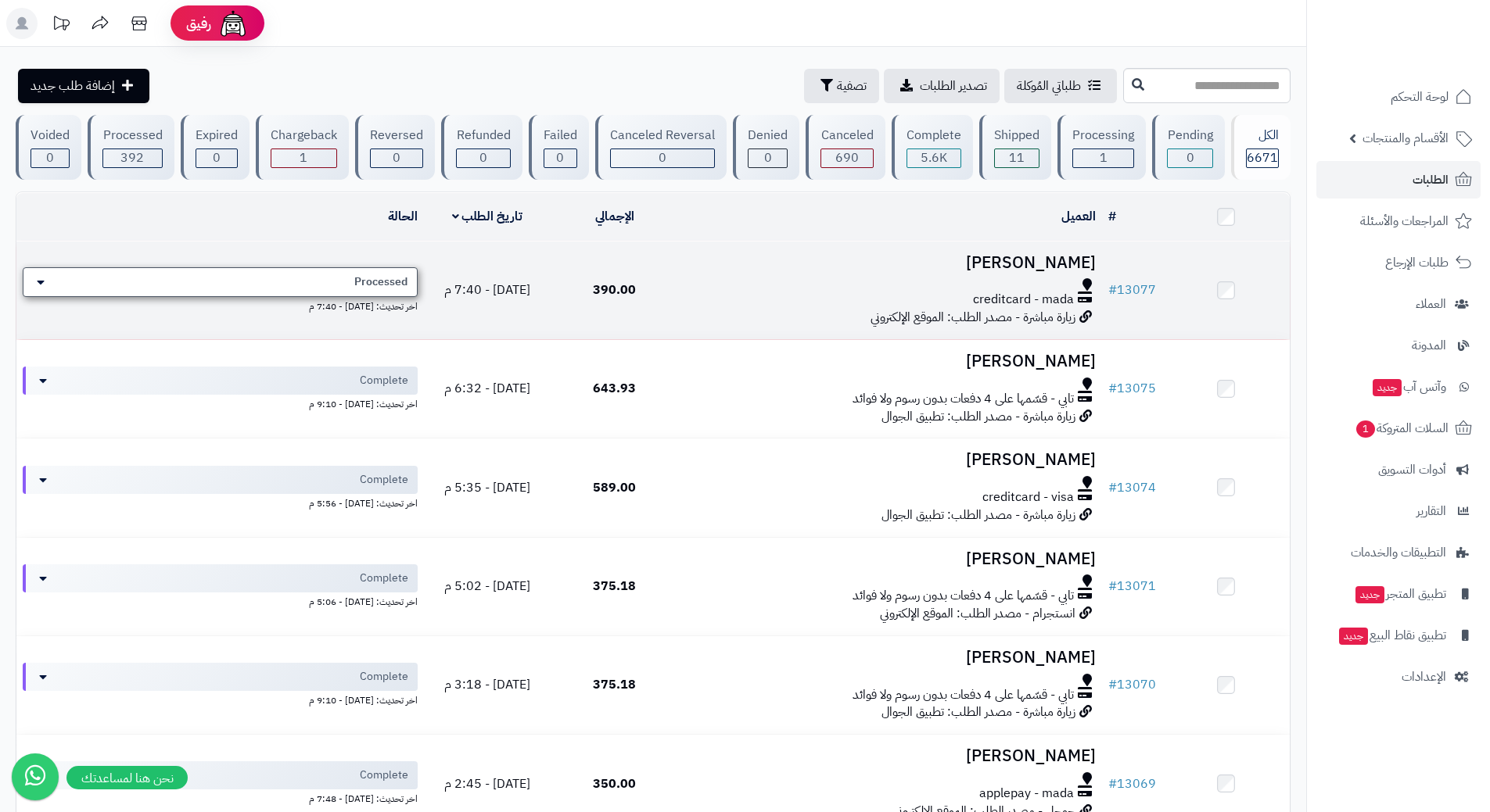
click at [318, 284] on div "Processed" at bounding box center [220, 283] width 395 height 30
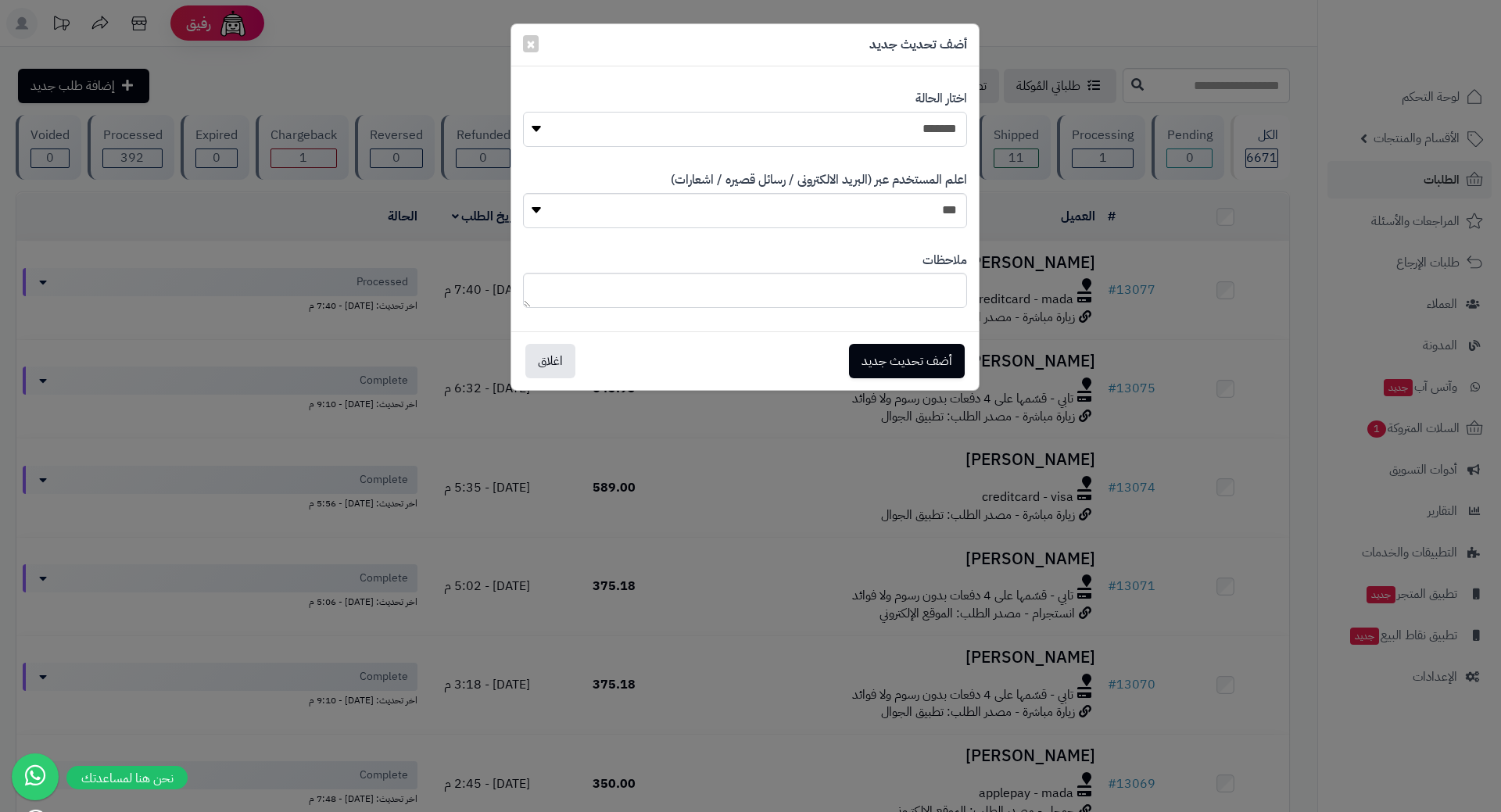
click at [805, 131] on select "**********" at bounding box center [745, 129] width 444 height 35
select select "*"
click at [523, 112] on select "**********" at bounding box center [745, 129] width 444 height 35
click at [874, 357] on button "أضف تحديث جديد" at bounding box center [906, 360] width 115 height 34
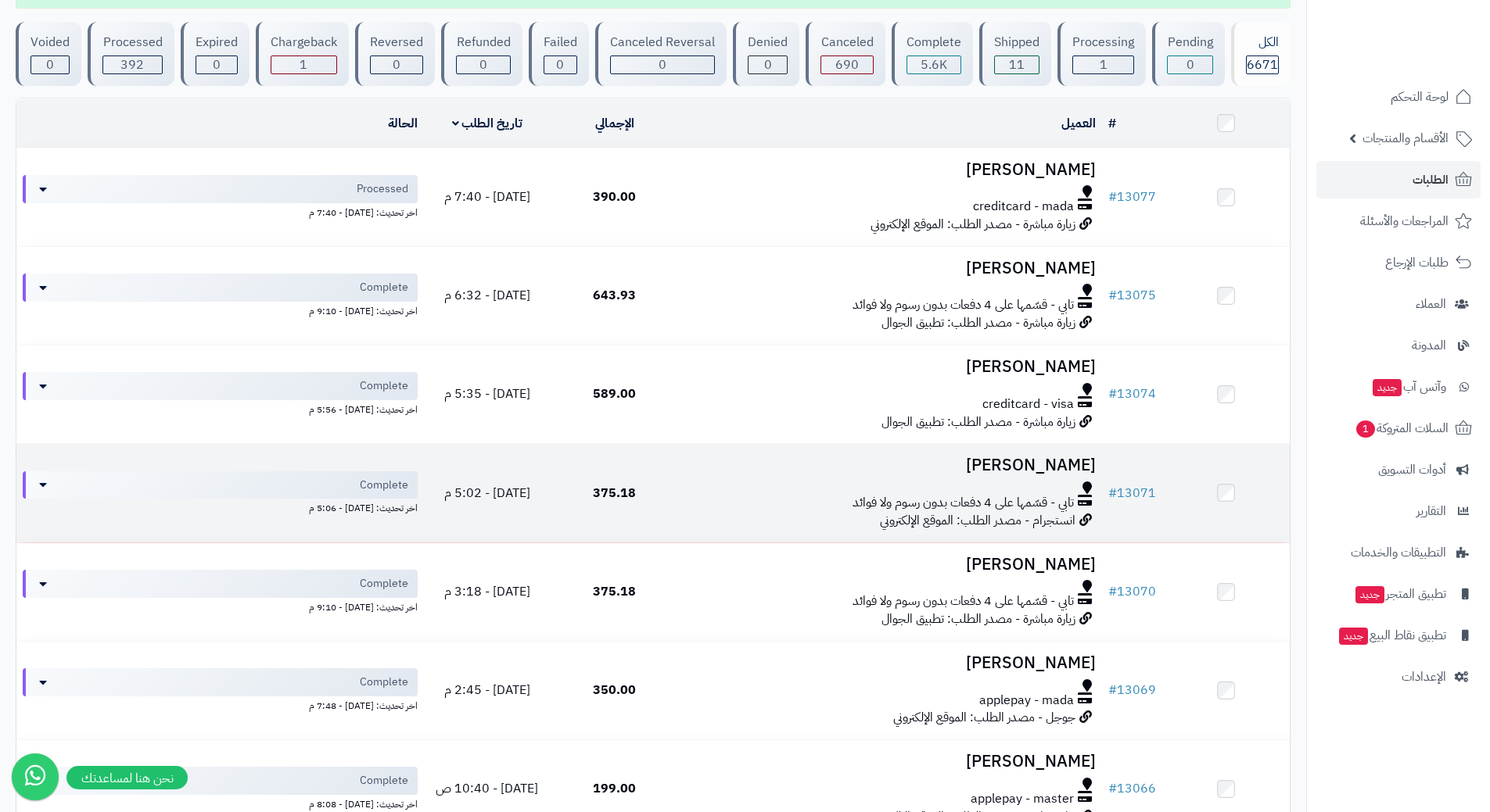
scroll to position [263, 0]
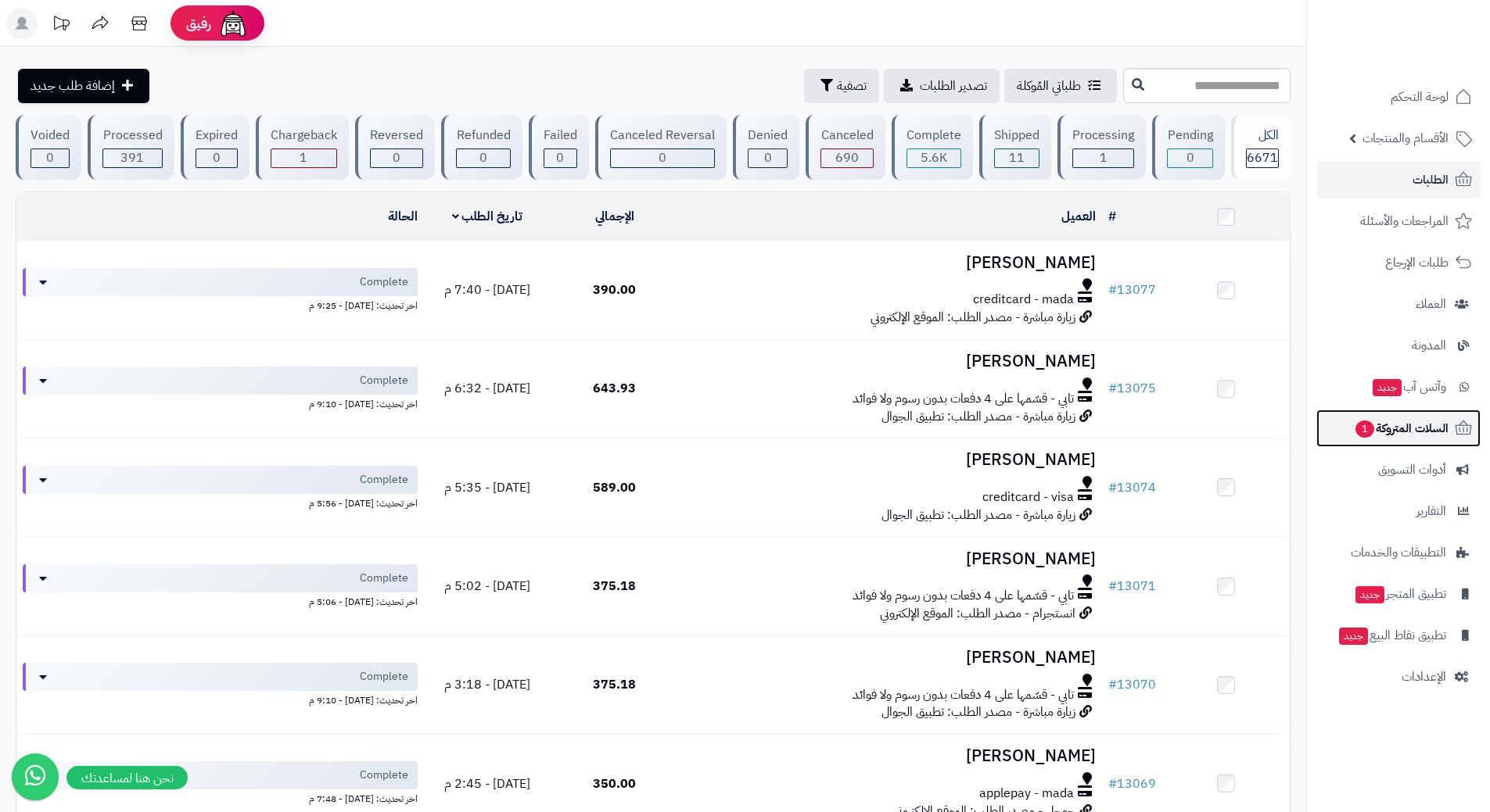
click at [1323, 424] on link "السلات المتروكة 1" at bounding box center [1398, 428] width 164 height 38
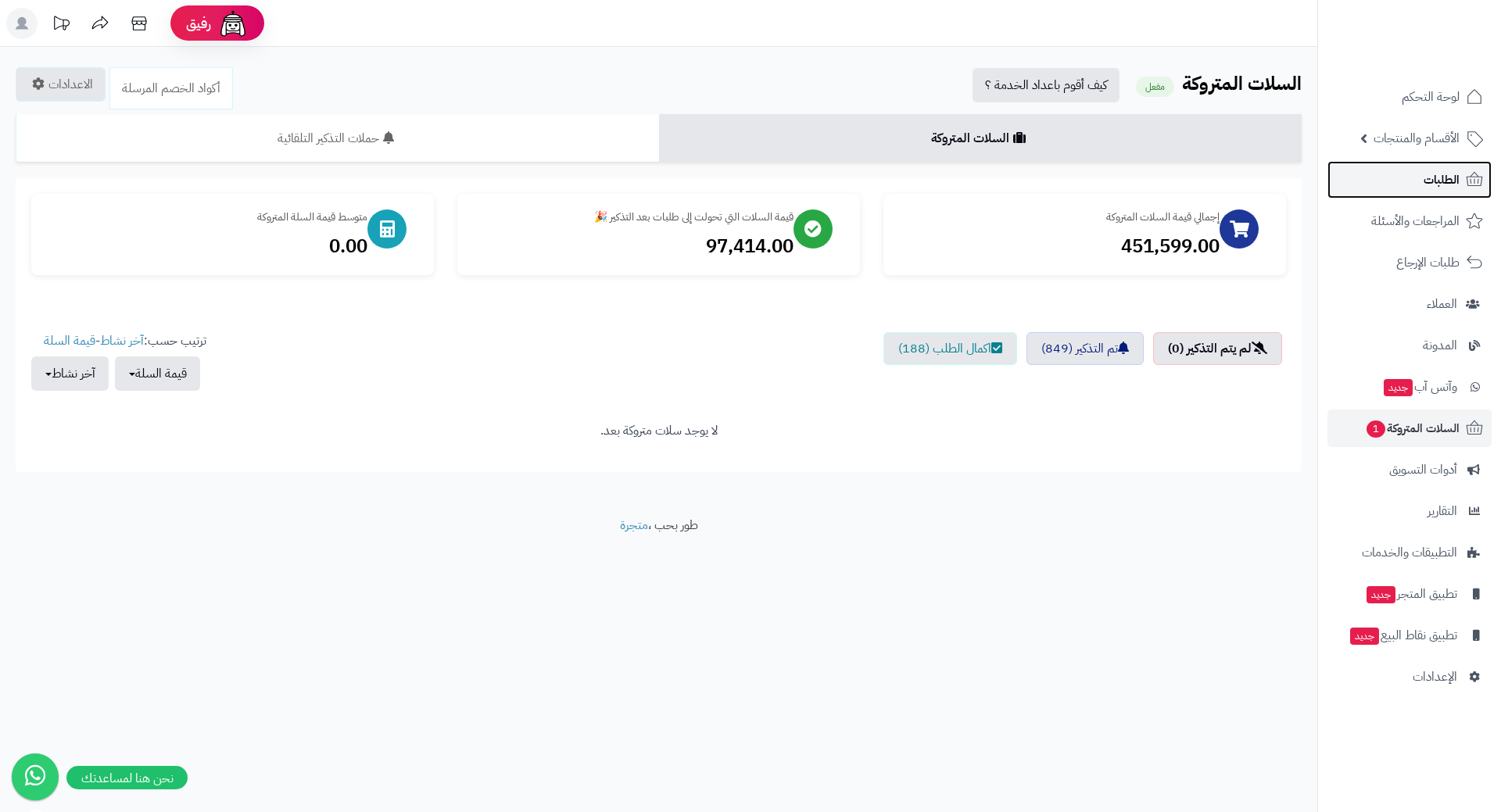
click at [1432, 184] on span "الطلبات" at bounding box center [1441, 180] width 36 height 22
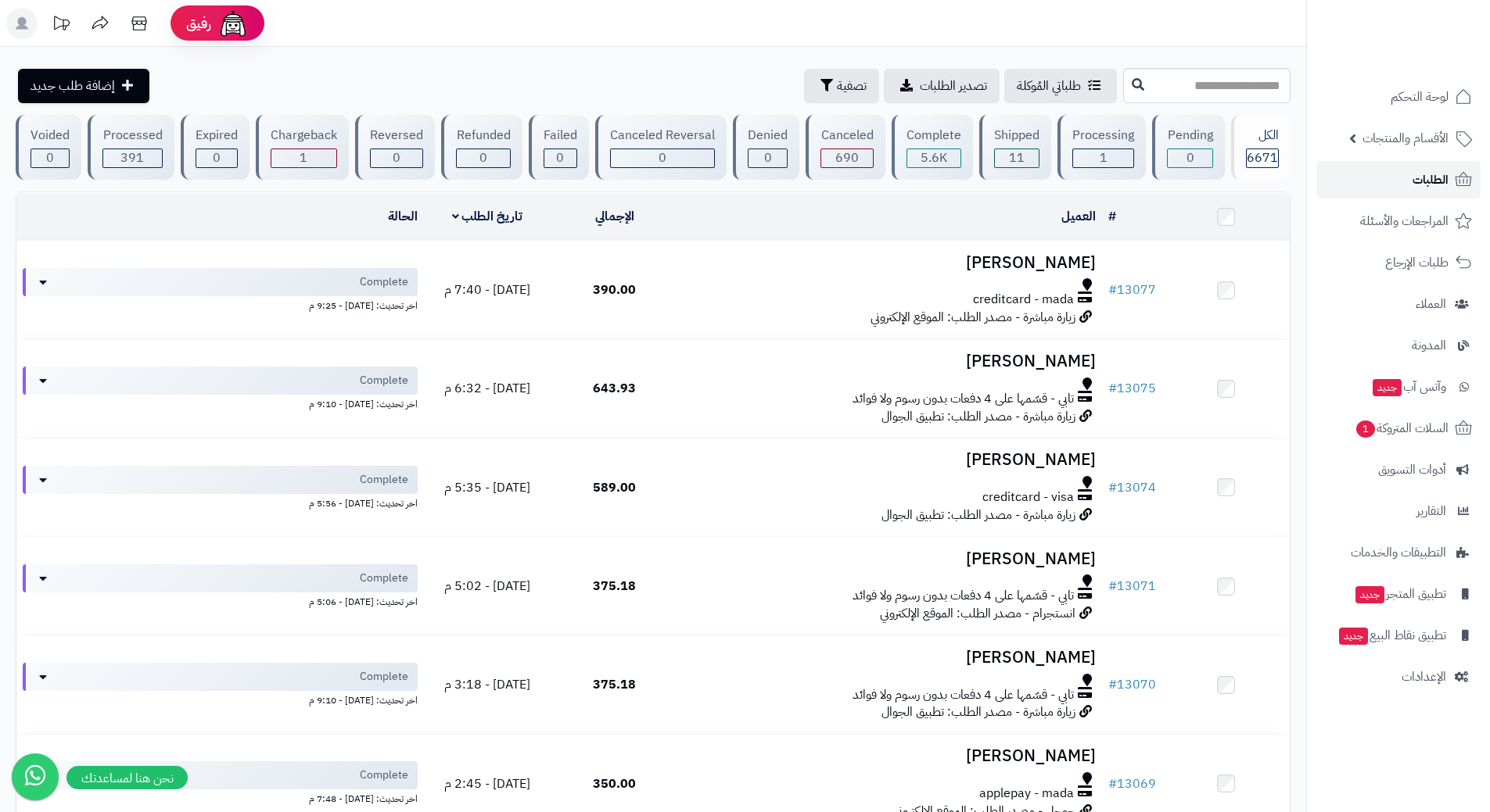
click at [1378, 179] on link "الطلبات" at bounding box center [1398, 180] width 164 height 38
click at [1380, 182] on link "الطلبات" at bounding box center [1398, 180] width 164 height 38
click at [1373, 186] on link "الطلبات" at bounding box center [1398, 180] width 164 height 38
click at [1378, 177] on link "الطلبات" at bounding box center [1398, 180] width 164 height 38
click at [1345, 186] on link "الطلبات" at bounding box center [1398, 180] width 164 height 38
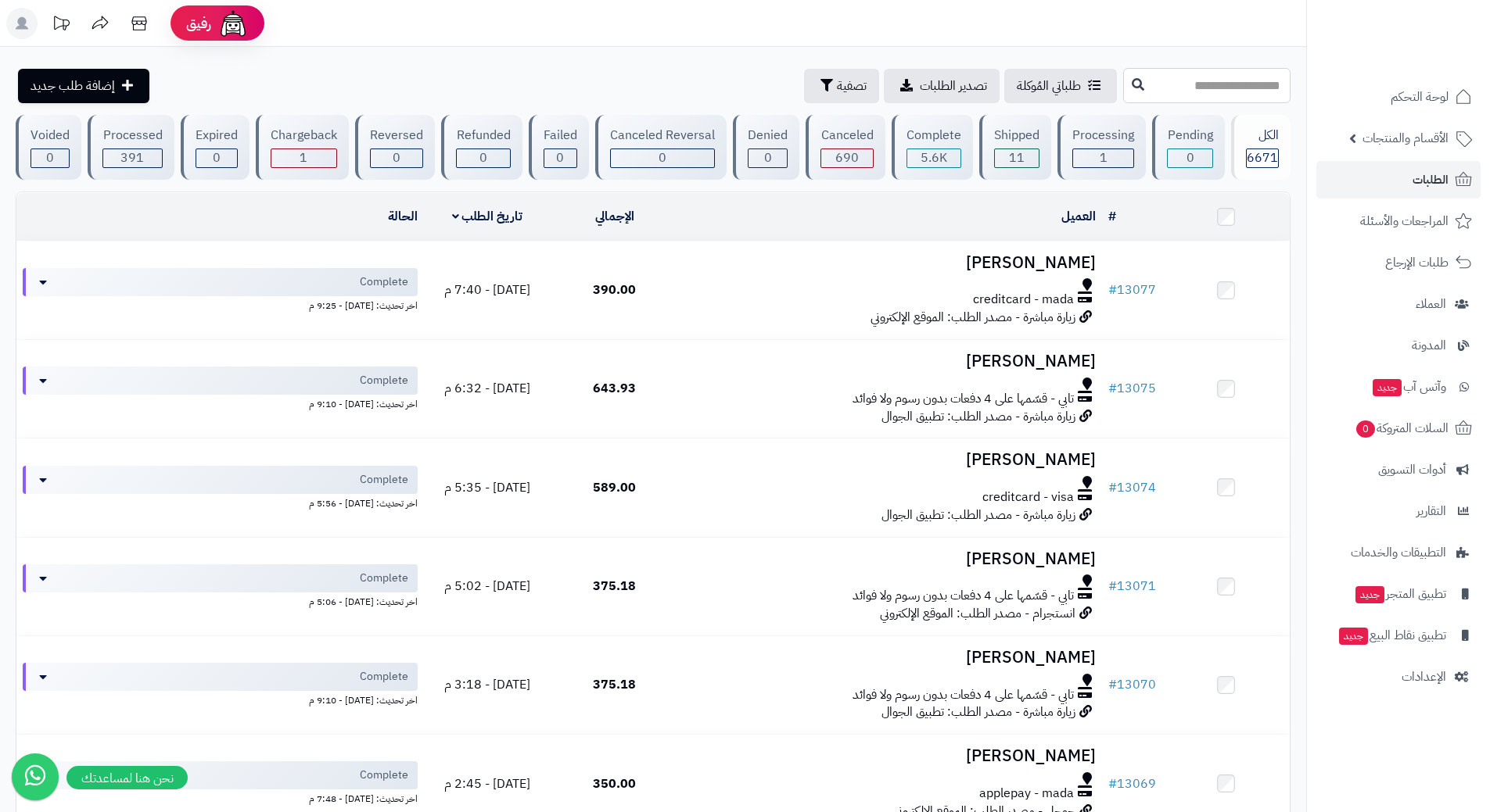
click at [1123, 82] on input "text" at bounding box center [1207, 85] width 167 height 35
click at [1188, 88] on input "text" at bounding box center [1207, 85] width 167 height 35
type input "*****"
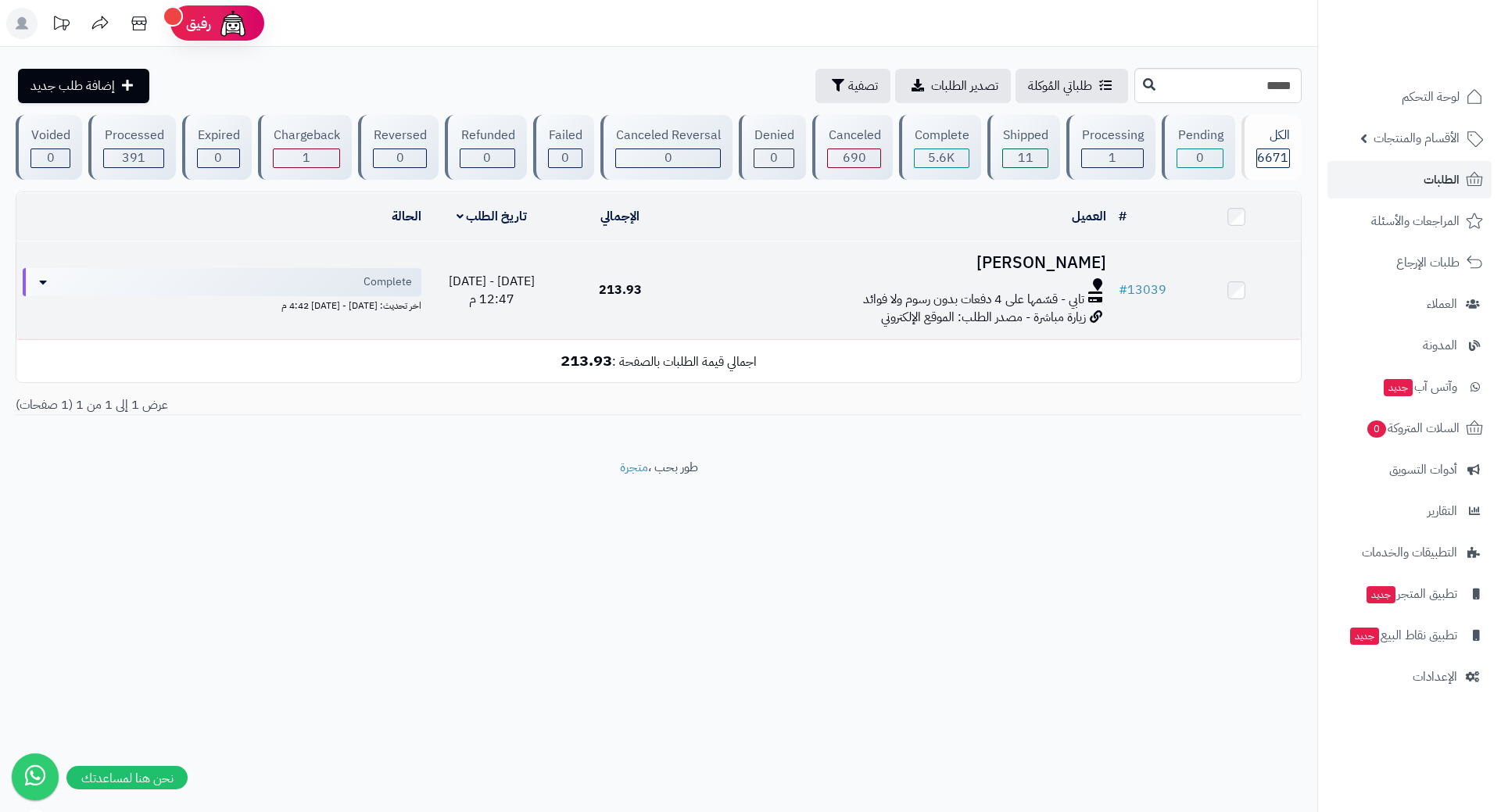
click at [704, 280] on div at bounding box center [898, 284] width 415 height 12
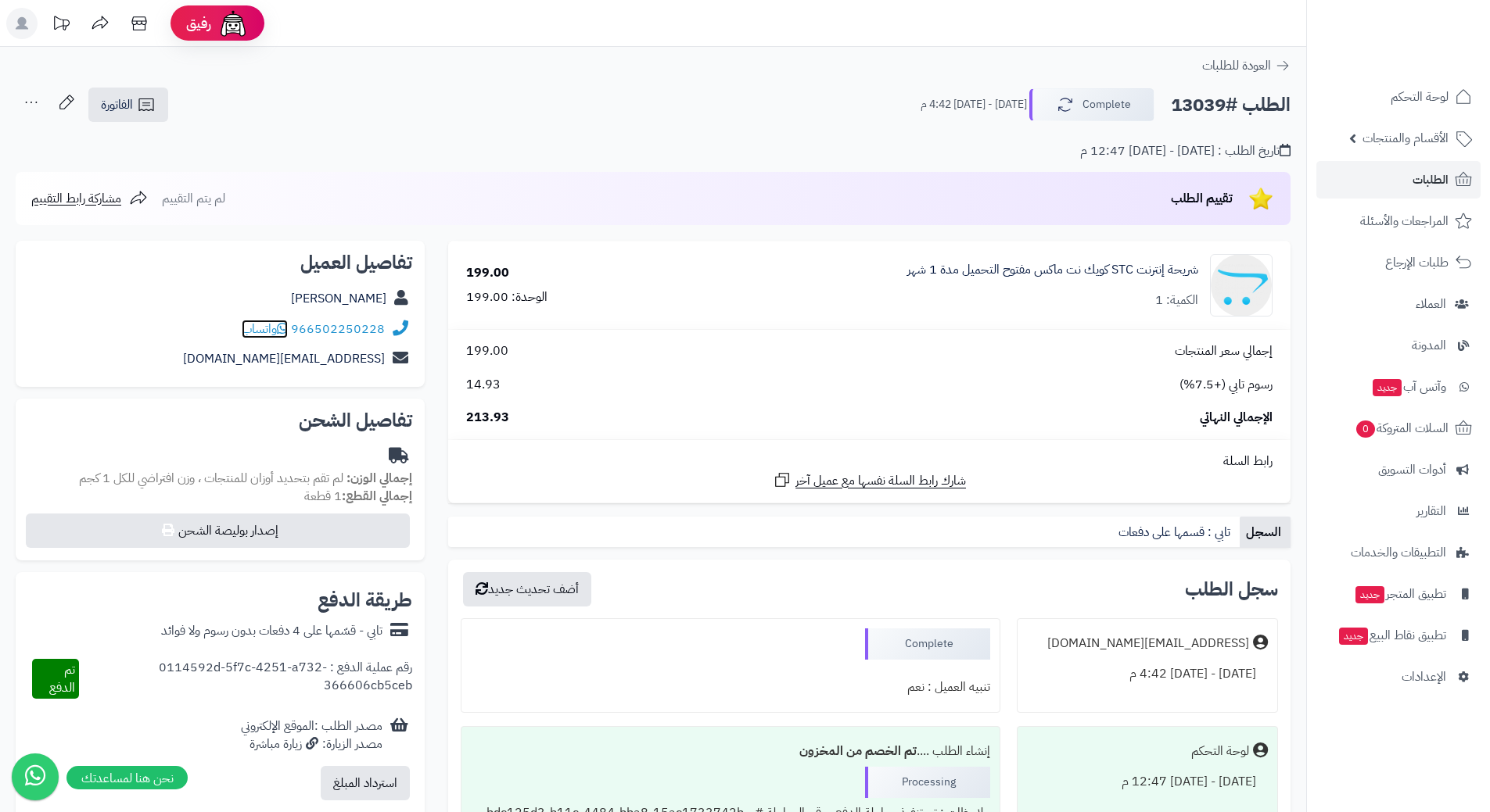
click at [280, 328] on span "واتساب" at bounding box center [264, 328] width 46 height 18
click at [288, 328] on icon at bounding box center [282, 328] width 11 height 12
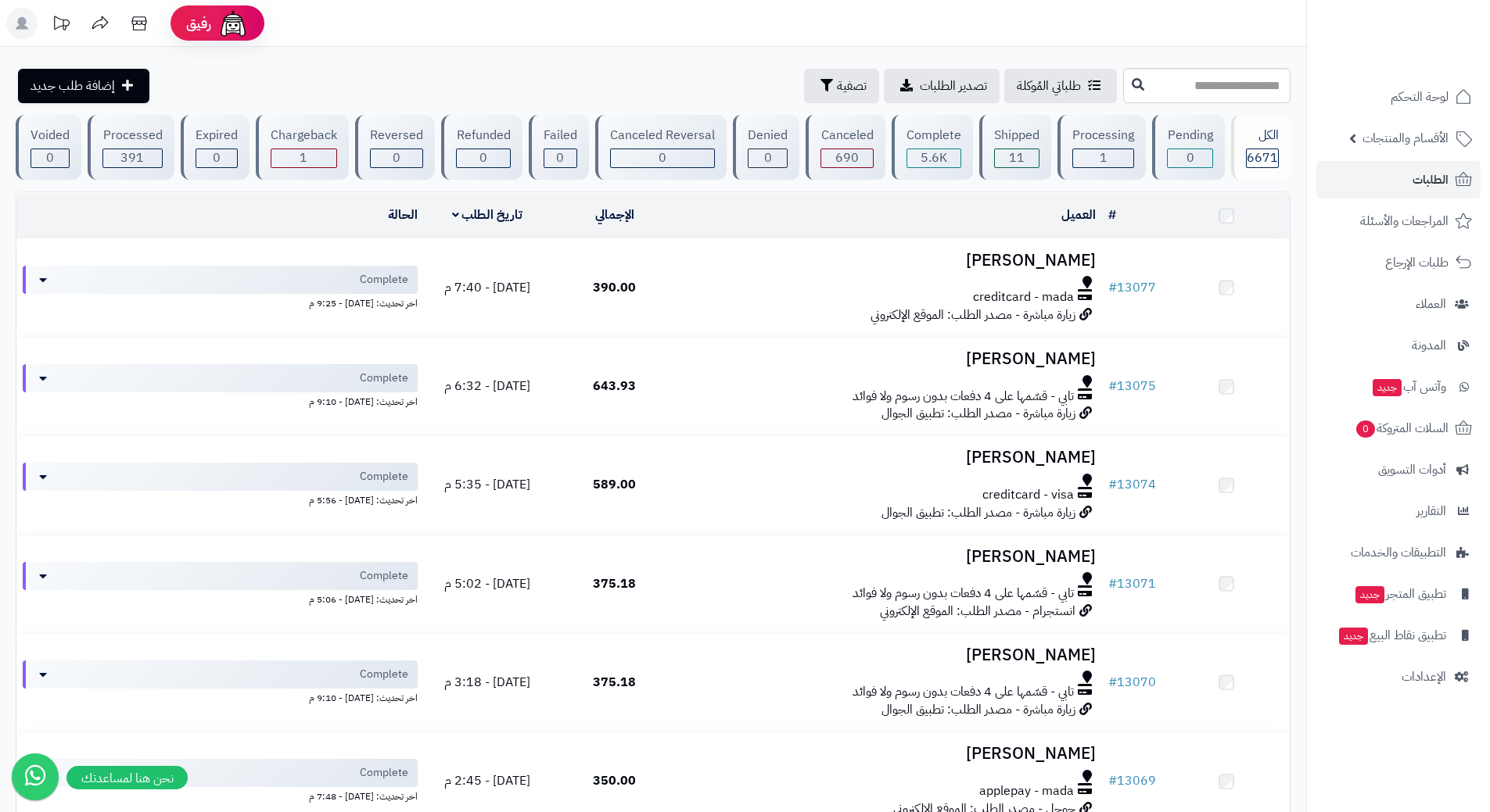
click at [1375, 172] on link "الطلبات" at bounding box center [1398, 180] width 164 height 38
click at [1375, 191] on link "الطلبات" at bounding box center [1398, 180] width 164 height 38
